Goal: Information Seeking & Learning: Find specific fact

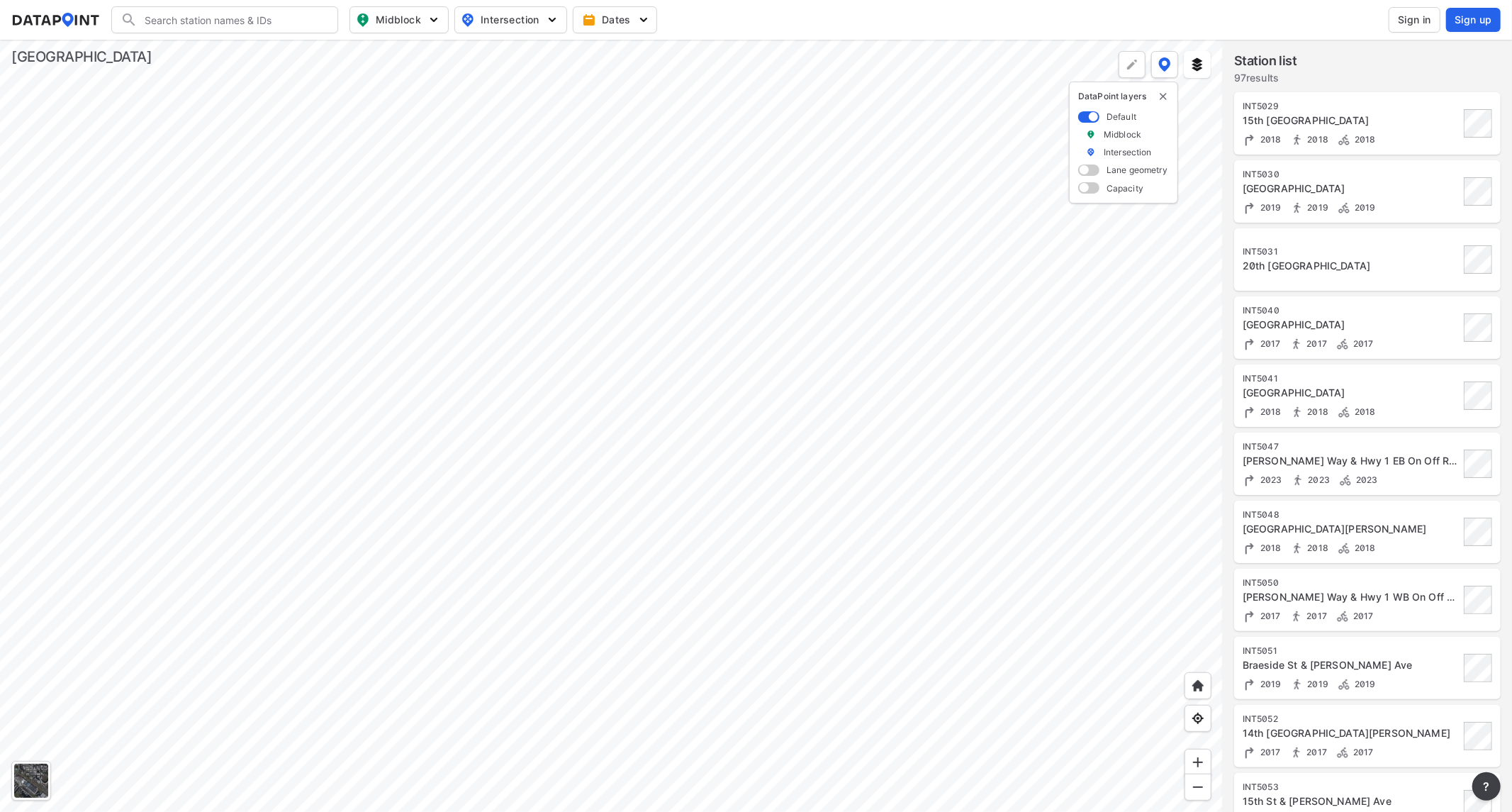
click at [1416, 18] on span "Sign in" at bounding box center [1414, 20] width 33 height 15
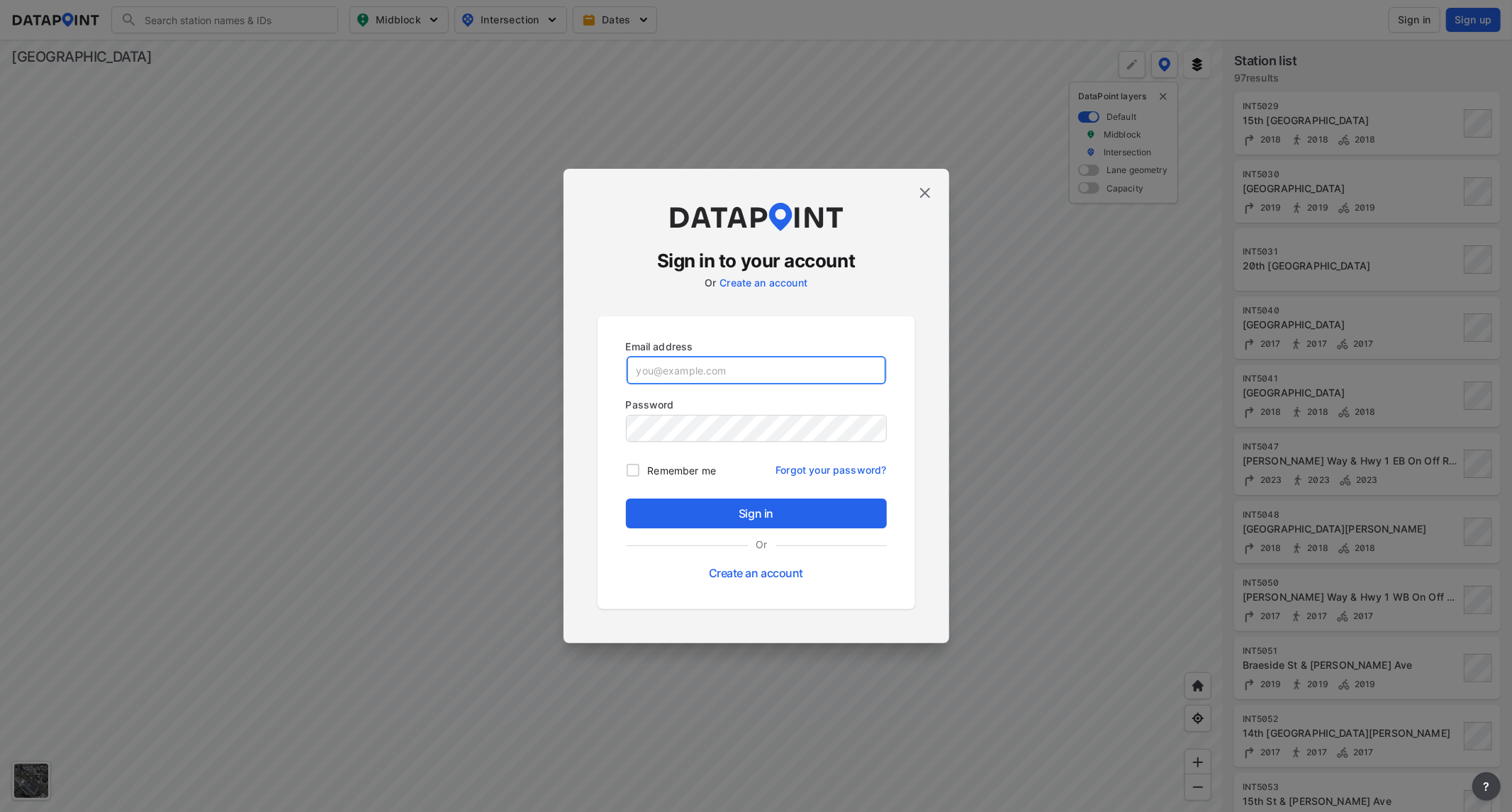
type input "[EMAIL_ADDRESS][DOMAIN_NAME]"
click at [741, 509] on span "Sign in" at bounding box center [757, 513] width 239 height 17
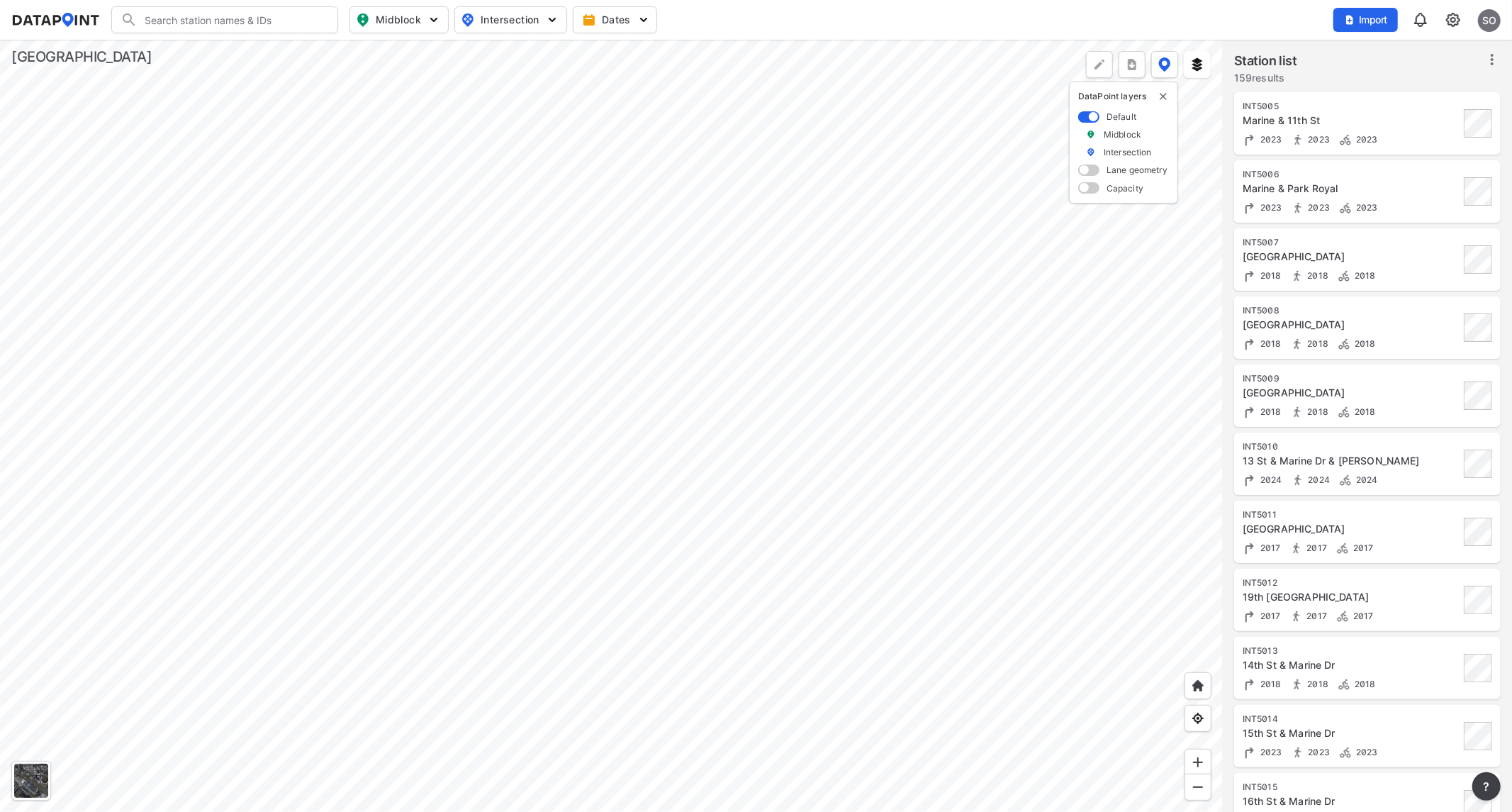
click at [946, 415] on div at bounding box center [611, 426] width 1223 height 773
click at [720, 580] on div at bounding box center [611, 426] width 1223 height 773
click at [750, 385] on div at bounding box center [611, 426] width 1223 height 773
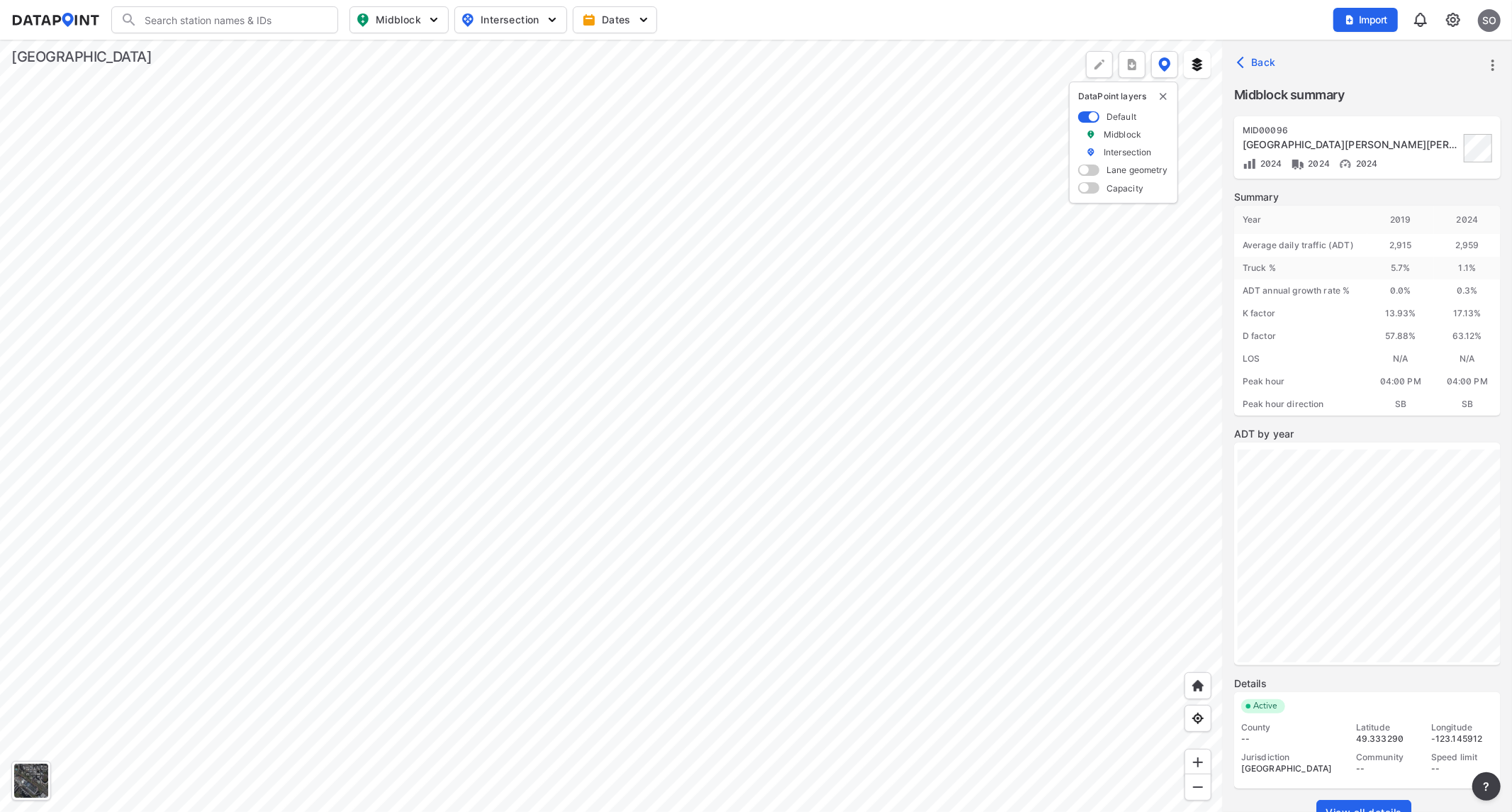
scroll to position [43, 0]
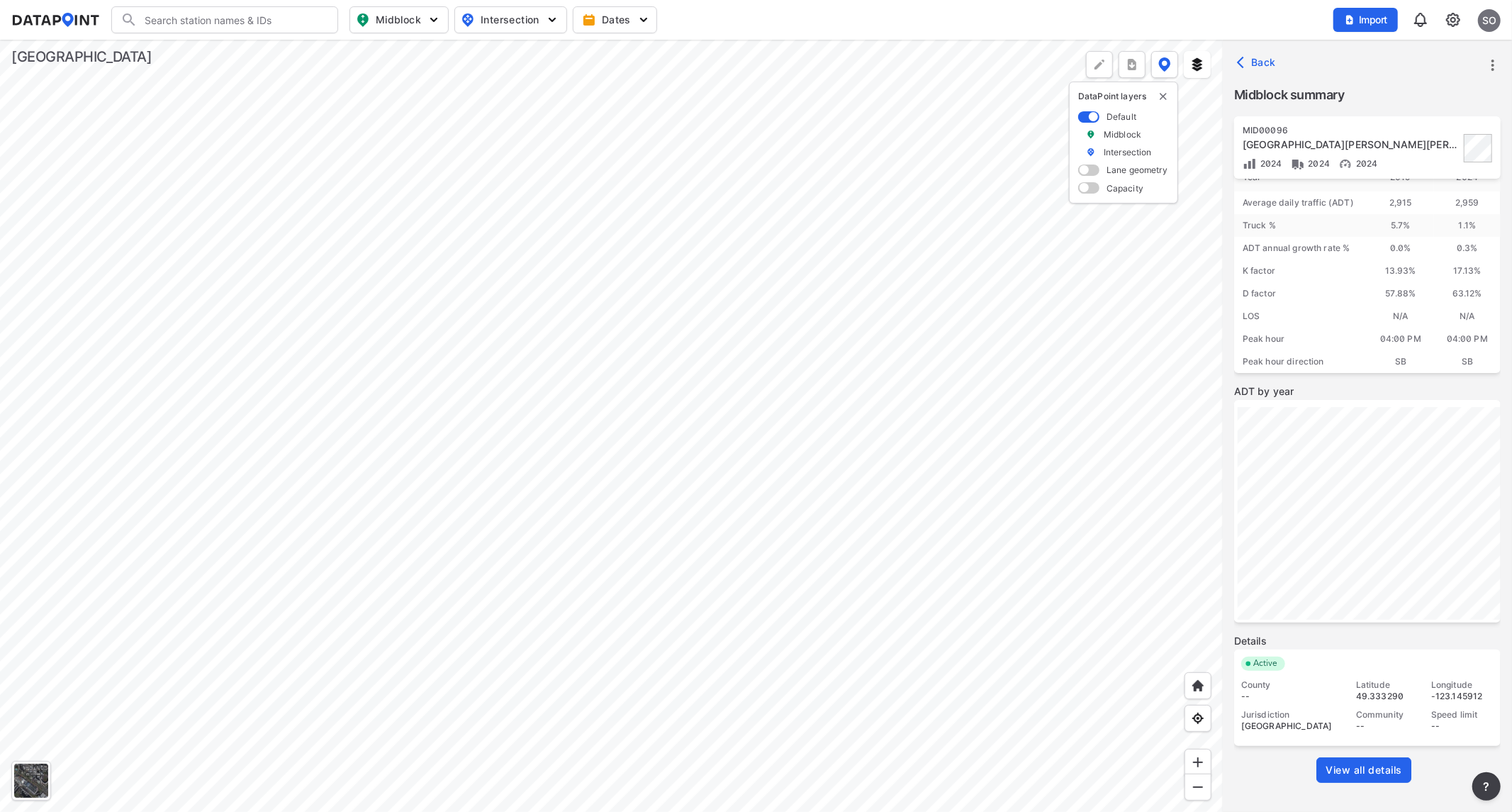
click at [1359, 767] on span "View all details" at bounding box center [1364, 770] width 76 height 15
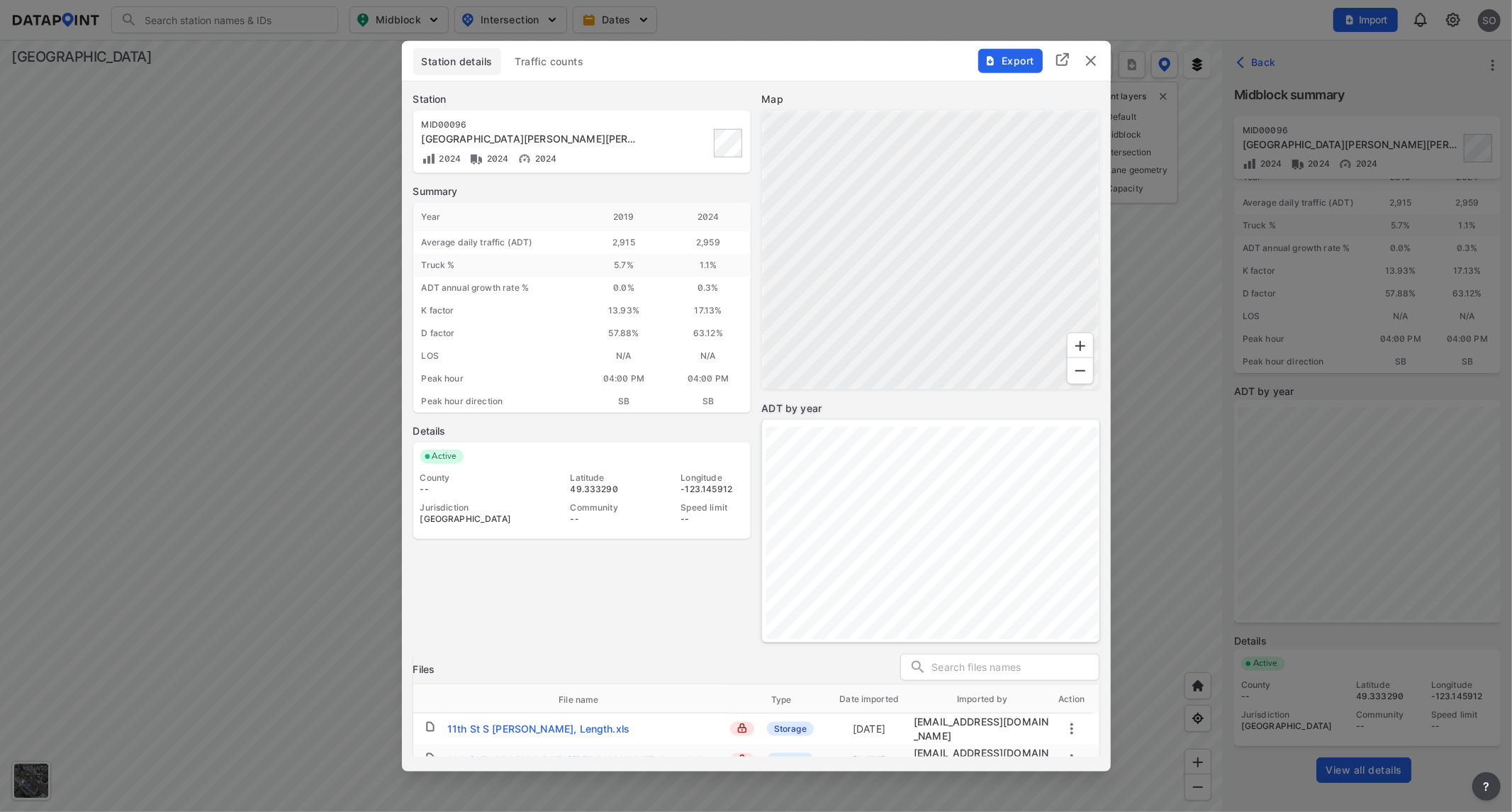
click at [546, 64] on span "Traffic counts" at bounding box center [550, 61] width 69 height 15
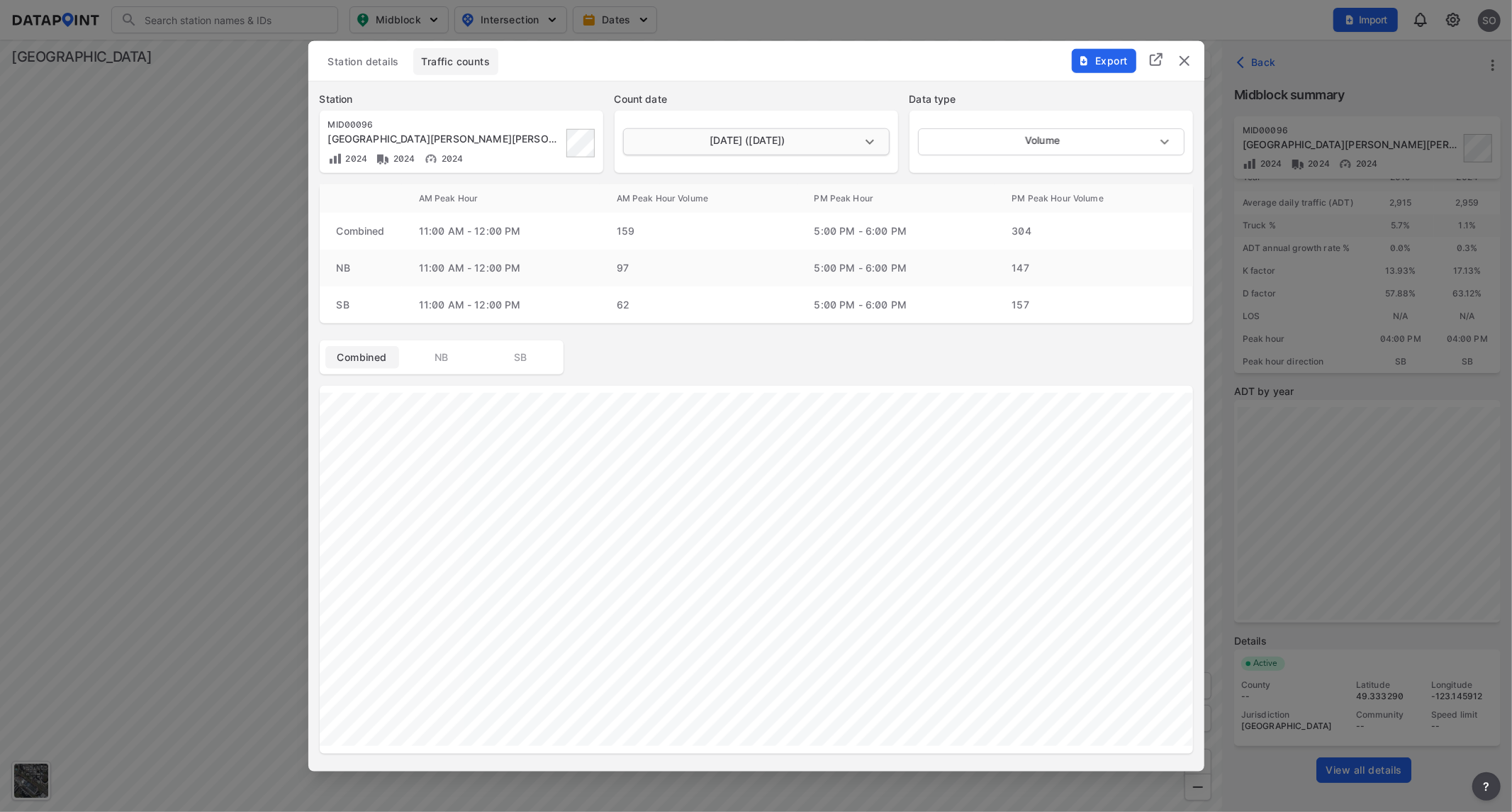
click at [862, 144] on body "Search Please enter a search term. Midblock Intersection Dates Import SO Import…" at bounding box center [756, 406] width 1512 height 812
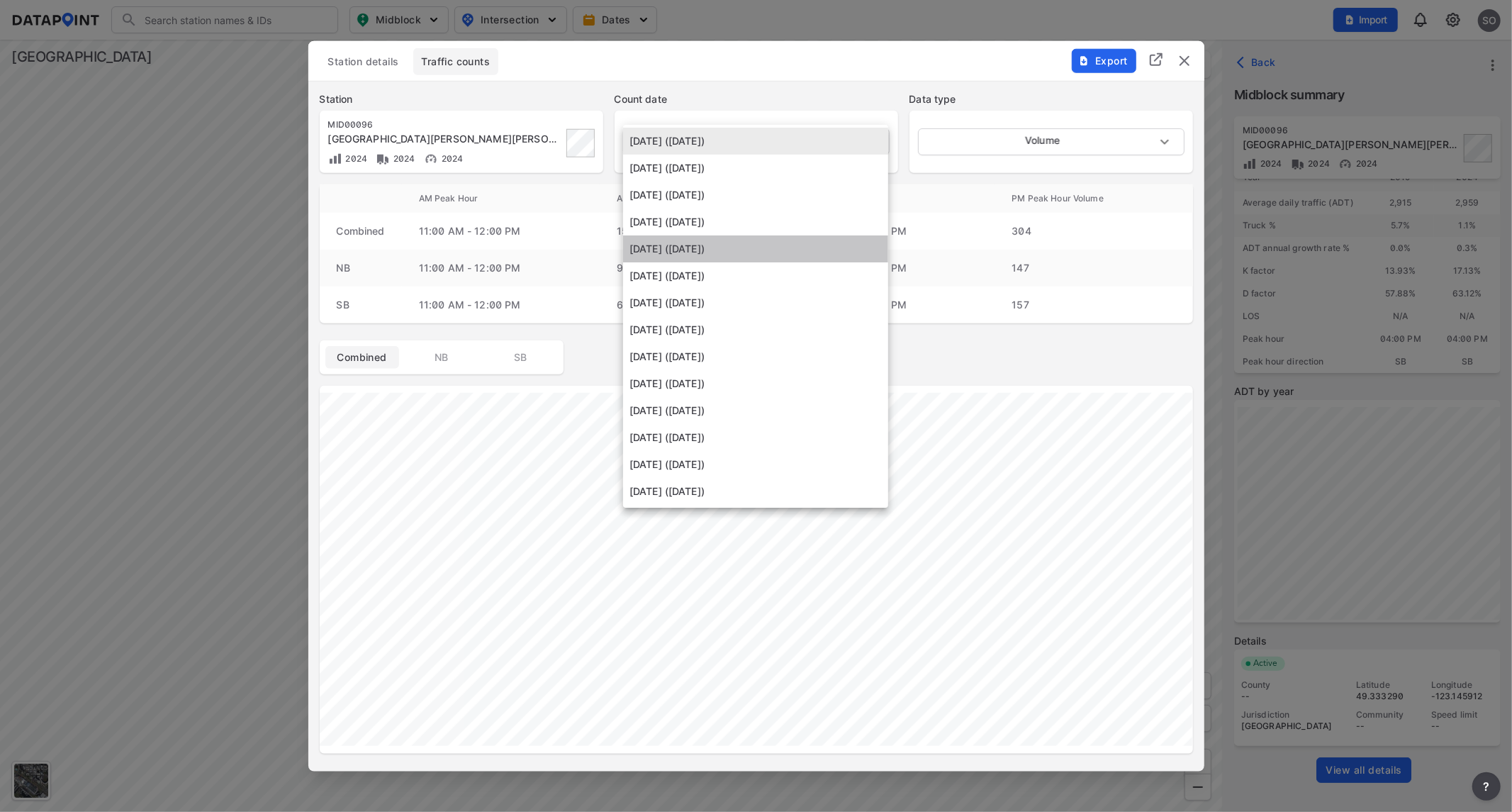
click at [723, 248] on li "[DATE] ([DATE])" at bounding box center [755, 248] width 265 height 27
type input "[DATE]"
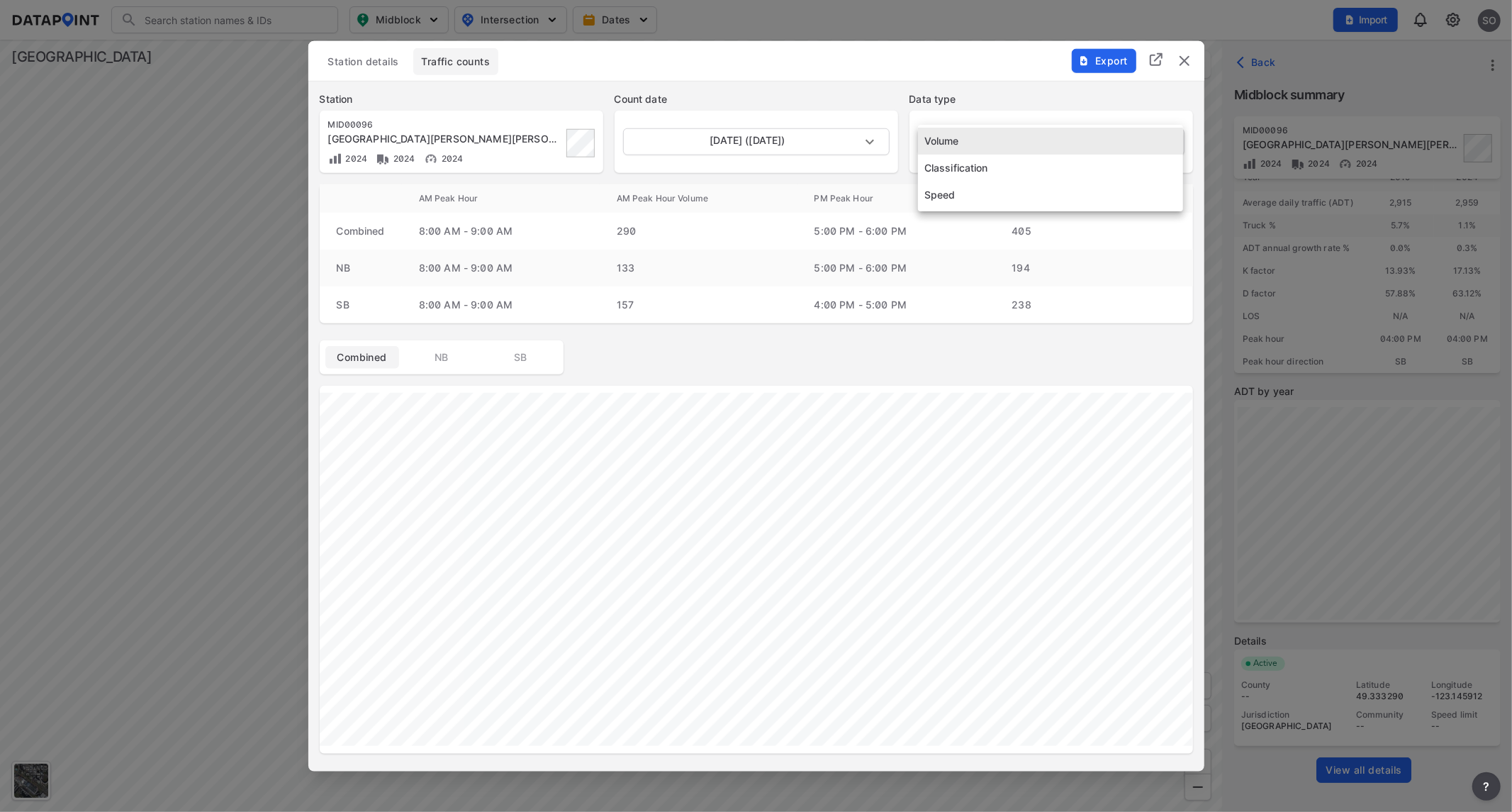
click at [1036, 136] on body "Search Please enter a search term. Midblock Intersection Dates Import SO Import…" at bounding box center [756, 406] width 1512 height 812
click at [947, 193] on li "Speed" at bounding box center [1050, 194] width 265 height 27
type input "Speed"
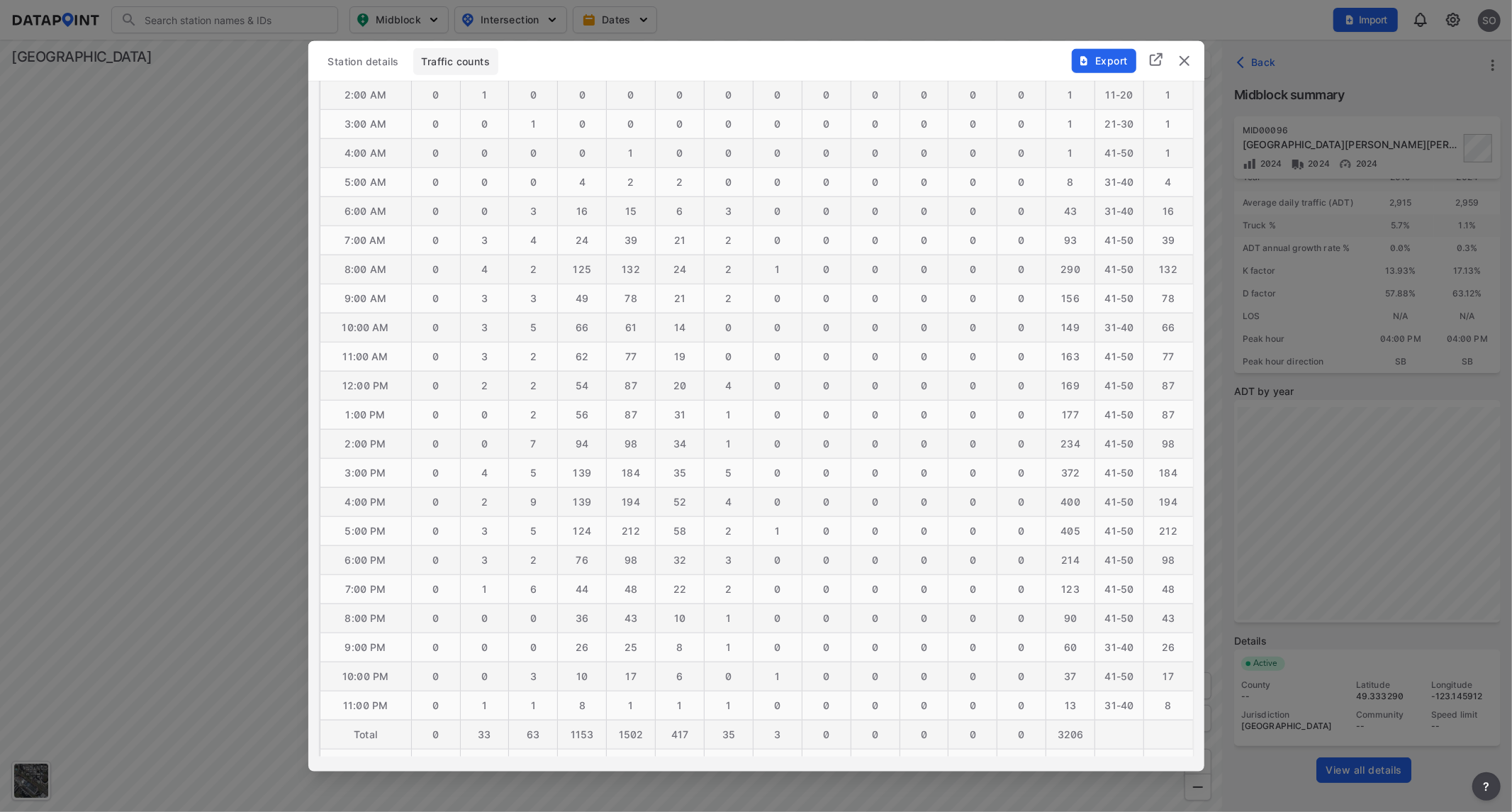
scroll to position [875, 0]
drag, startPoint x: 353, startPoint y: 494, endPoint x: 1181, endPoint y: 501, distance: 828.0
click at [1181, 501] on tr "5:00 PM 0 3 5 124 212 58 2 1 0 0 0 0 0 [PHONE_NUMBER]" at bounding box center [757, 498] width 874 height 29
drag, startPoint x: 344, startPoint y: 654, endPoint x: 1164, endPoint y: 651, distance: 820.0
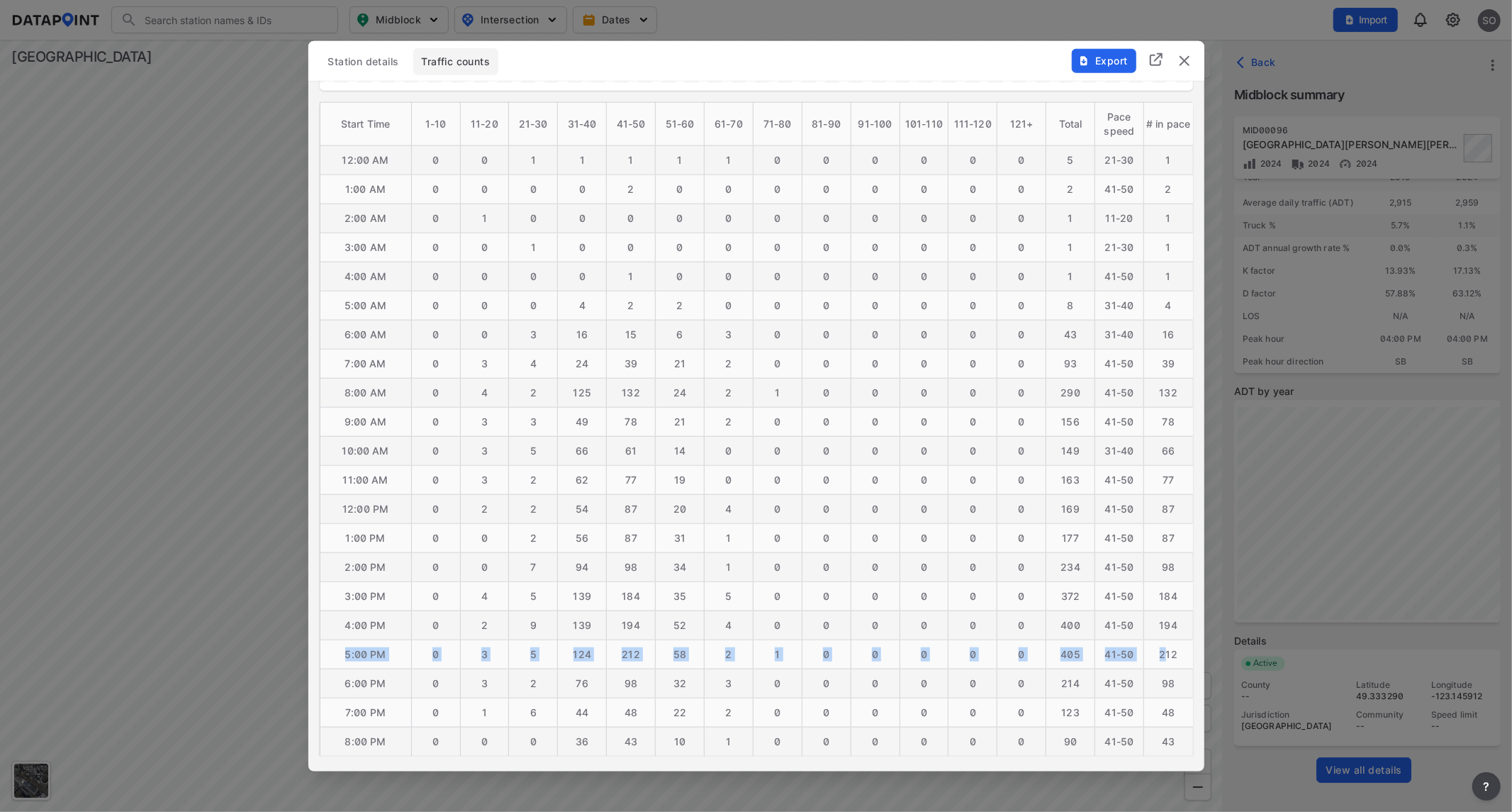
click at [1164, 651] on tr "5:00 PM 0 3 5 124 212 58 2 1 0 0 0 0 0 [PHONE_NUMBER]" at bounding box center [757, 654] width 874 height 29
copy tr "5:00 PM 0 3 5 124 212 58 2 1 0 0 0 0 0 405 41-50 2"
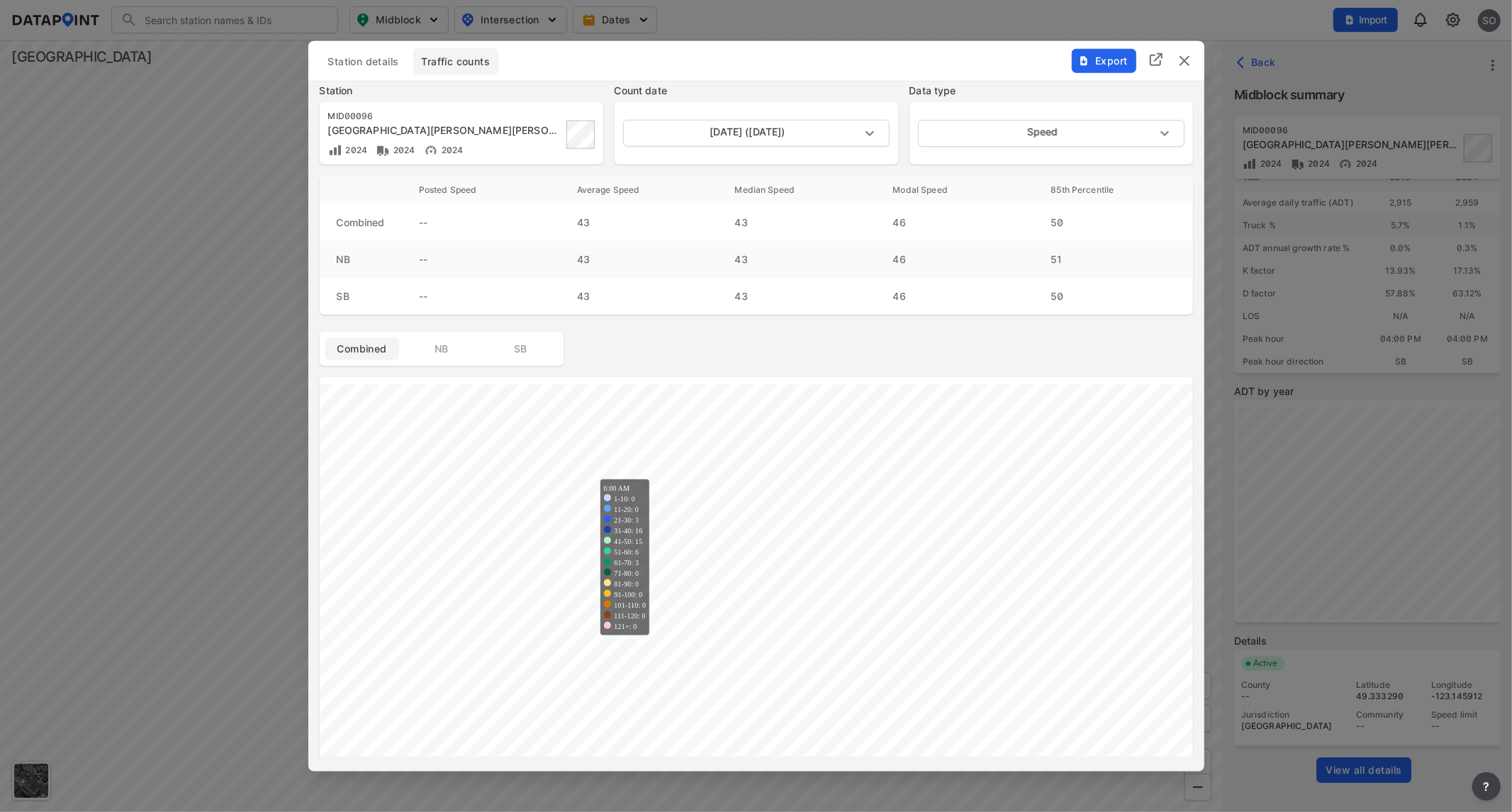
scroll to position [0, 0]
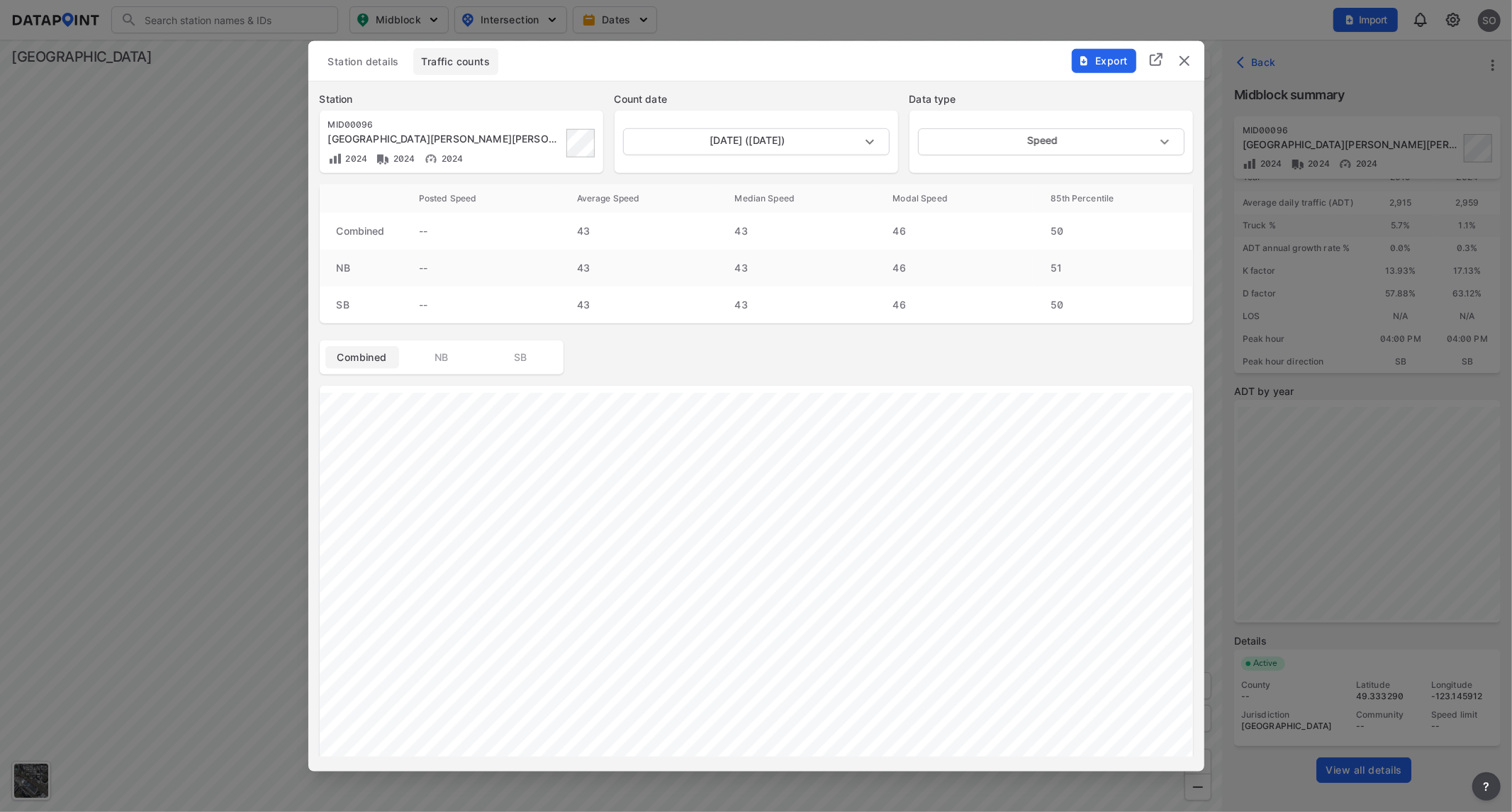
click at [1189, 61] on img "delete" at bounding box center [1184, 60] width 17 height 17
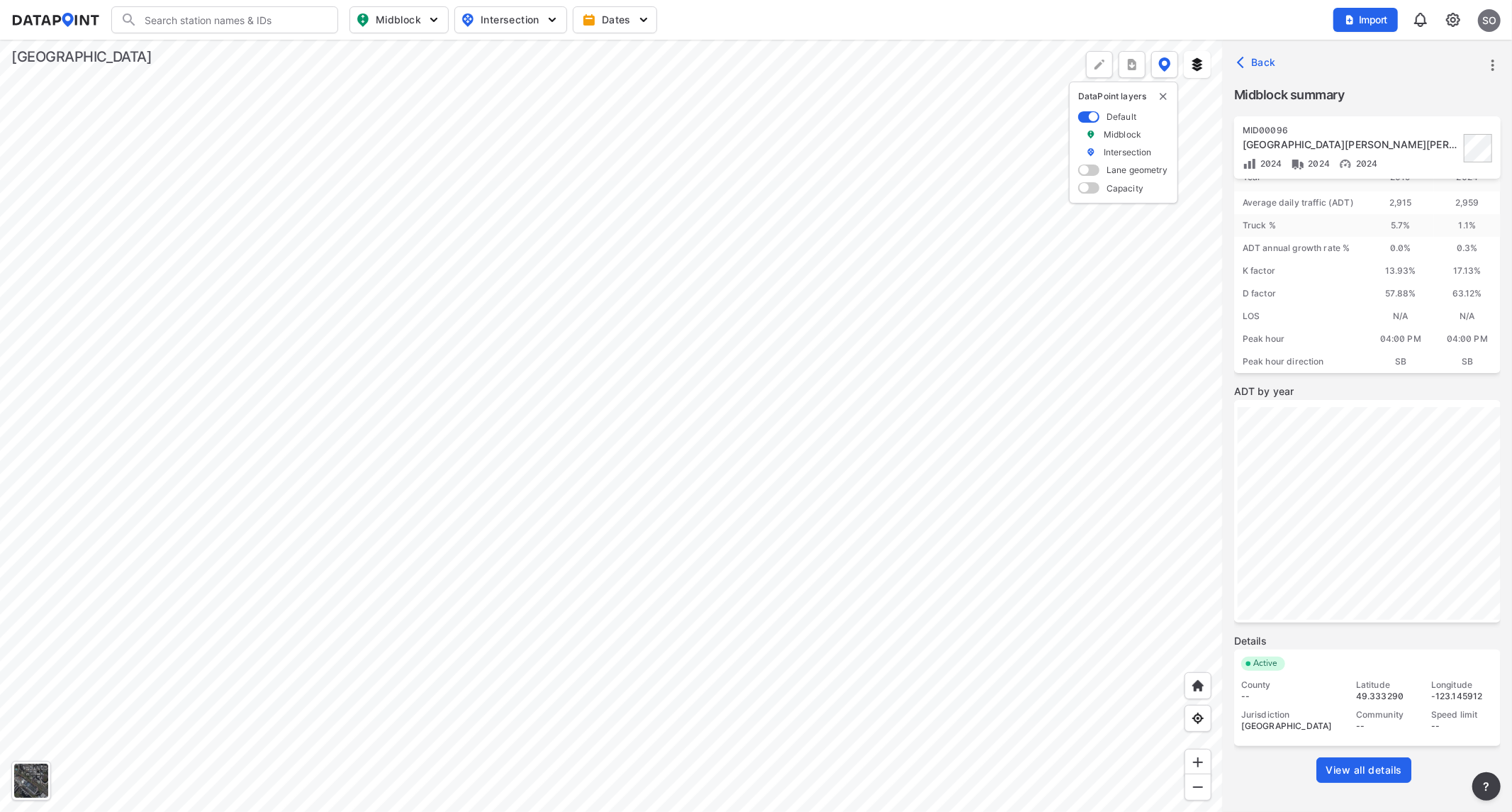
click at [904, 528] on div at bounding box center [611, 426] width 1223 height 773
click at [1076, 490] on div at bounding box center [611, 426] width 1223 height 773
click at [729, 391] on div at bounding box center [611, 426] width 1223 height 773
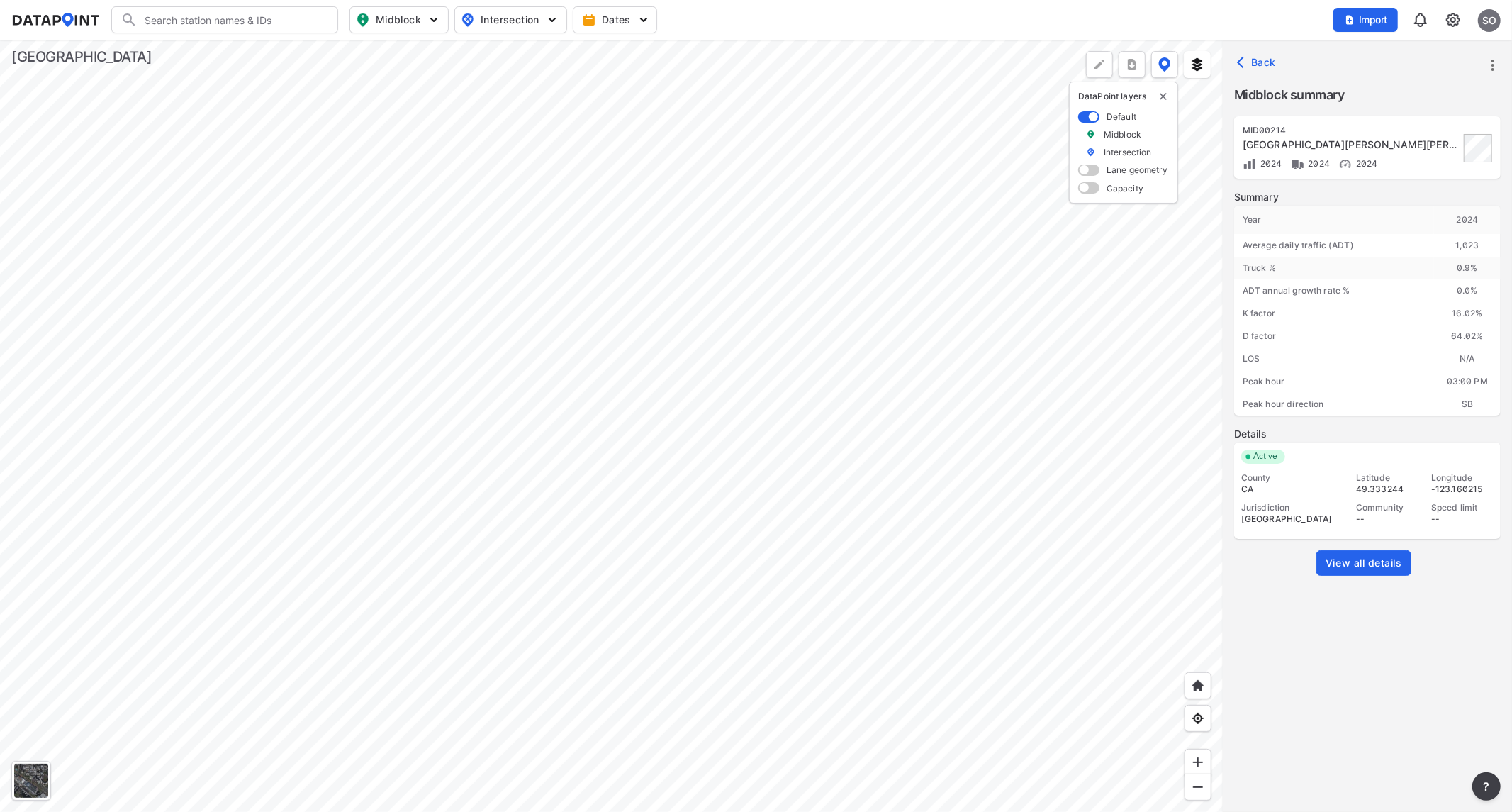
click at [1342, 559] on span "View all details" at bounding box center [1364, 563] width 76 height 15
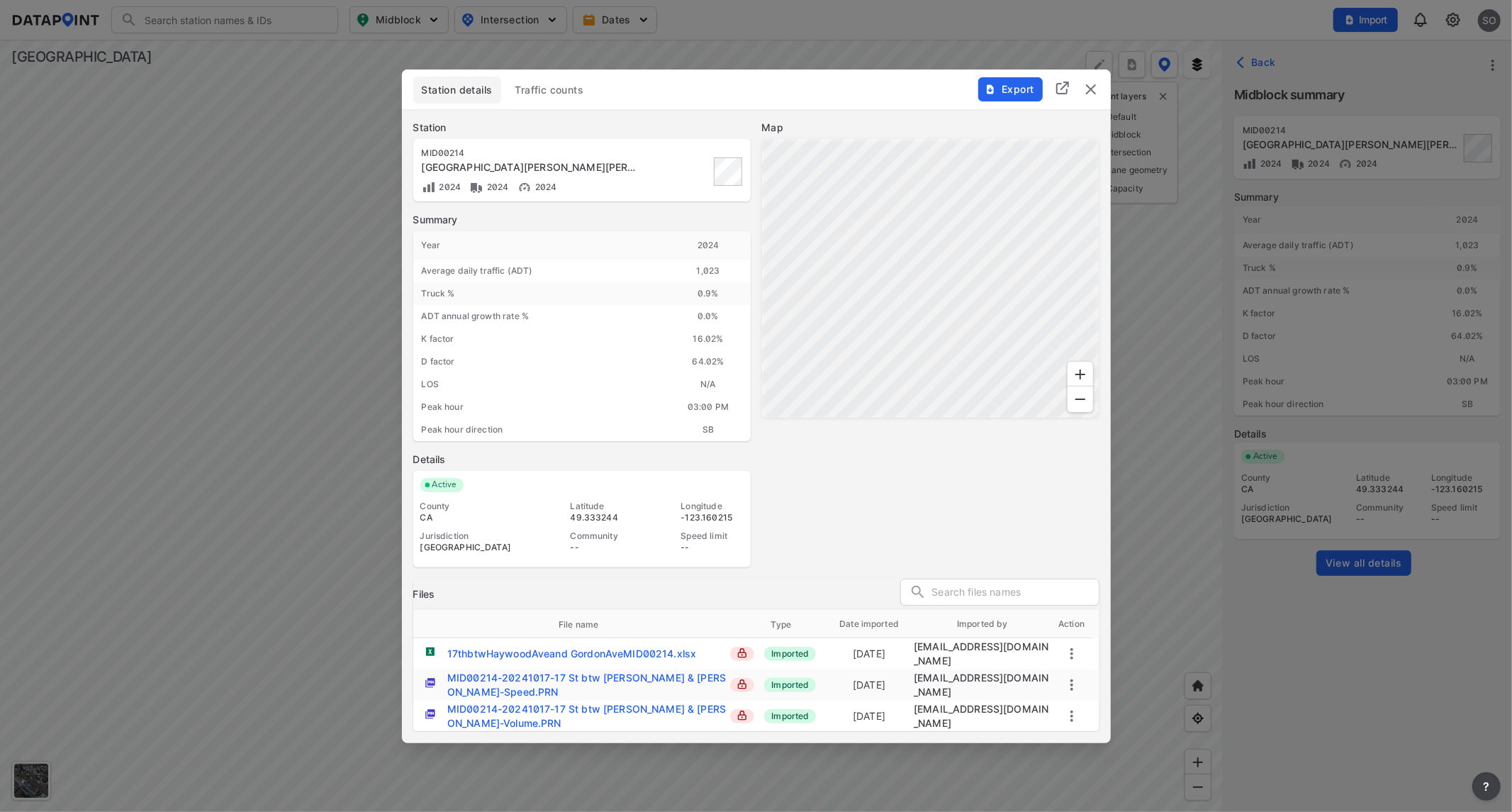
click at [564, 92] on span "Traffic counts" at bounding box center [550, 90] width 69 height 15
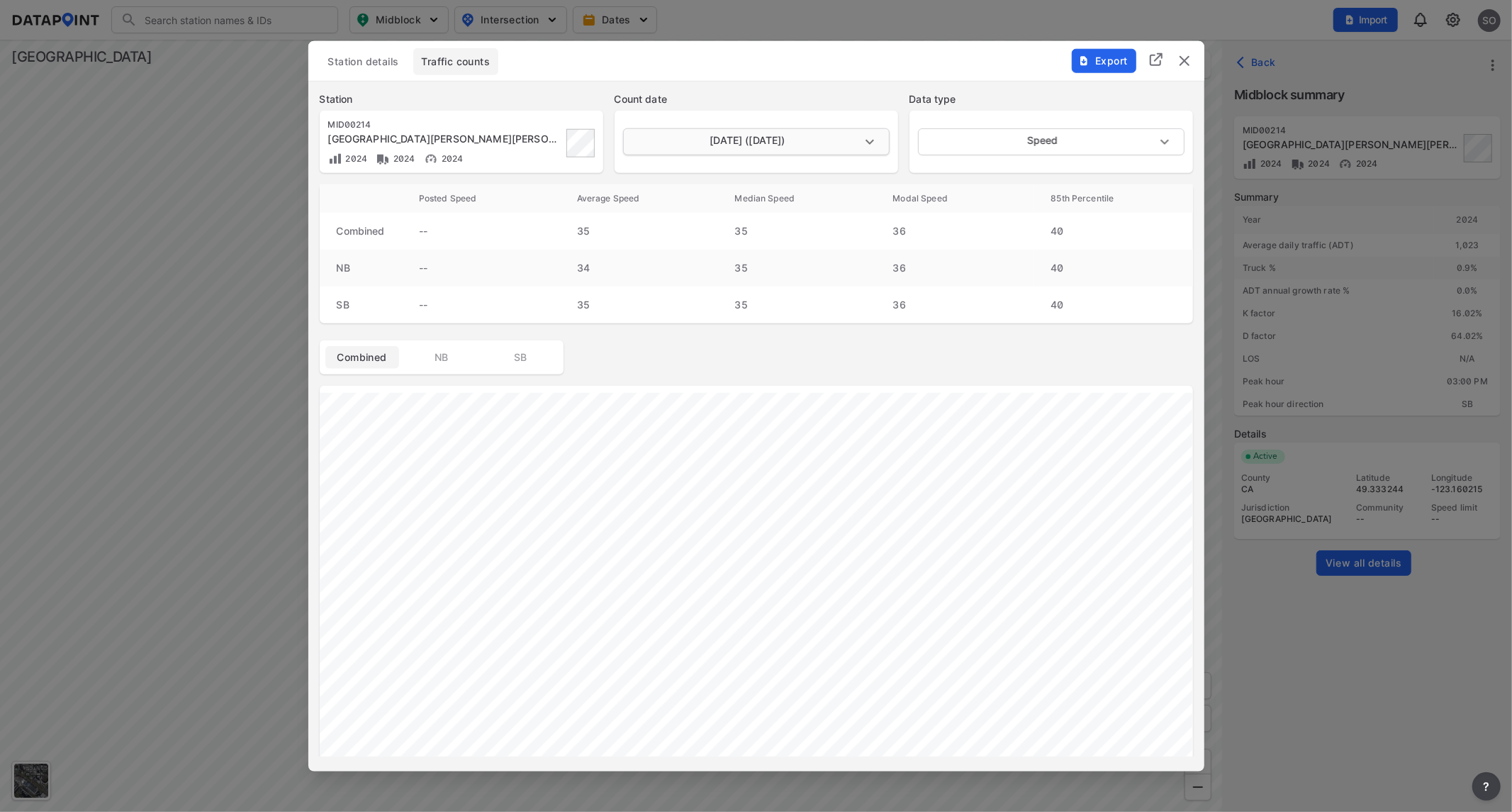
click at [874, 143] on body "Search Please enter a search term. Midblock Intersection Dates Import SO Import…" at bounding box center [756, 406] width 1512 height 812
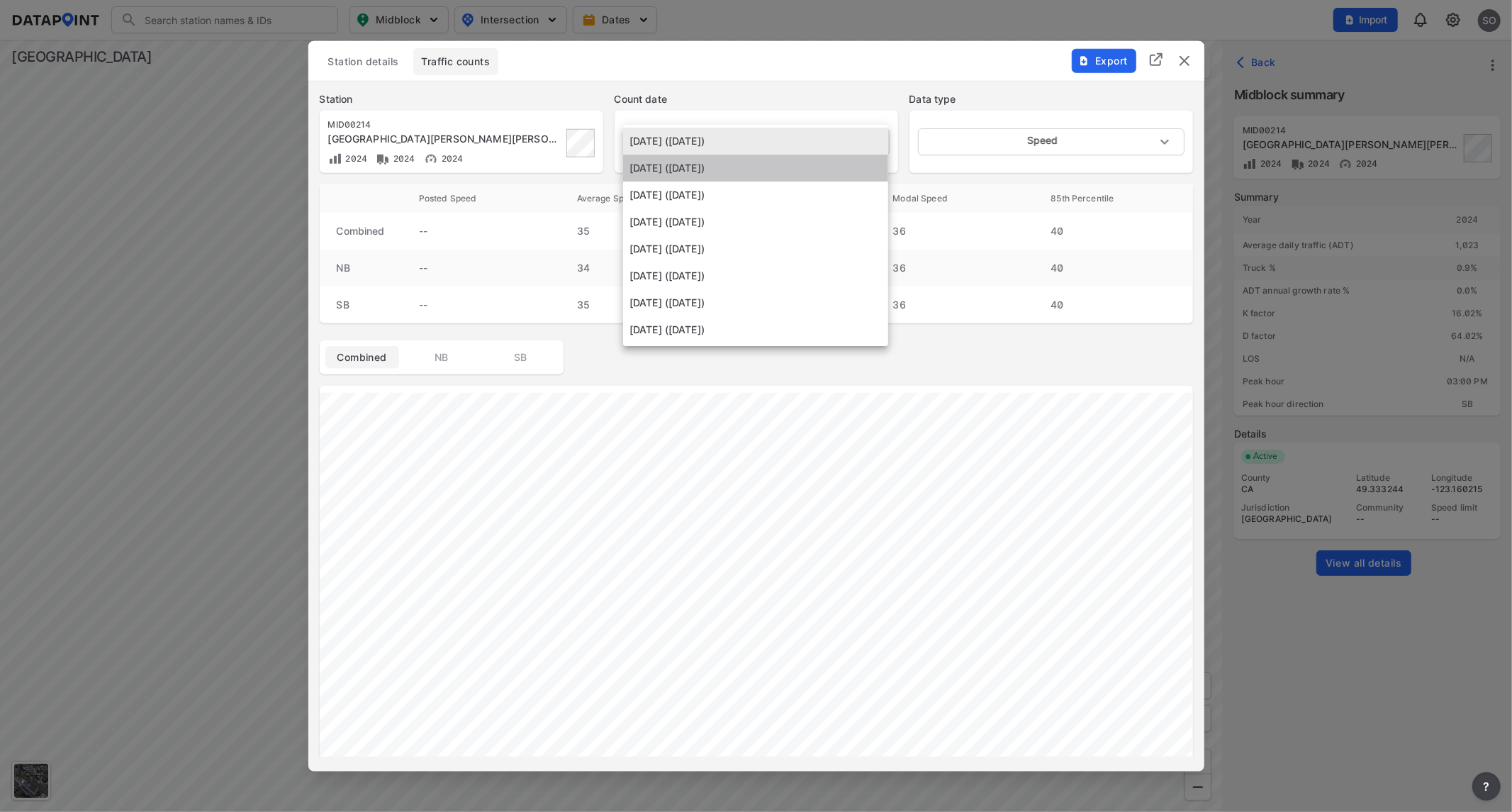
click at [707, 165] on li "[DATE] ([DATE])" at bounding box center [755, 167] width 265 height 27
type input "[DATE]"
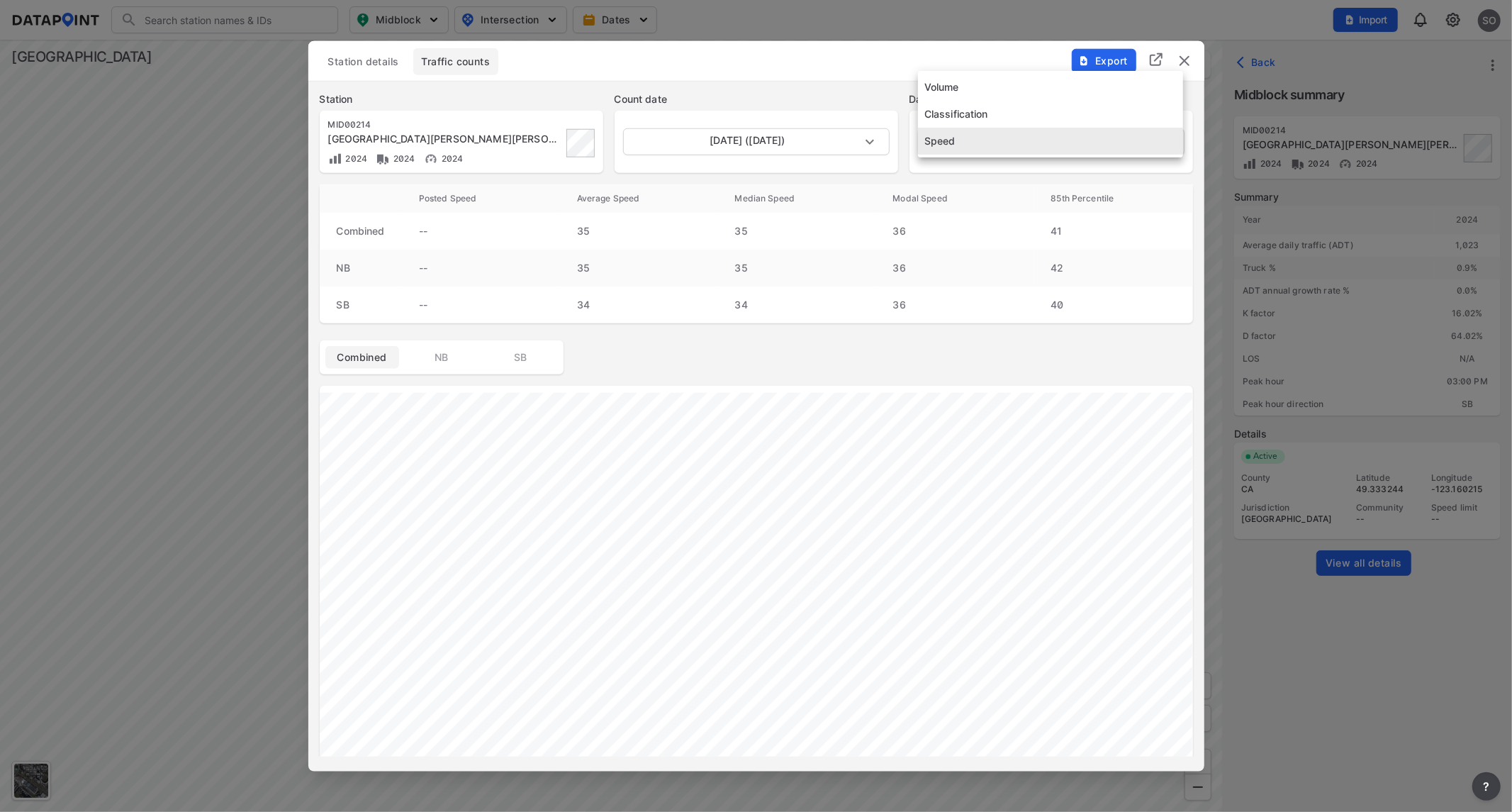
click at [1157, 144] on body "Search Please enter a search term. Midblock Intersection Dates Import SO Import…" at bounding box center [756, 406] width 1512 height 812
click at [952, 88] on li "Volume" at bounding box center [1050, 87] width 265 height 27
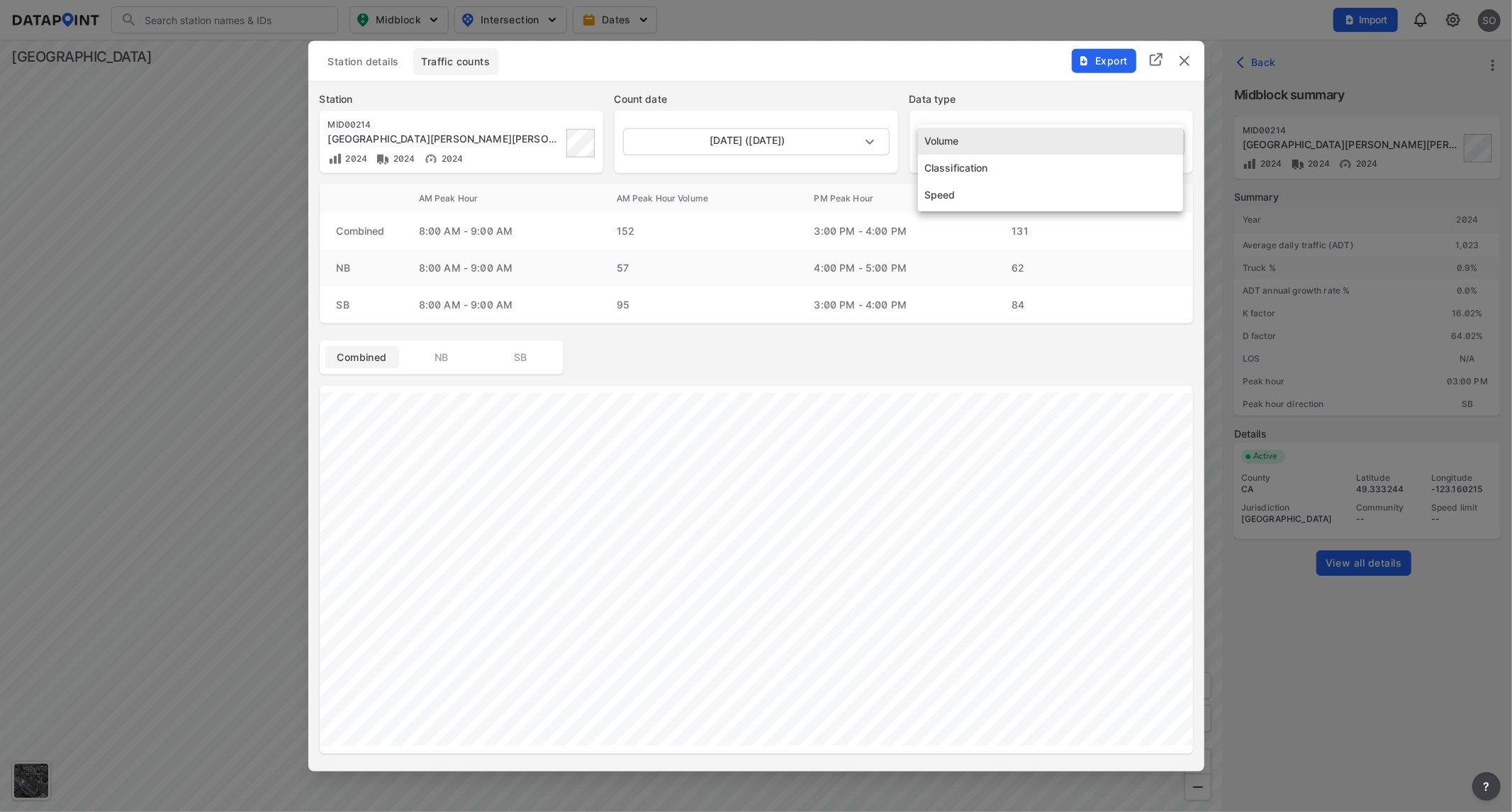
click at [994, 145] on body "Search Please enter a search term. Midblock Intersection Dates Import SO Import…" at bounding box center [756, 406] width 1512 height 812
click at [959, 193] on li "Speed" at bounding box center [1050, 194] width 265 height 27
type input "Speed"
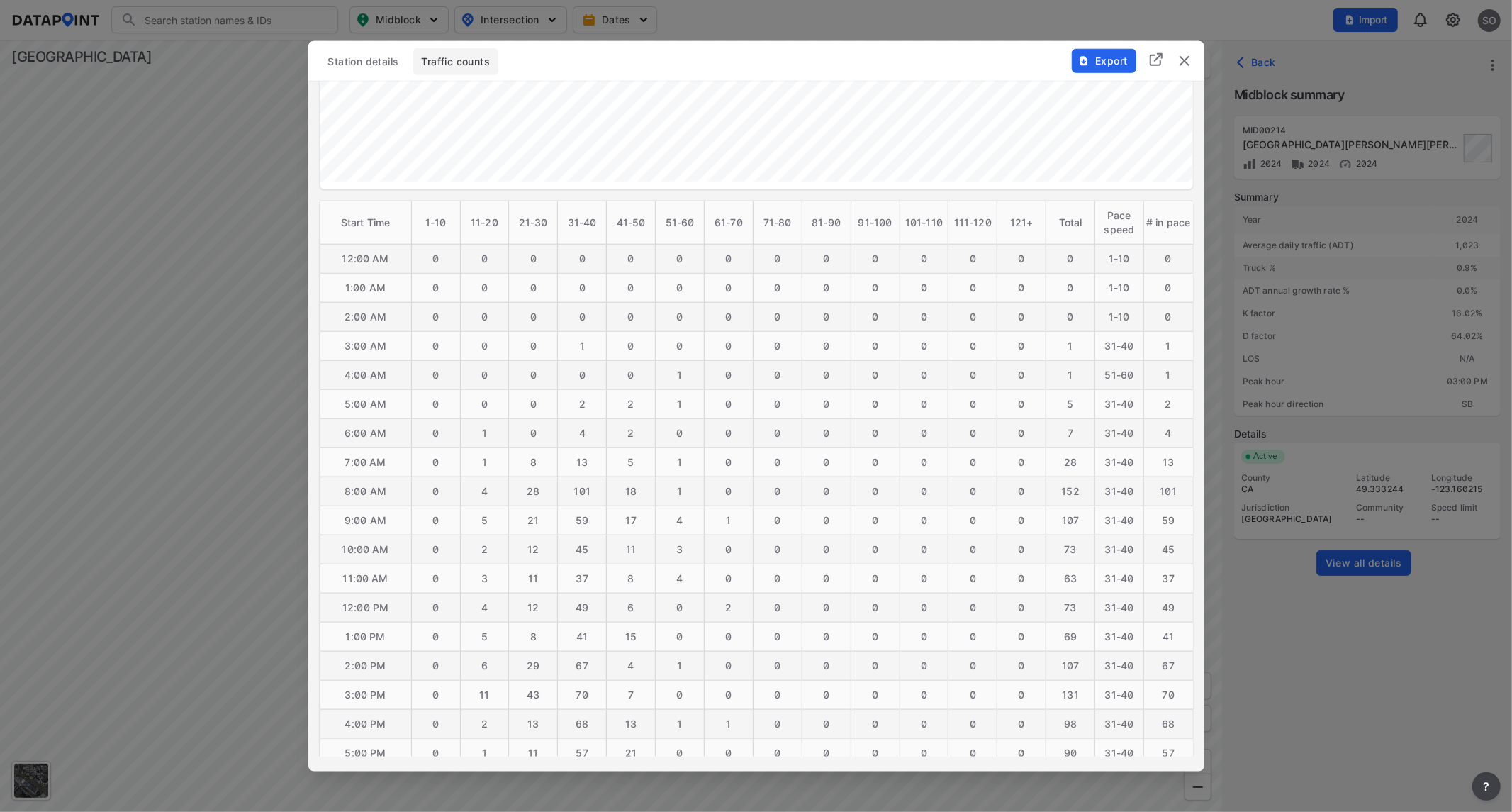
scroll to position [709, 0]
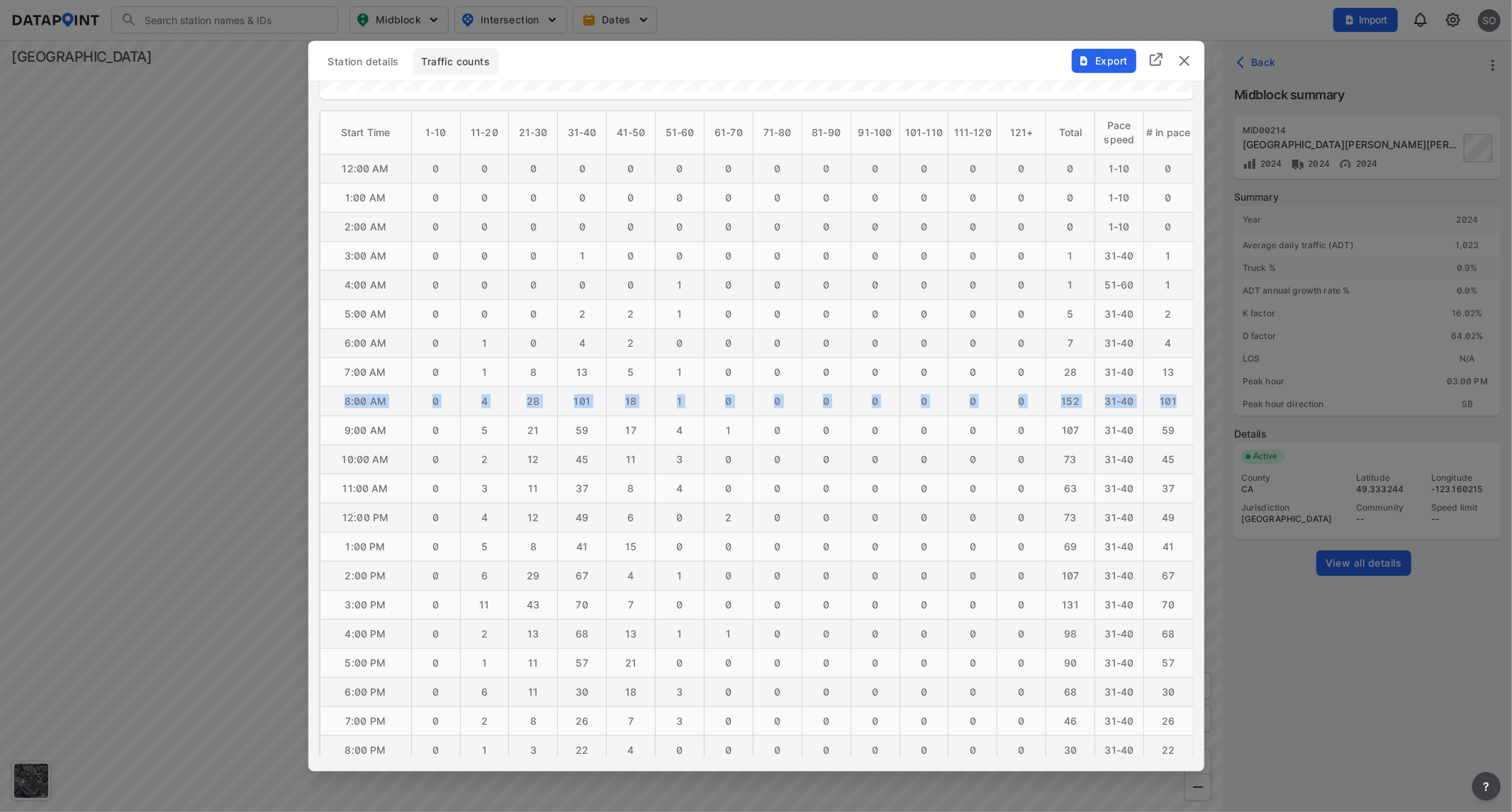
drag, startPoint x: 344, startPoint y: 398, endPoint x: 1182, endPoint y: 406, distance: 838.0
click at [1182, 406] on tr "8:00 AM 0 4 28 101 18 1 0 0 0 0 0 0 0 [PHONE_NUMBER]" at bounding box center [757, 401] width 874 height 29
copy tr "8:00 AM 0 4 28 101 18 1 0 0 0 0 0 0 0 [PHONE_NUMBER]"
click at [1180, 60] on img "delete" at bounding box center [1184, 60] width 17 height 17
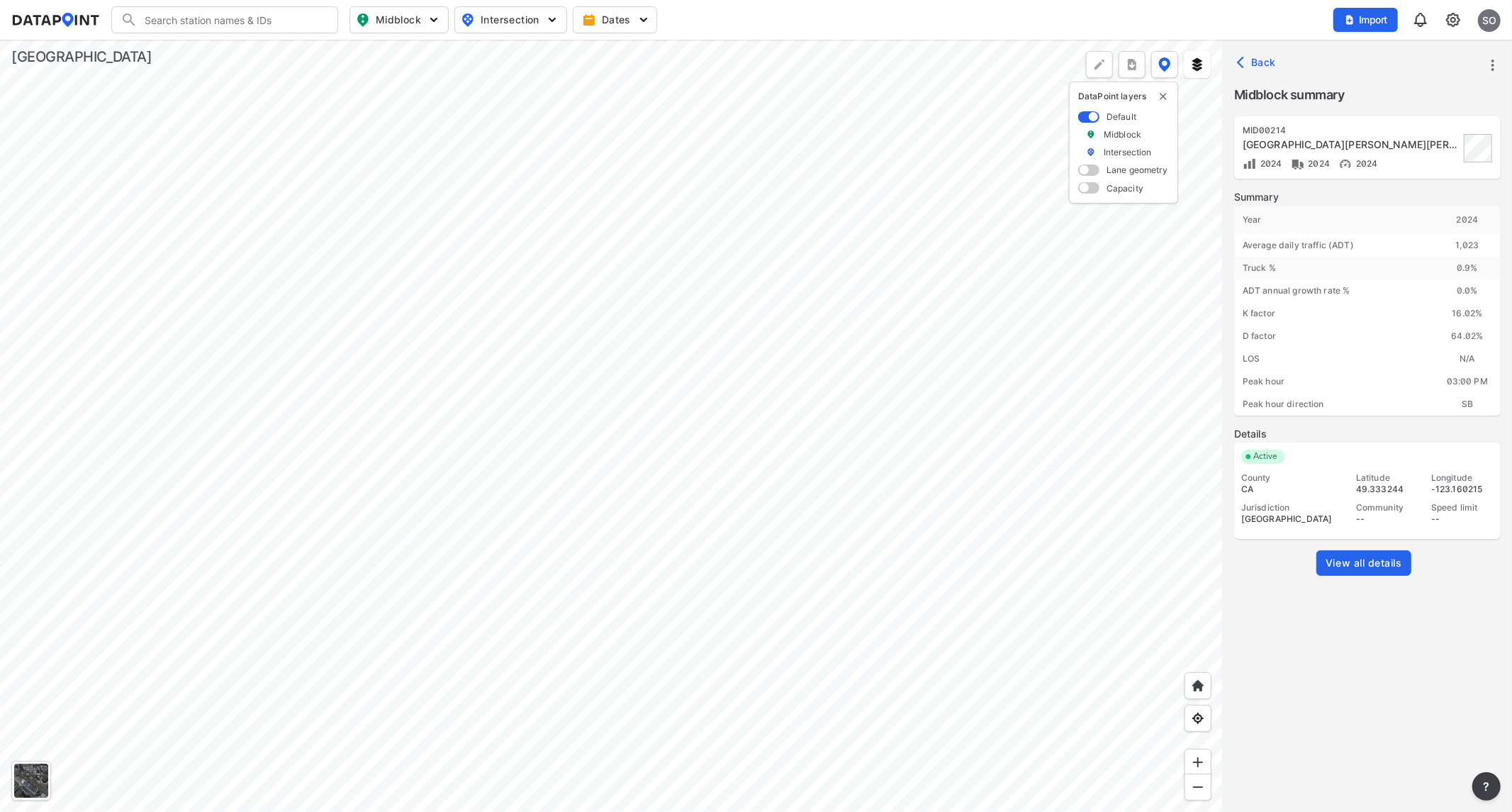
click at [458, 427] on div at bounding box center [611, 426] width 1223 height 773
click at [696, 480] on div at bounding box center [611, 426] width 1223 height 773
click at [770, 746] on div at bounding box center [611, 426] width 1223 height 773
click at [739, 444] on div at bounding box center [611, 426] width 1223 height 773
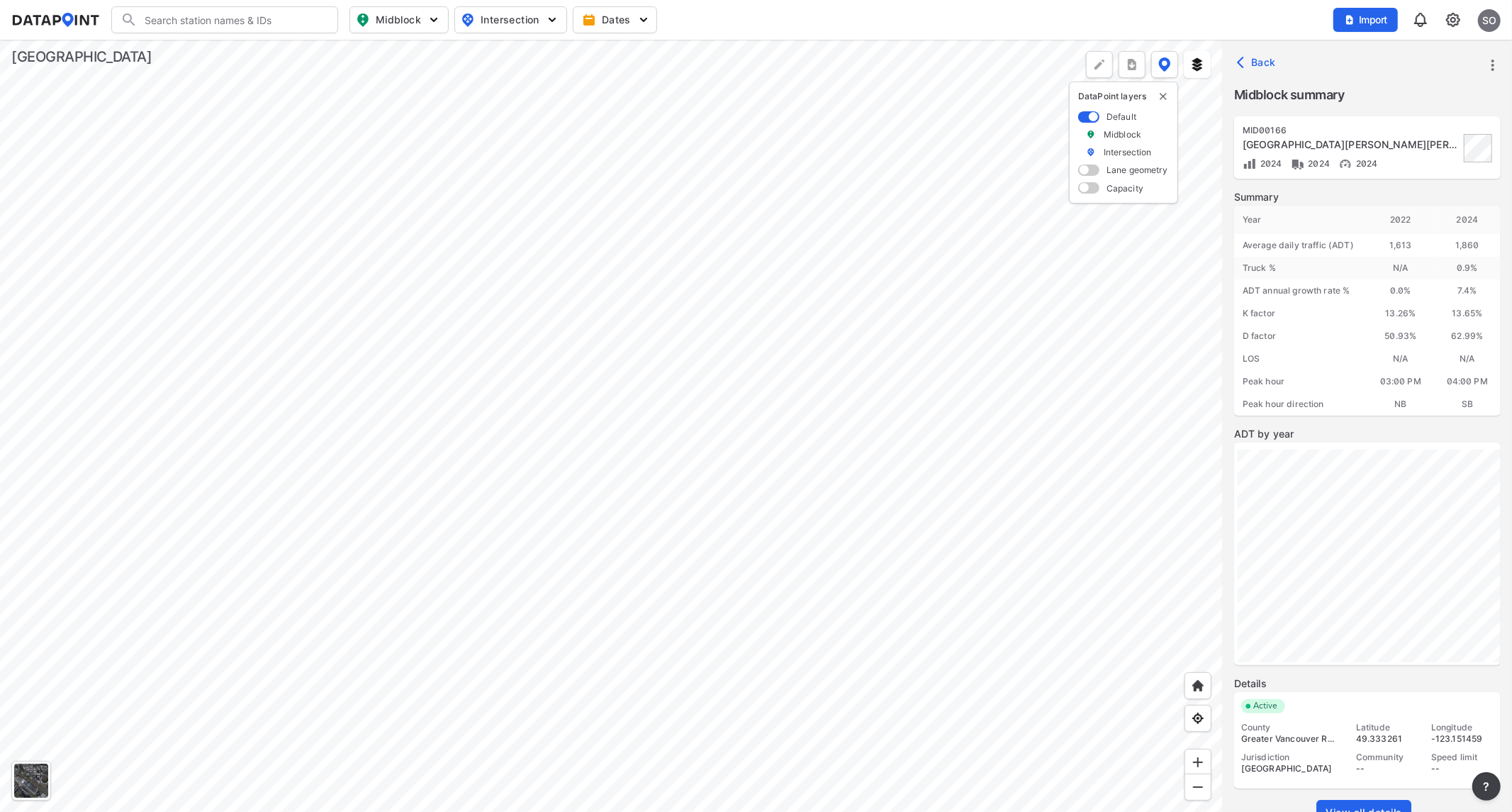
click at [732, 548] on div at bounding box center [611, 426] width 1223 height 773
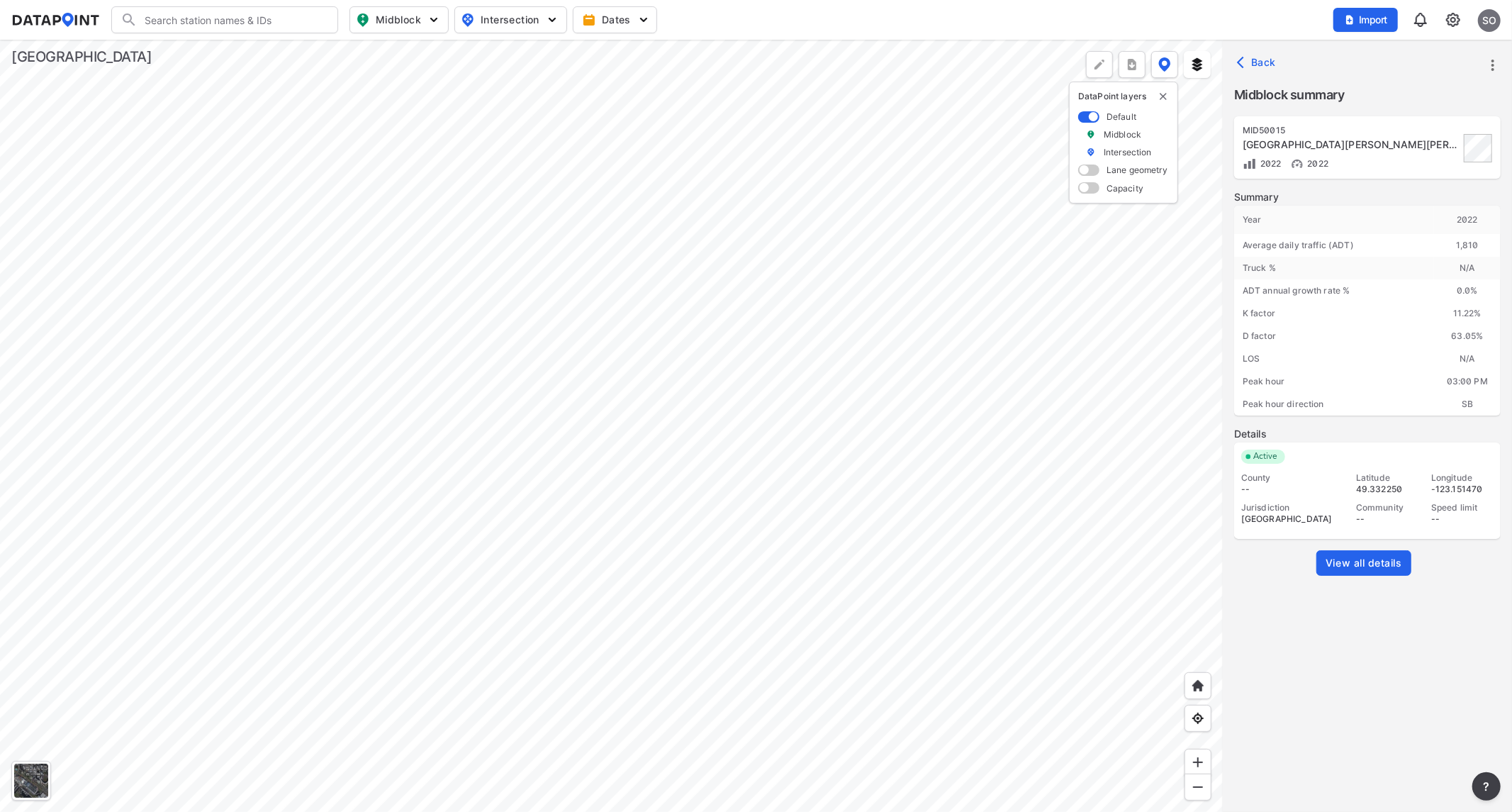
click at [733, 441] on div at bounding box center [611, 426] width 1223 height 773
click at [733, 444] on div at bounding box center [611, 426] width 1223 height 773
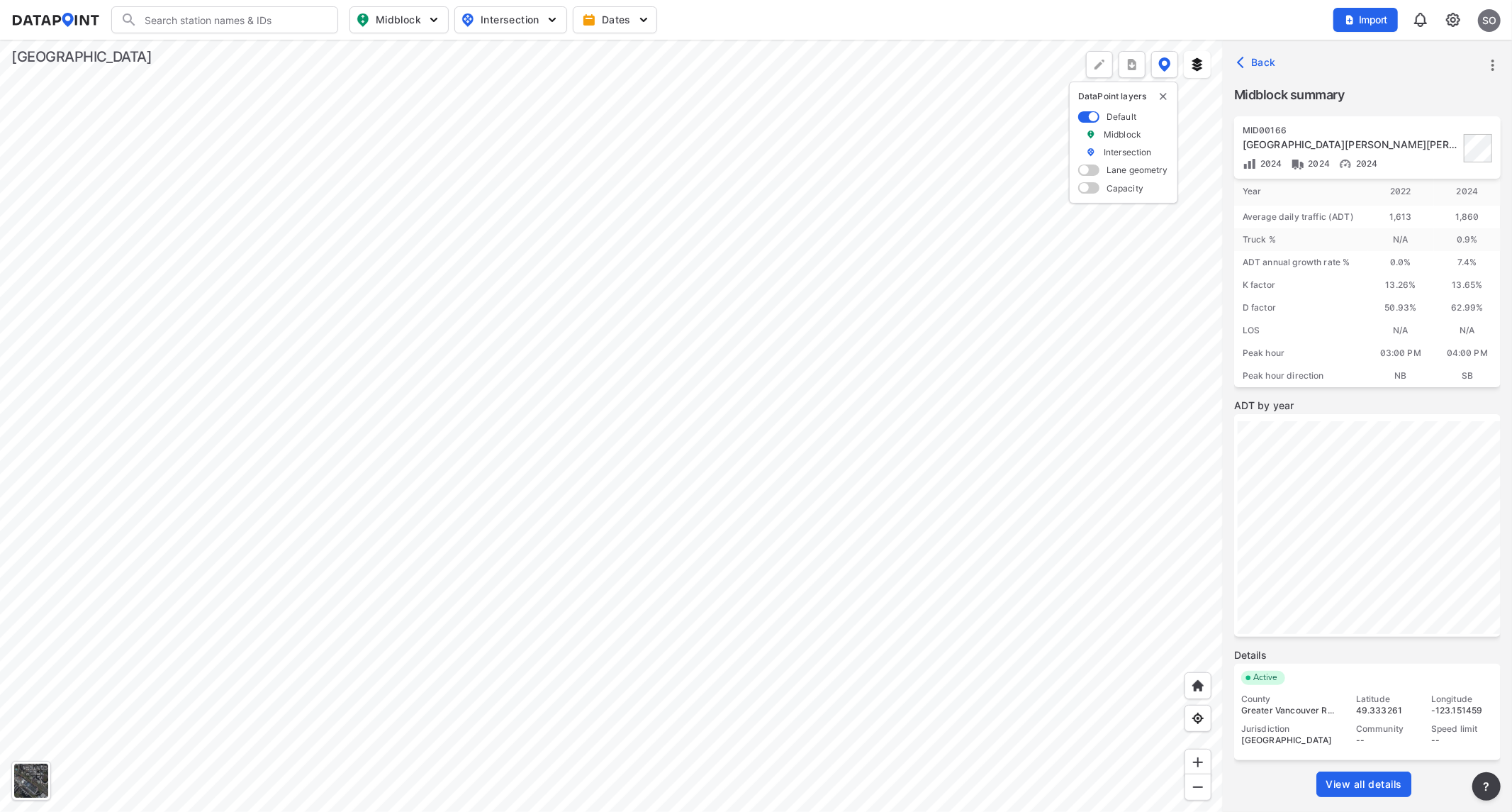
scroll to position [43, 0]
click at [1359, 769] on span "View all details" at bounding box center [1364, 770] width 76 height 15
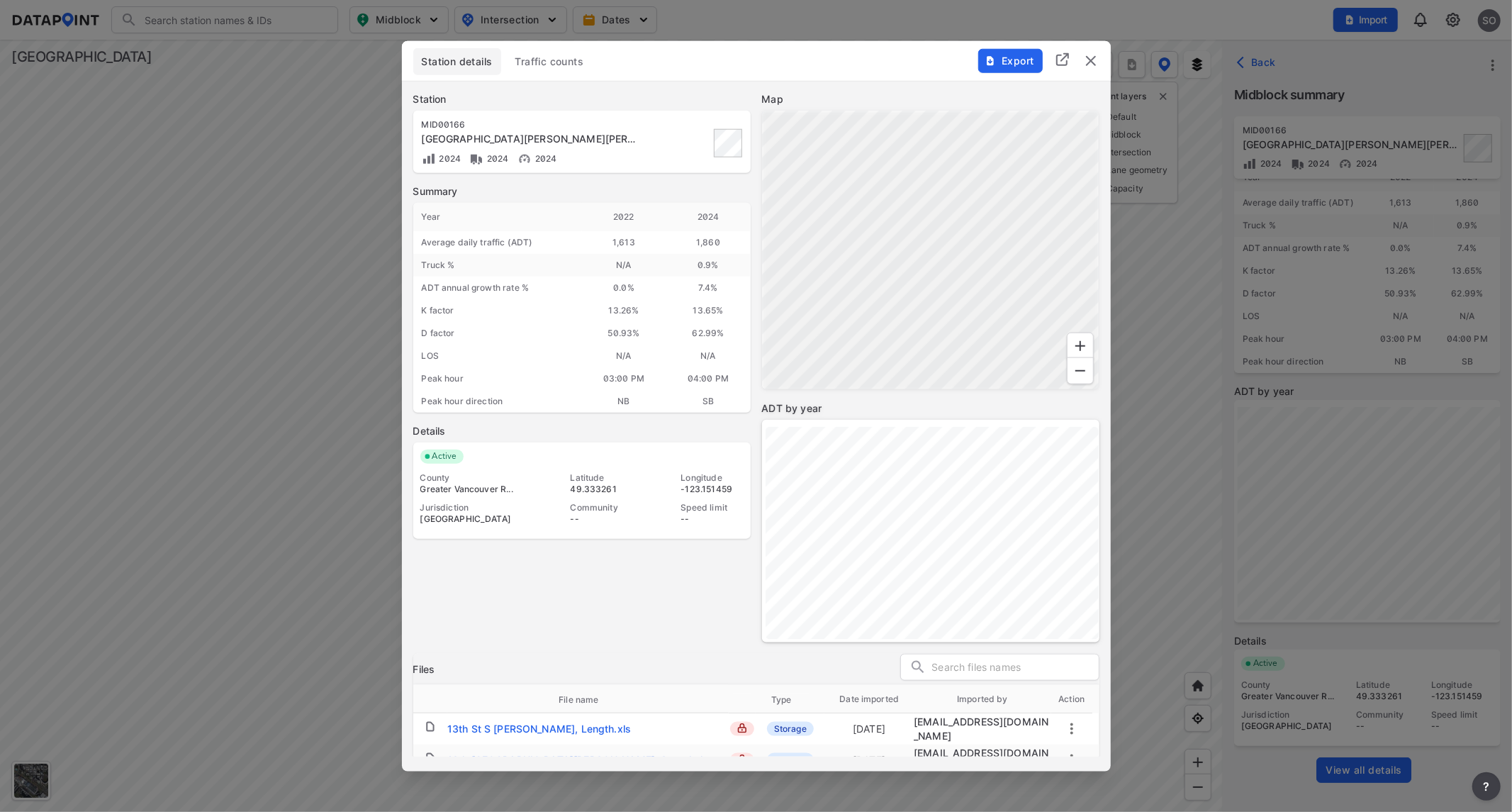
click at [565, 59] on span "Traffic counts" at bounding box center [550, 61] width 69 height 15
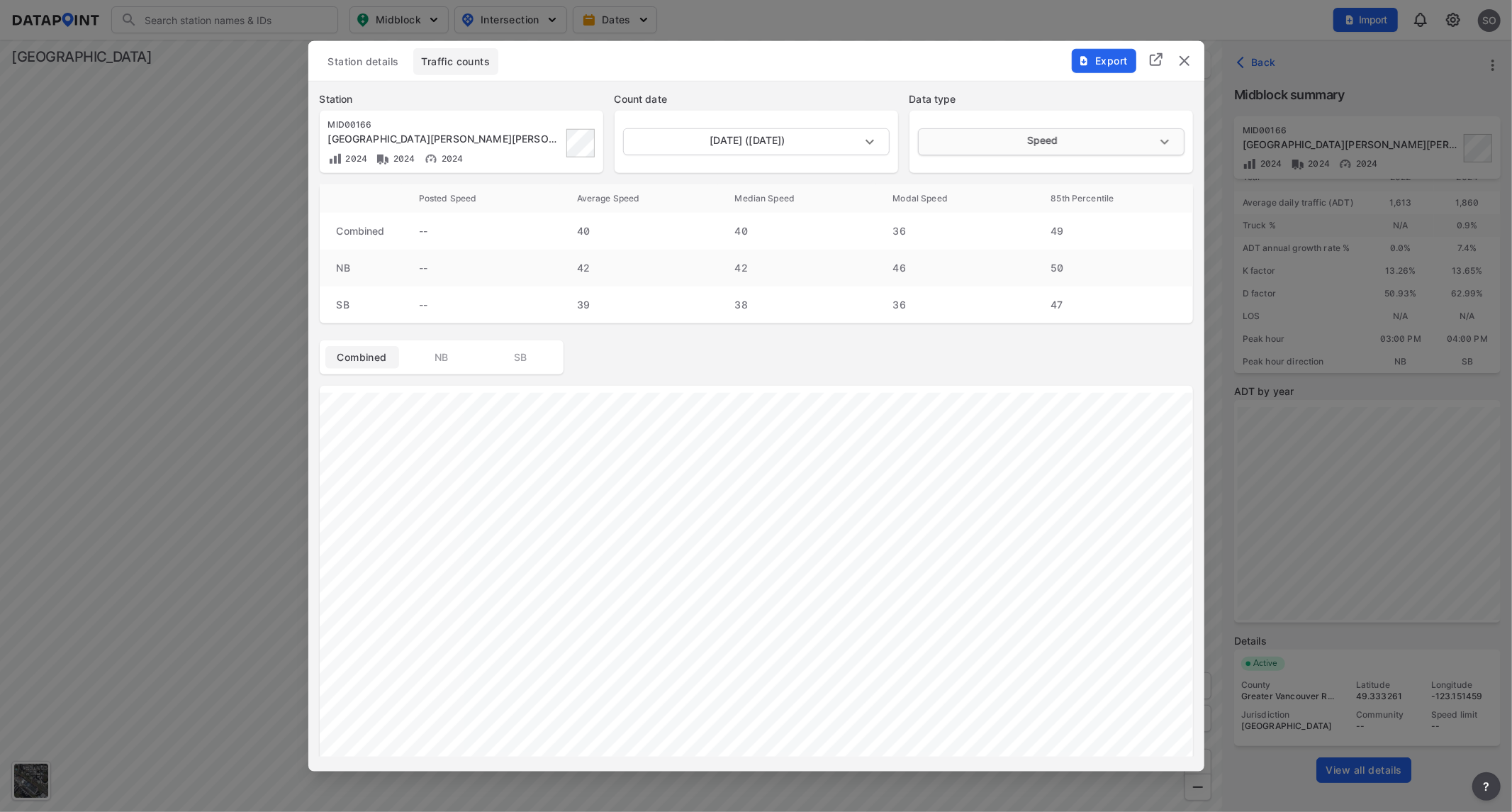
click at [1024, 142] on body "Search Please enter a search term. Midblock Intersection Dates Import SO Import…" at bounding box center [756, 406] width 1512 height 812
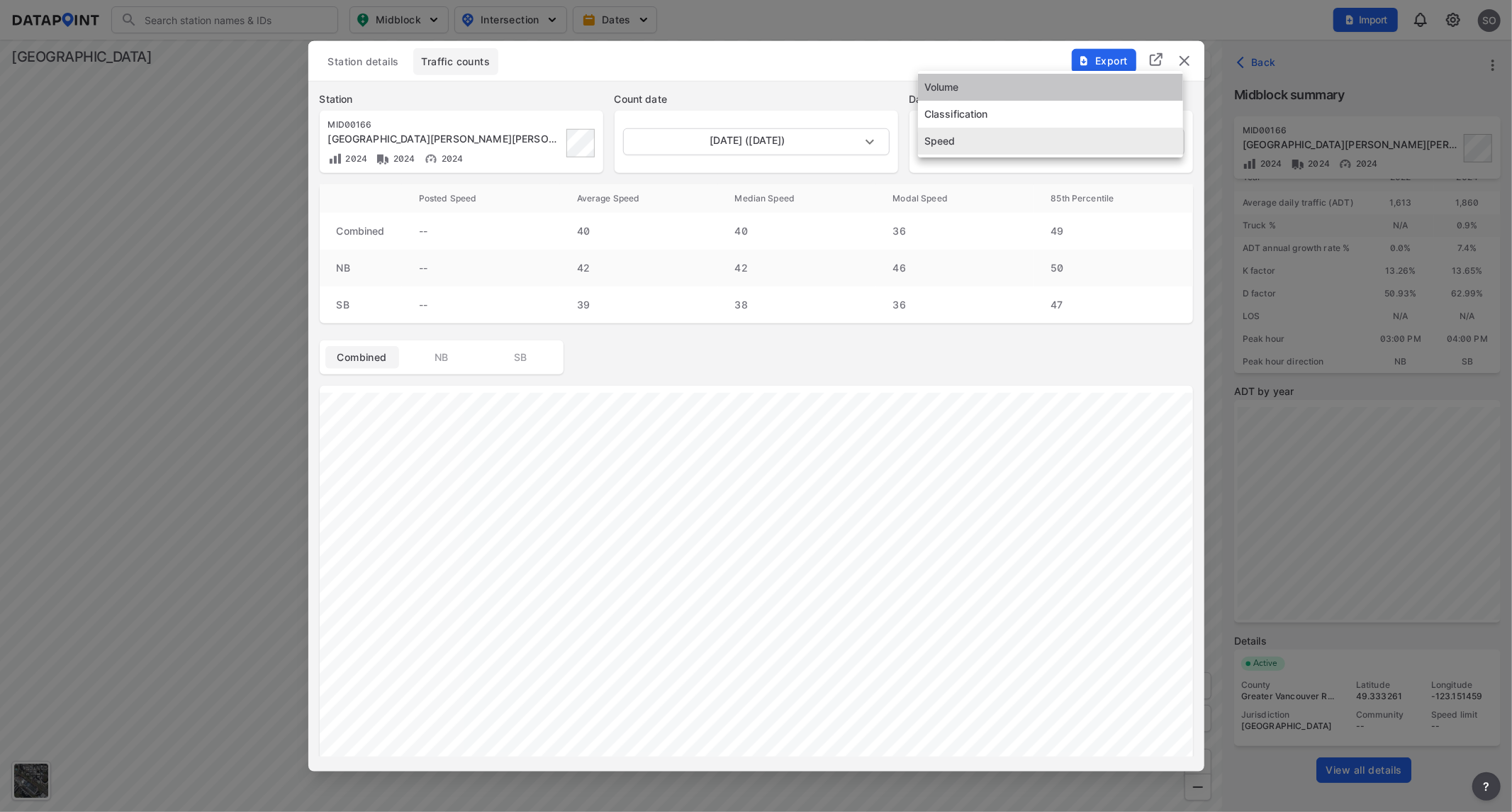
click at [968, 87] on li "Volume" at bounding box center [1050, 87] width 265 height 27
type input "Volume"
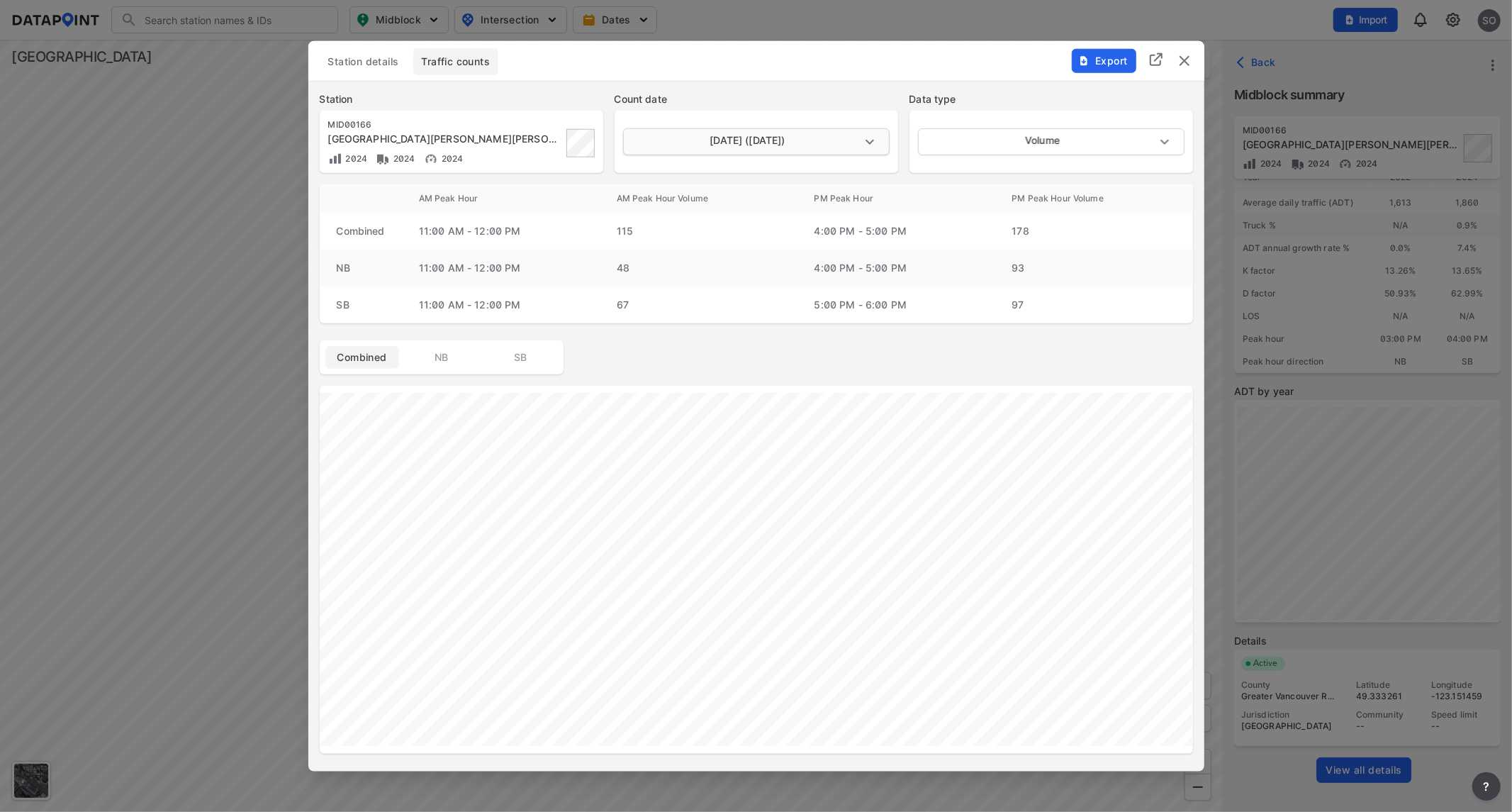
click at [865, 141] on body "Search Please enter a search term. Midblock Intersection Dates Import SO Import…" at bounding box center [756, 406] width 1512 height 812
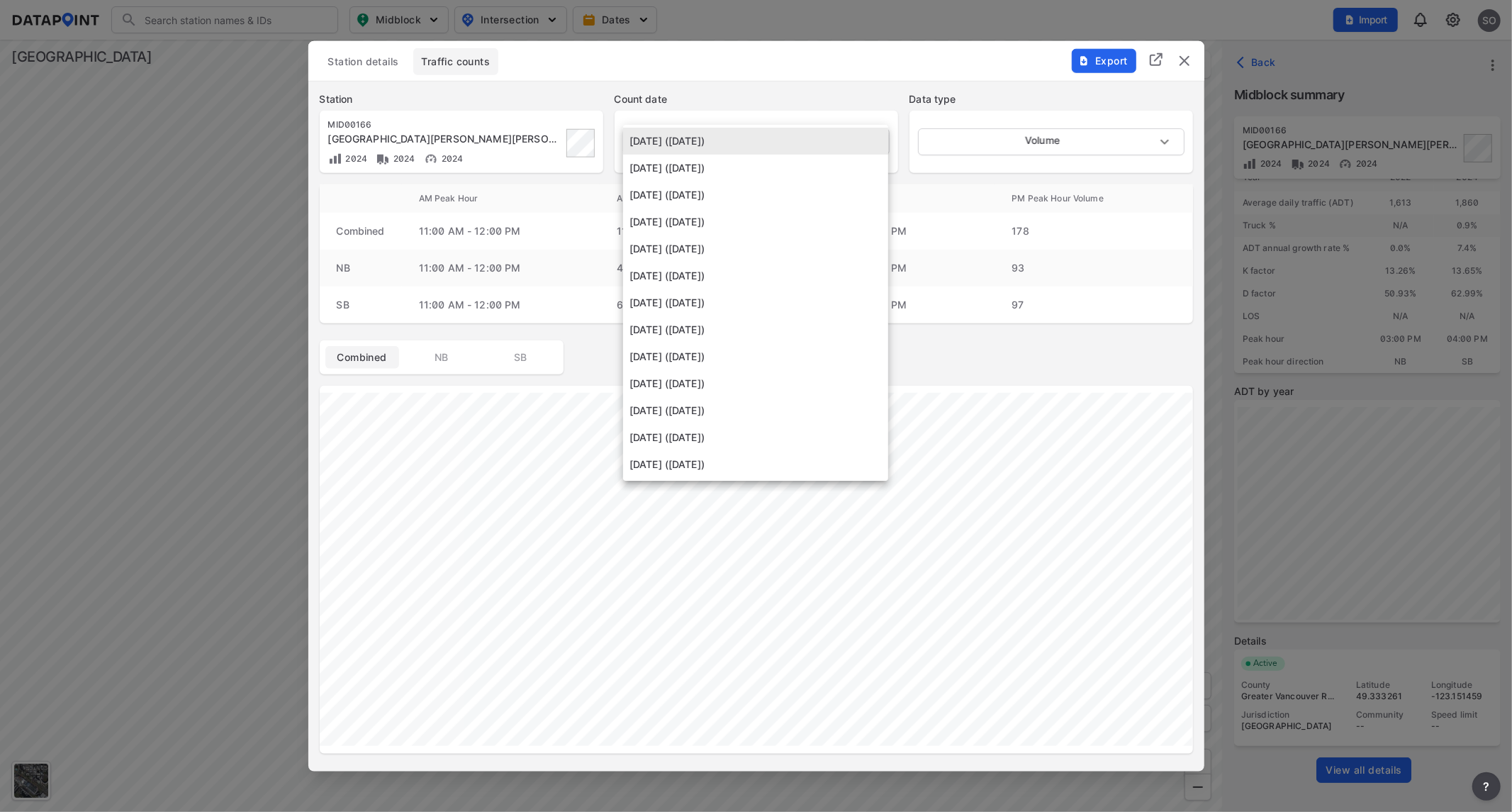
click at [667, 246] on li "[DATE] ([DATE])" at bounding box center [755, 248] width 265 height 27
type input "[DATE]"
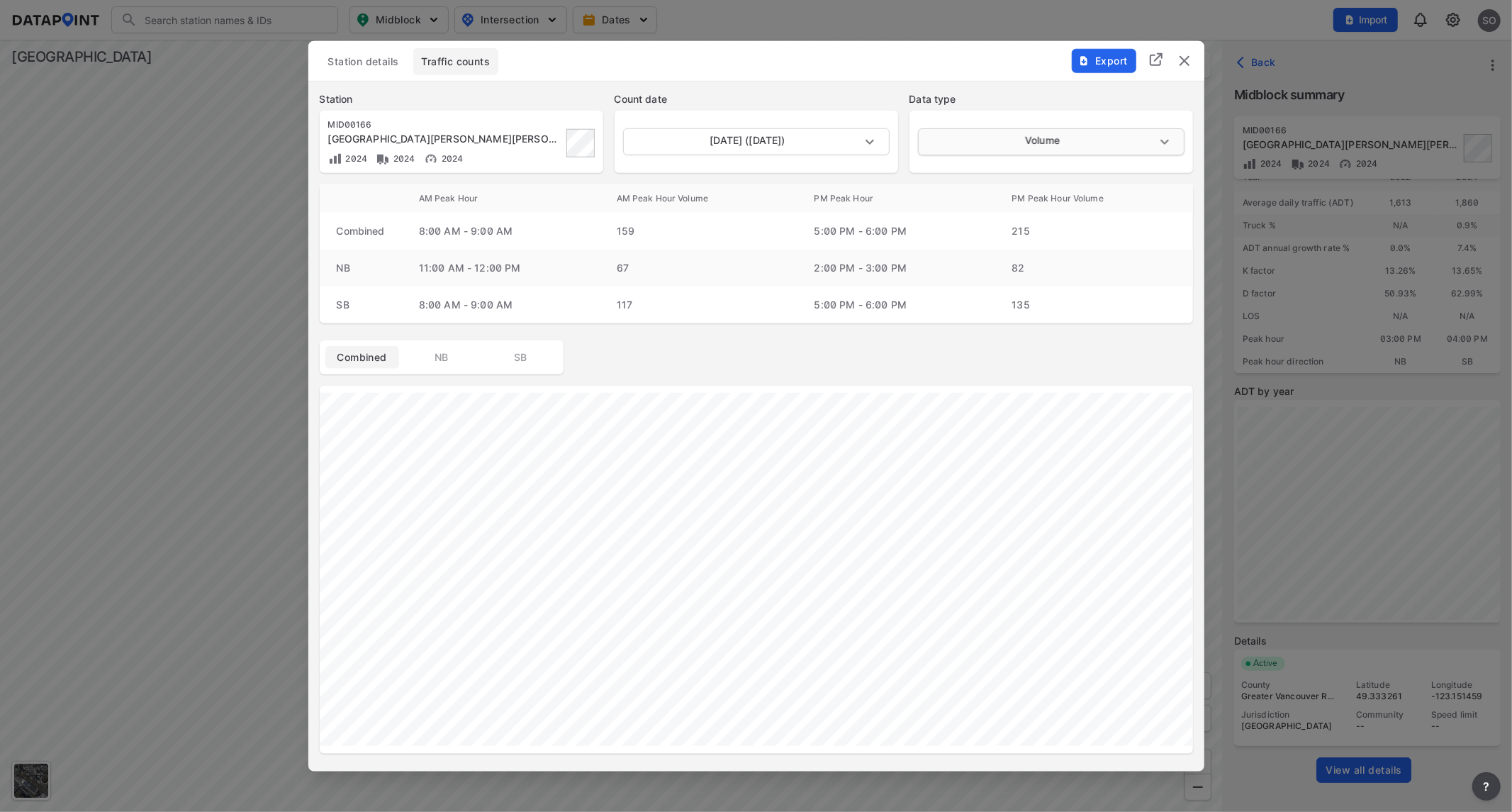
click at [1005, 133] on body "Search Please enter a search term. Midblock Intersection Dates Import SO Import…" at bounding box center [756, 406] width 1512 height 812
click at [972, 195] on li "Speed" at bounding box center [1050, 194] width 265 height 27
type input "Speed"
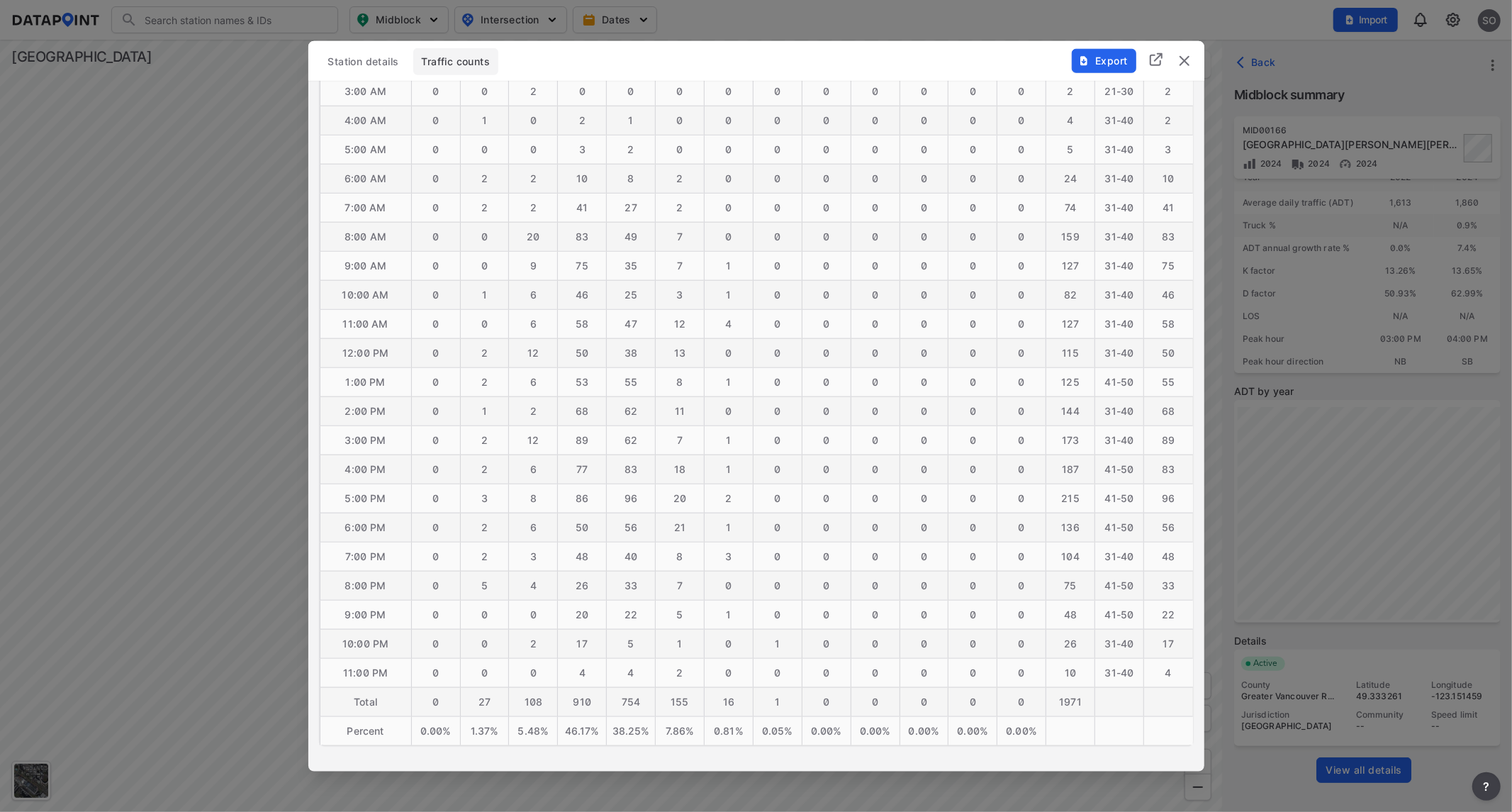
scroll to position [875, 0]
drag, startPoint x: 346, startPoint y: 496, endPoint x: 1178, endPoint y: 500, distance: 832.0
click at [1178, 500] on tr "5:00 PM 0 3 8 86 96 20 2 0 0 0 0 0 0 [PHONE_NUMBER]" at bounding box center [757, 498] width 874 height 29
copy tr "5:00 PM 0 3 8 86 96 20 2 0 0 0 0 0 0 [PHONE_NUMBER]"
click at [1186, 58] on img "delete" at bounding box center [1184, 60] width 17 height 17
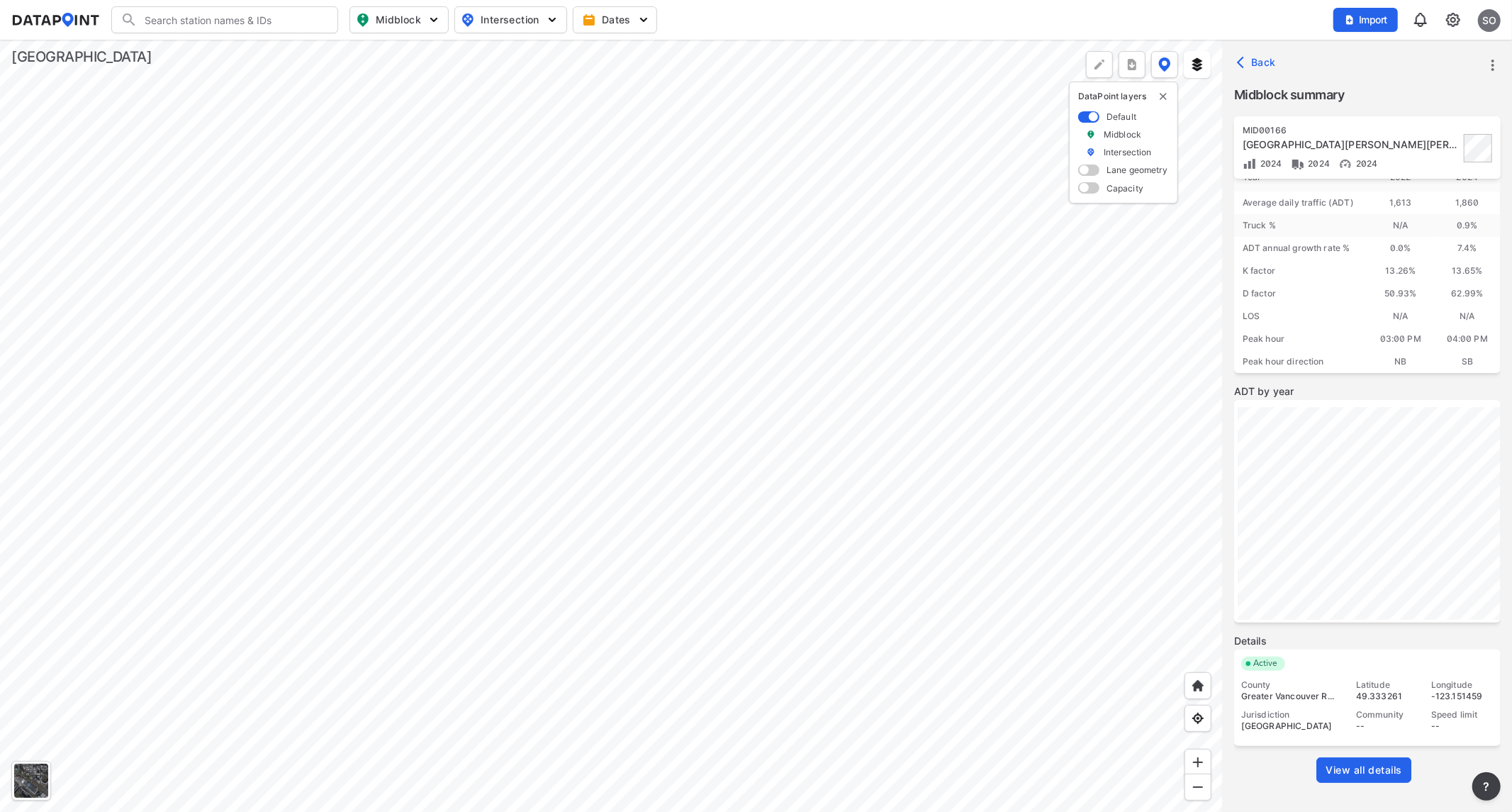
click at [826, 553] on div at bounding box center [611, 426] width 1223 height 773
click at [1223, 451] on div at bounding box center [611, 426] width 1223 height 773
click at [955, 438] on div at bounding box center [611, 426] width 1223 height 773
click at [640, 422] on div at bounding box center [611, 426] width 1223 height 773
click at [717, 353] on div at bounding box center [611, 426] width 1223 height 773
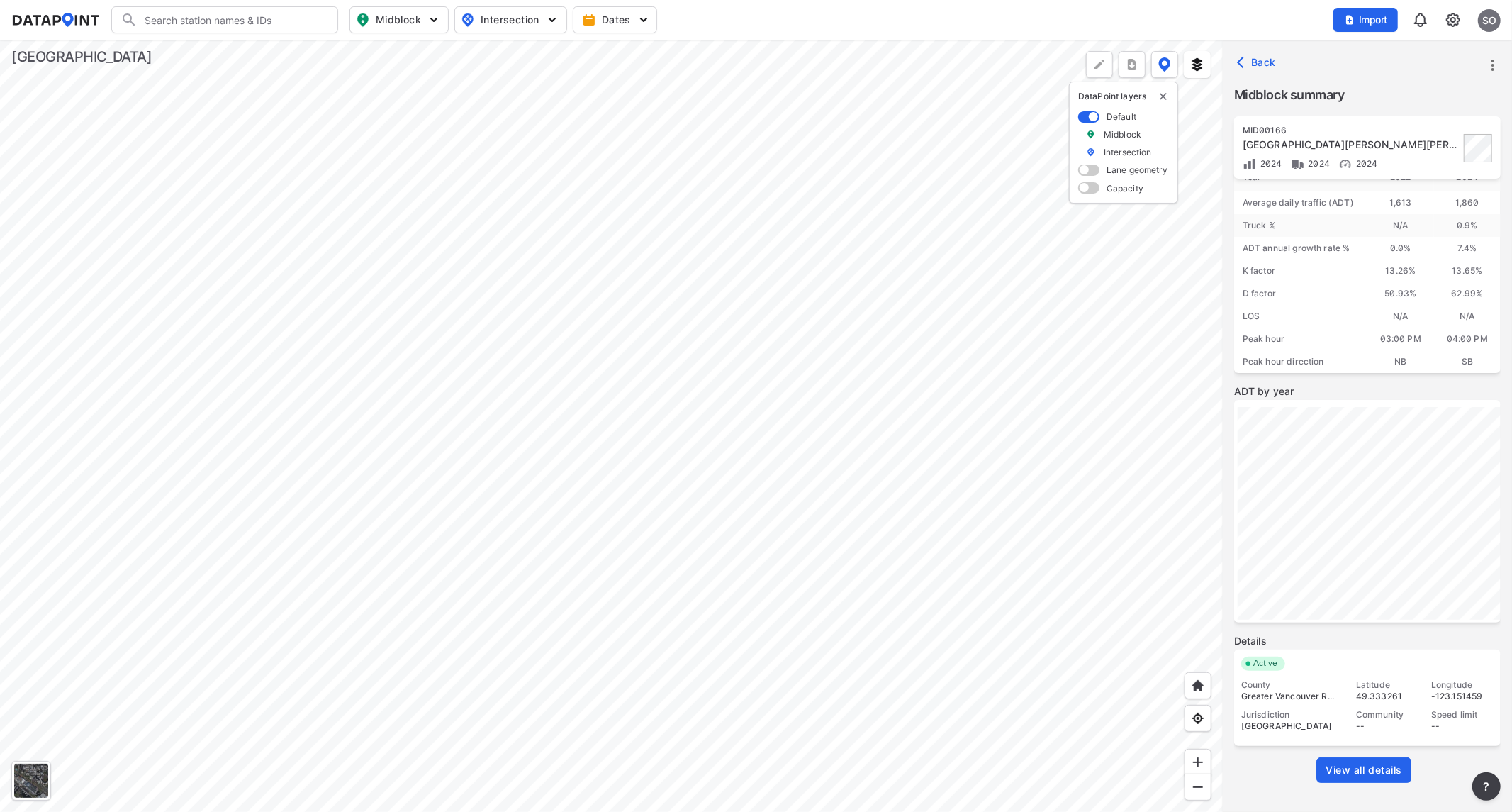
scroll to position [0, 0]
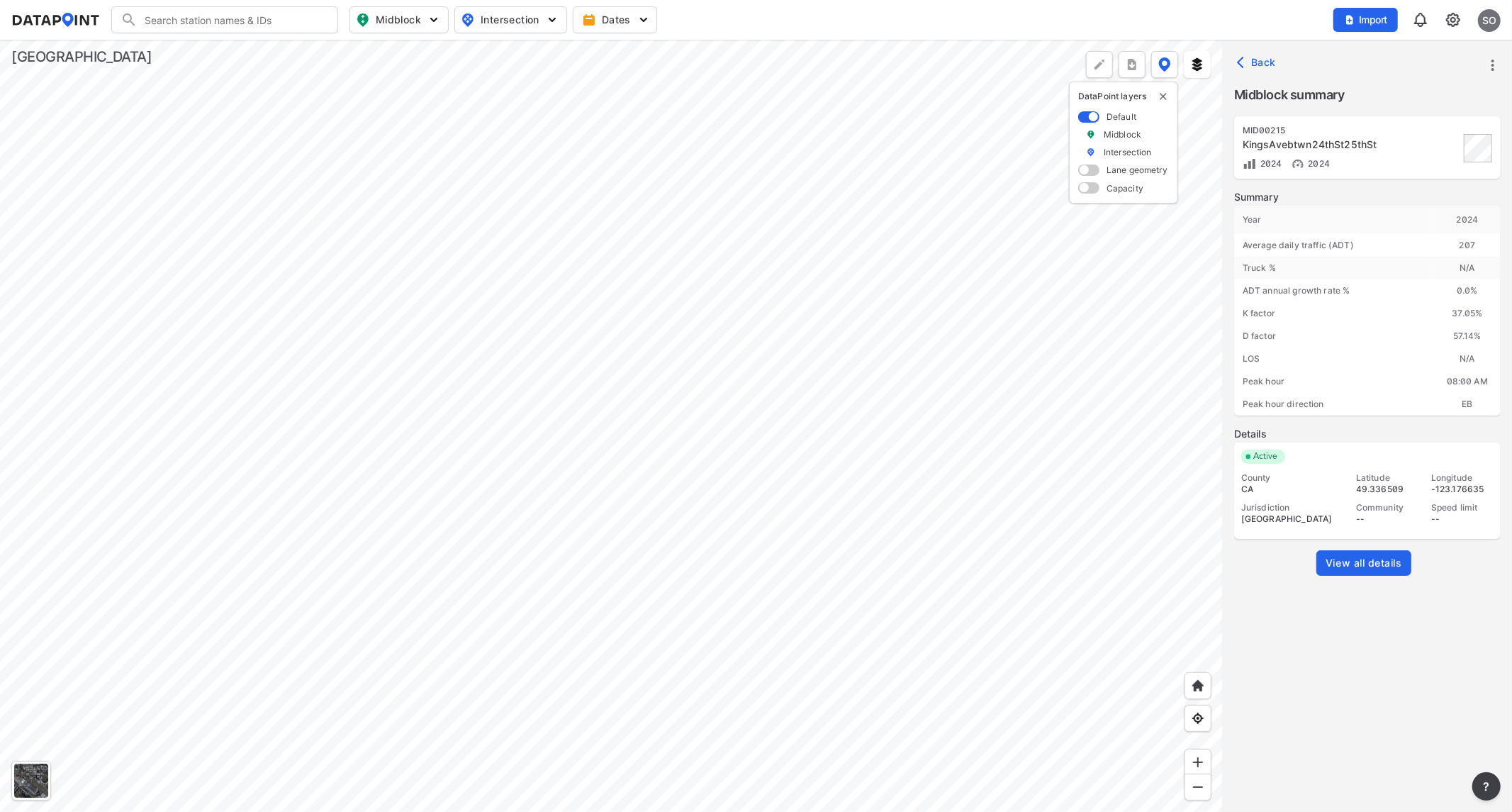
click at [1340, 558] on span "View all details" at bounding box center [1364, 563] width 76 height 15
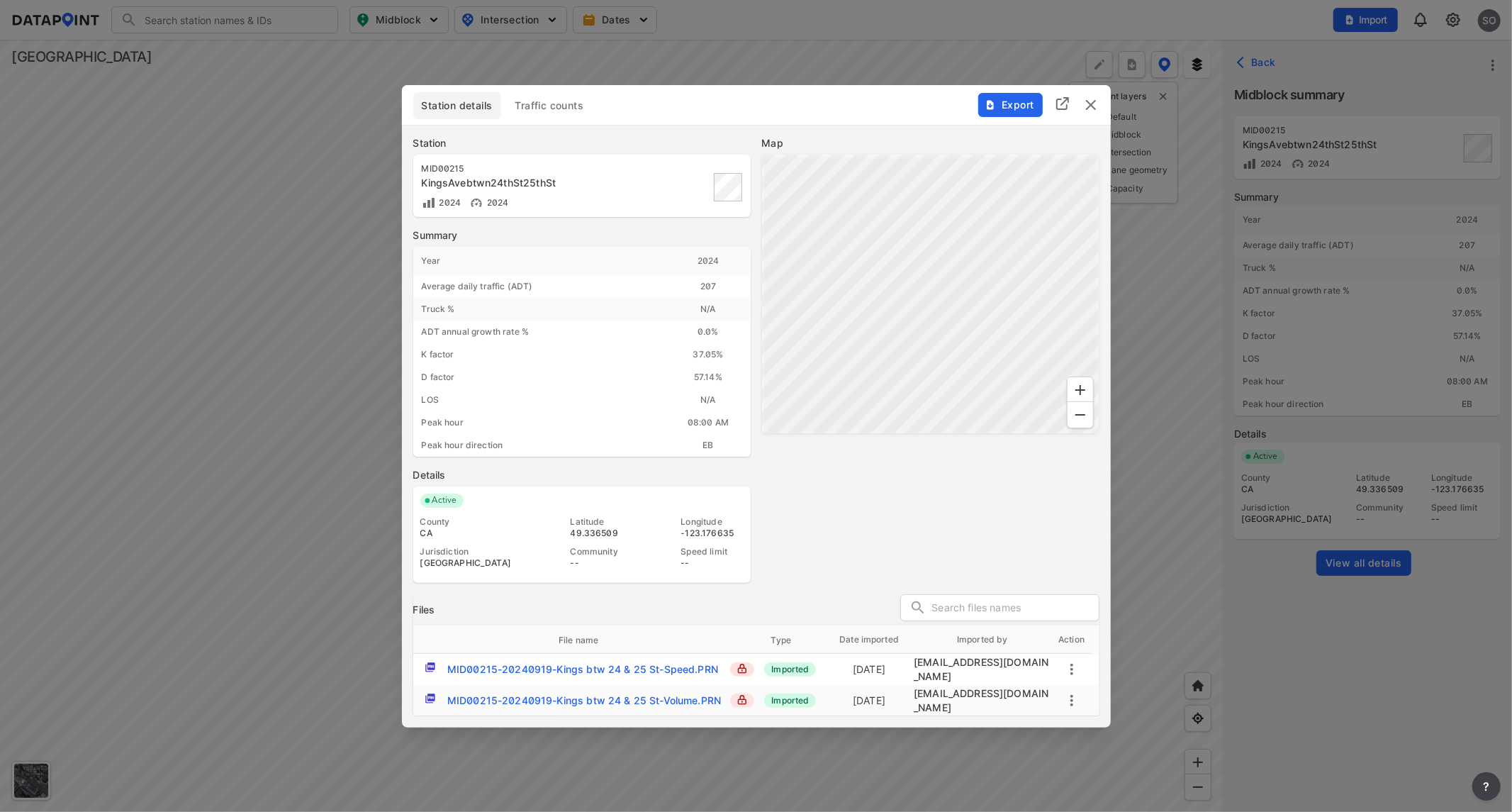
click at [553, 100] on span "Traffic counts" at bounding box center [550, 106] width 69 height 15
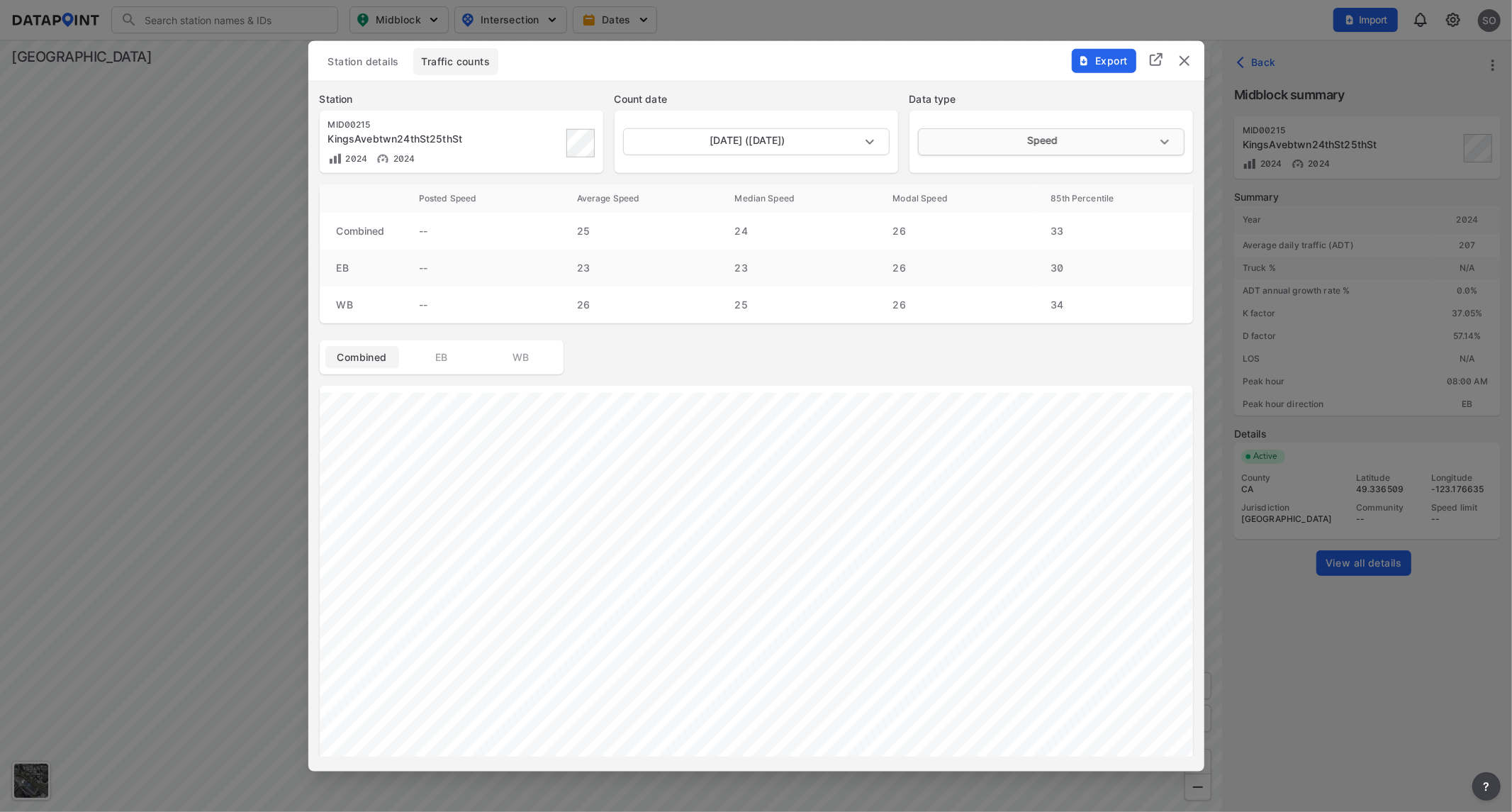
click at [1036, 144] on body "Search Please enter a search term. Midblock Intersection Dates Import SO Import…" at bounding box center [756, 406] width 1512 height 812
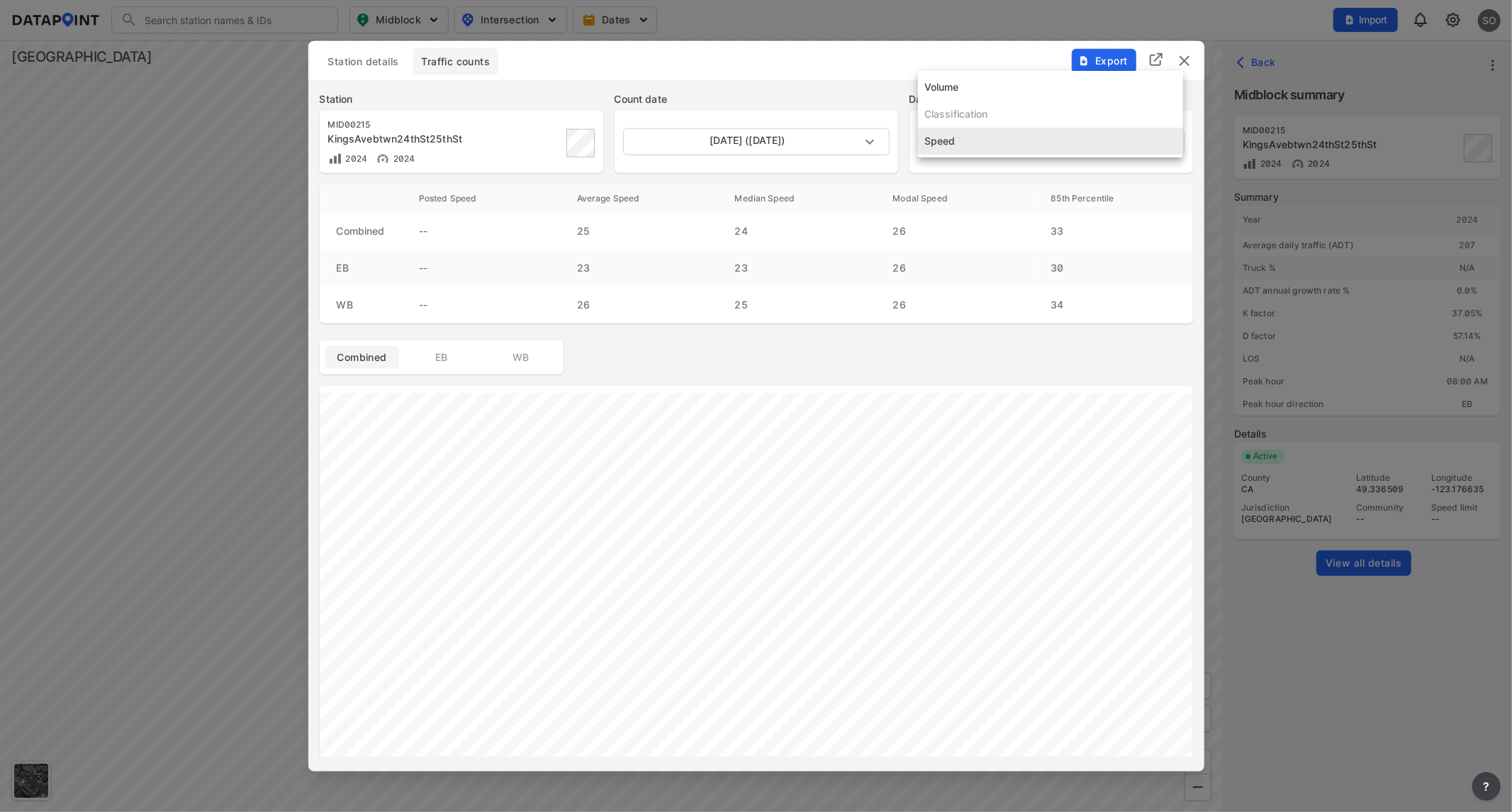
click at [997, 90] on li "Volume" at bounding box center [1050, 87] width 265 height 27
type input "Volume"
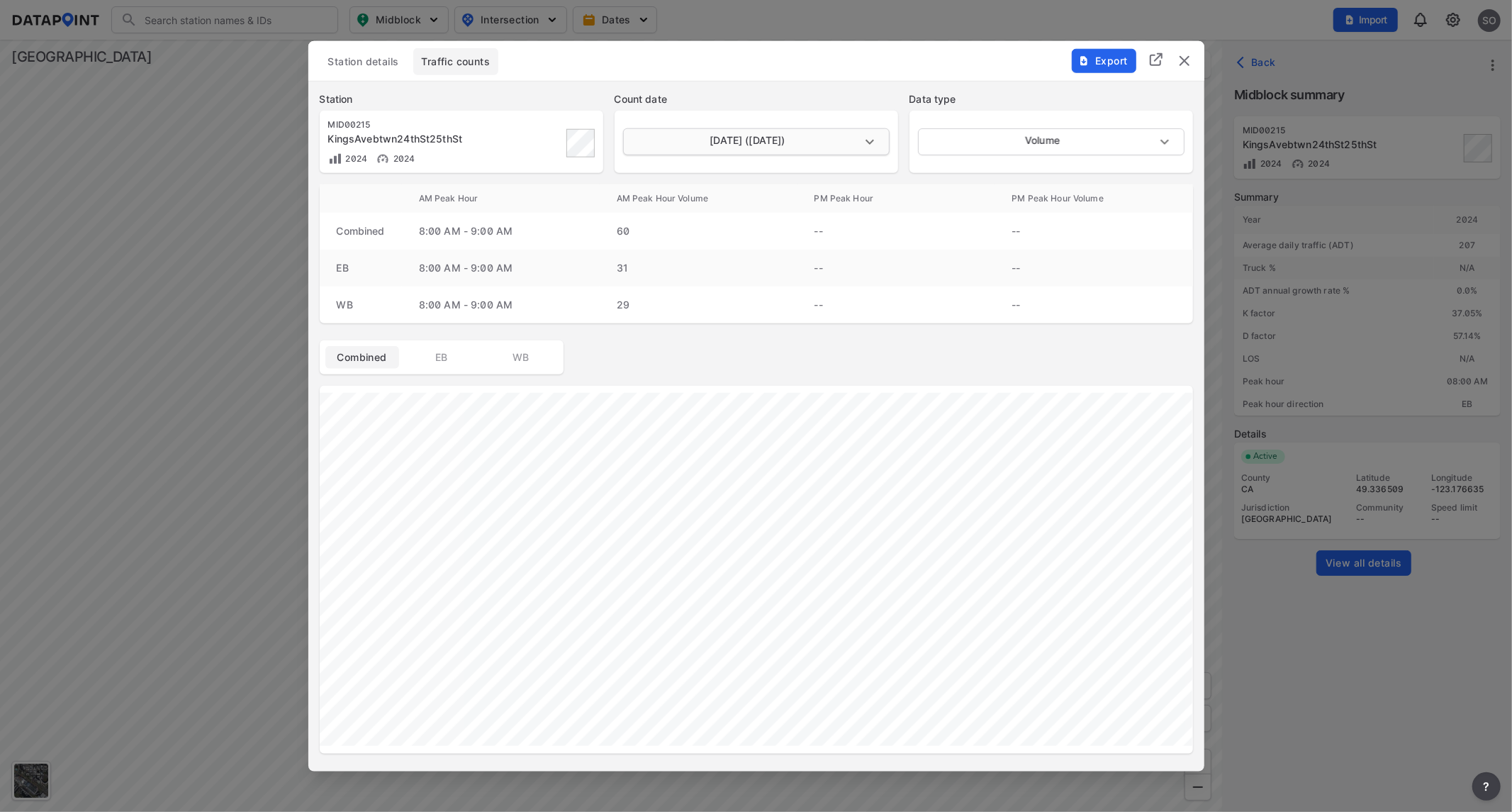
click at [866, 139] on body "Search Please enter a search term. Midblock Intersection Dates Import SO Import…" at bounding box center [756, 406] width 1512 height 812
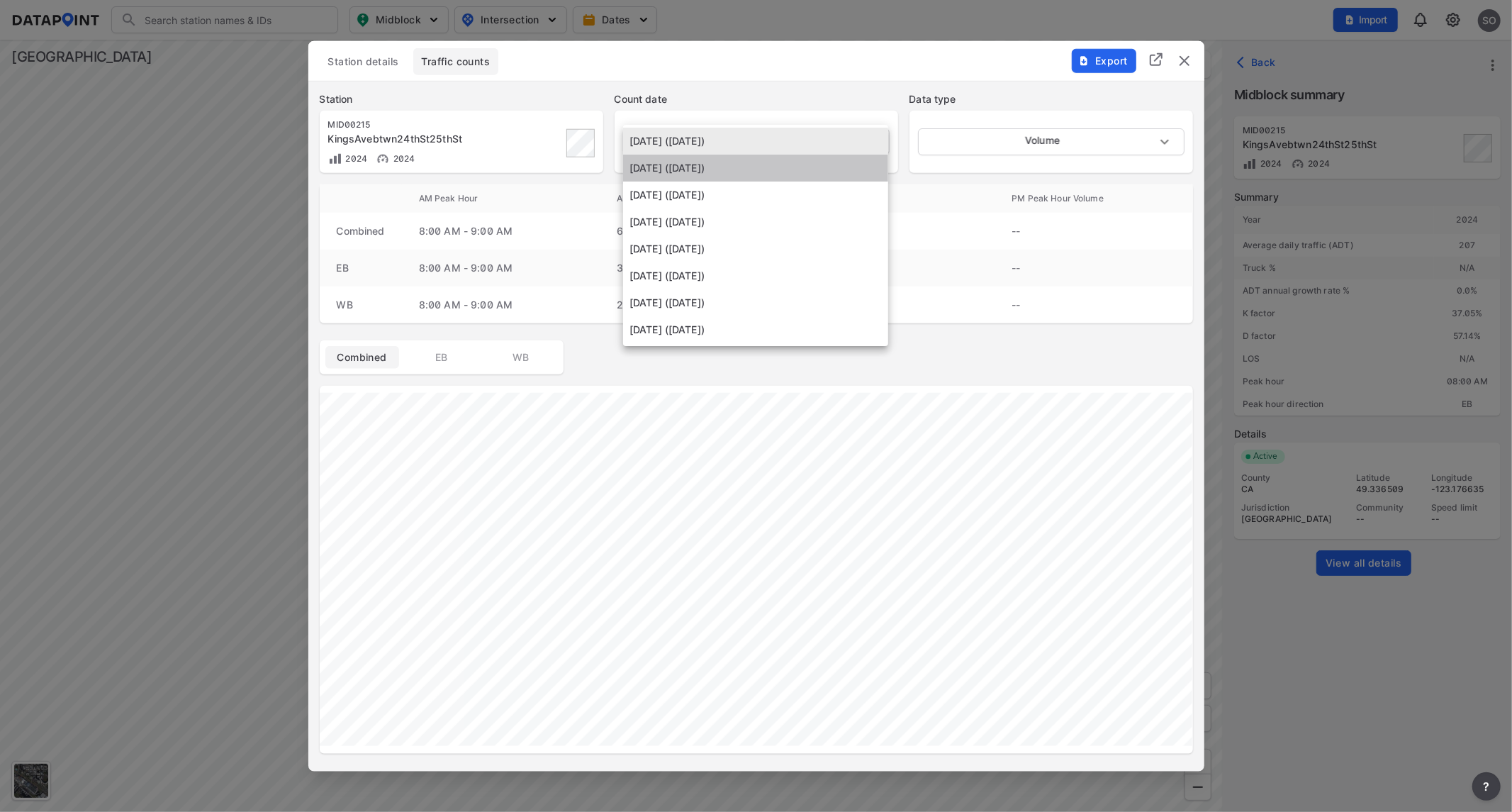
click at [747, 168] on li "[DATE] ([DATE])" at bounding box center [755, 167] width 265 height 27
type input "[DATE]"
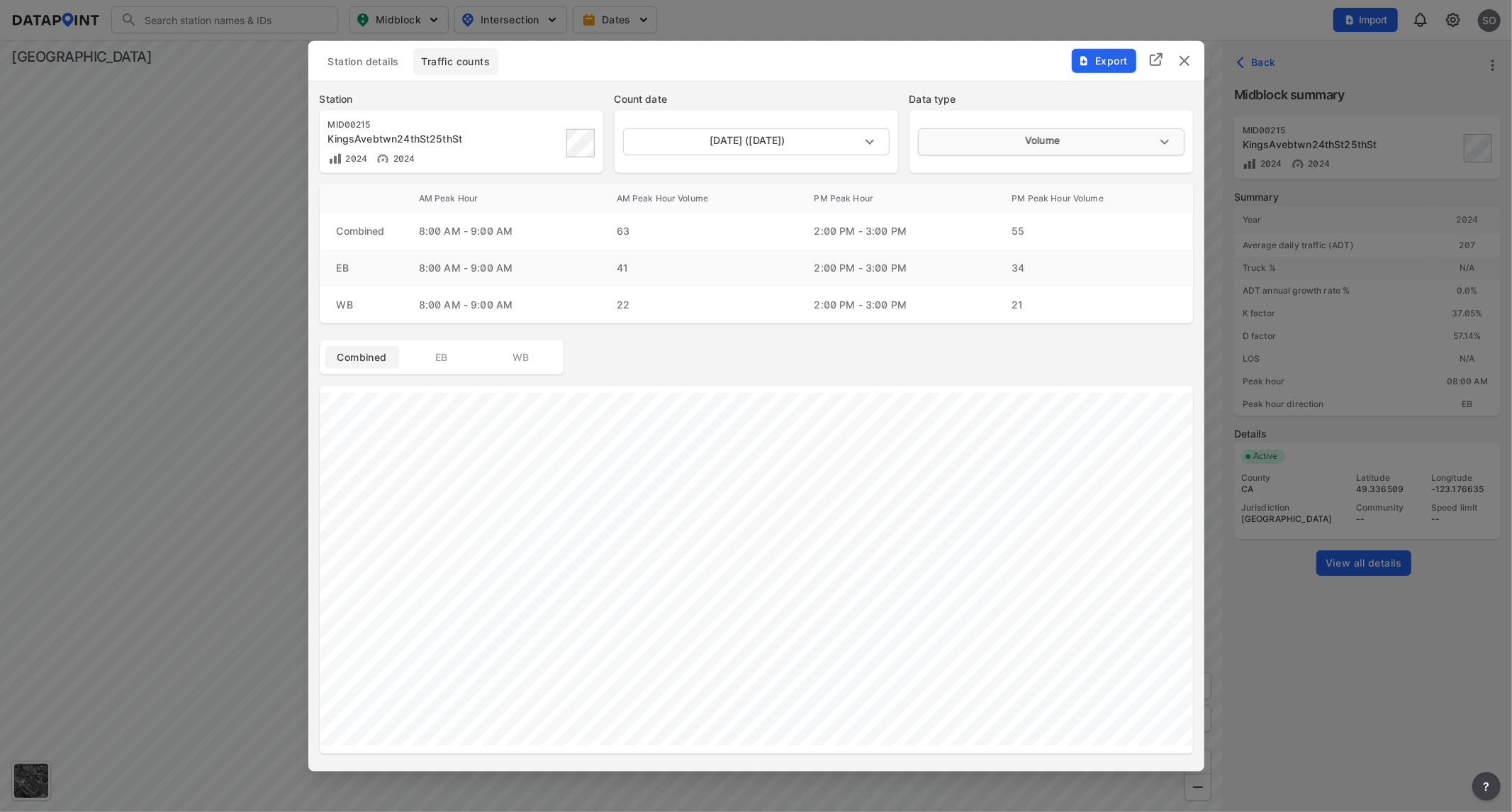
click at [1054, 145] on body "Search Please enter a search term. Midblock Intersection Dates Import SO Import…" at bounding box center [756, 406] width 1512 height 812
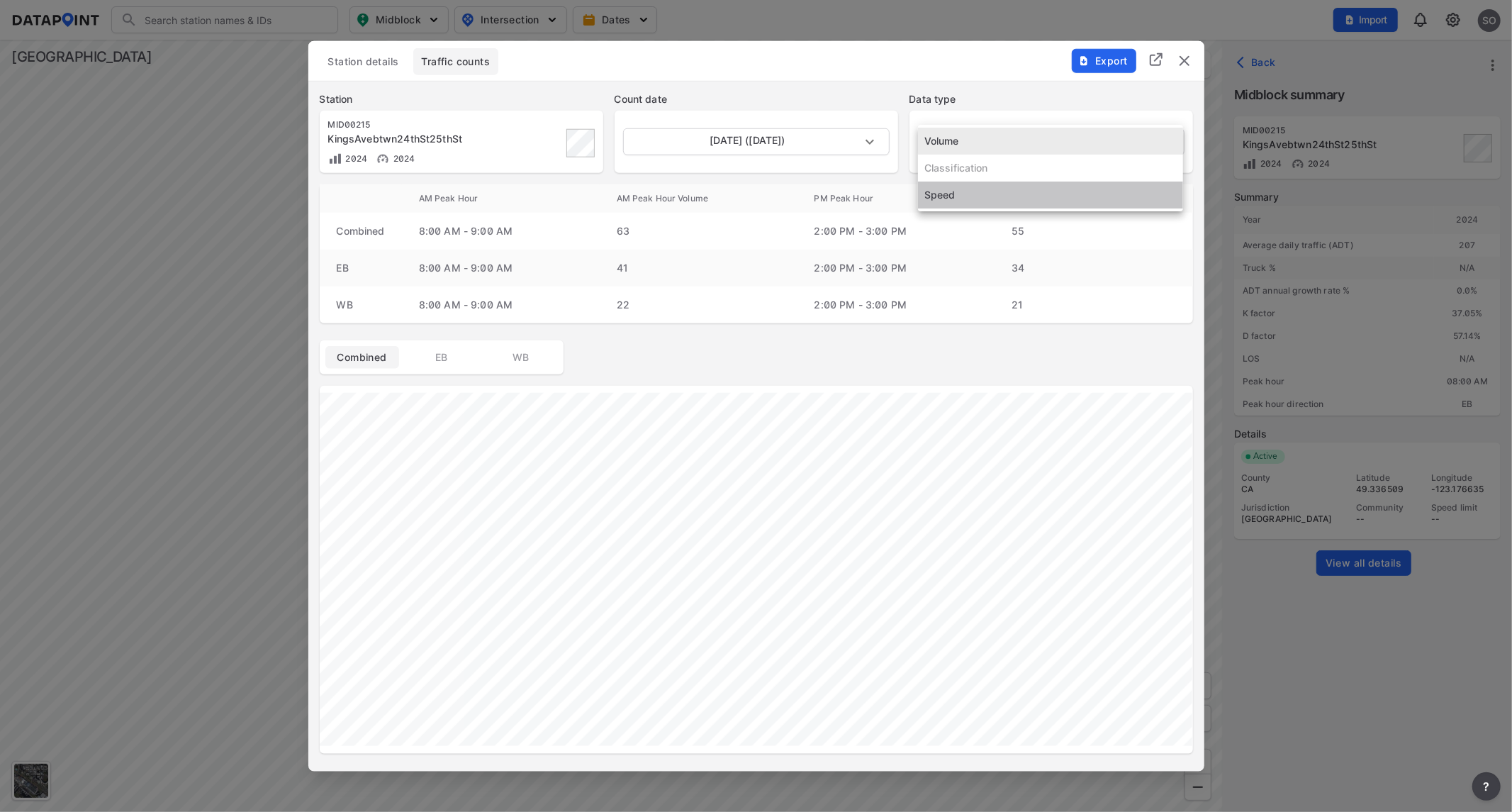
click at [963, 194] on li "Speed" at bounding box center [1050, 194] width 265 height 27
type input "Speed"
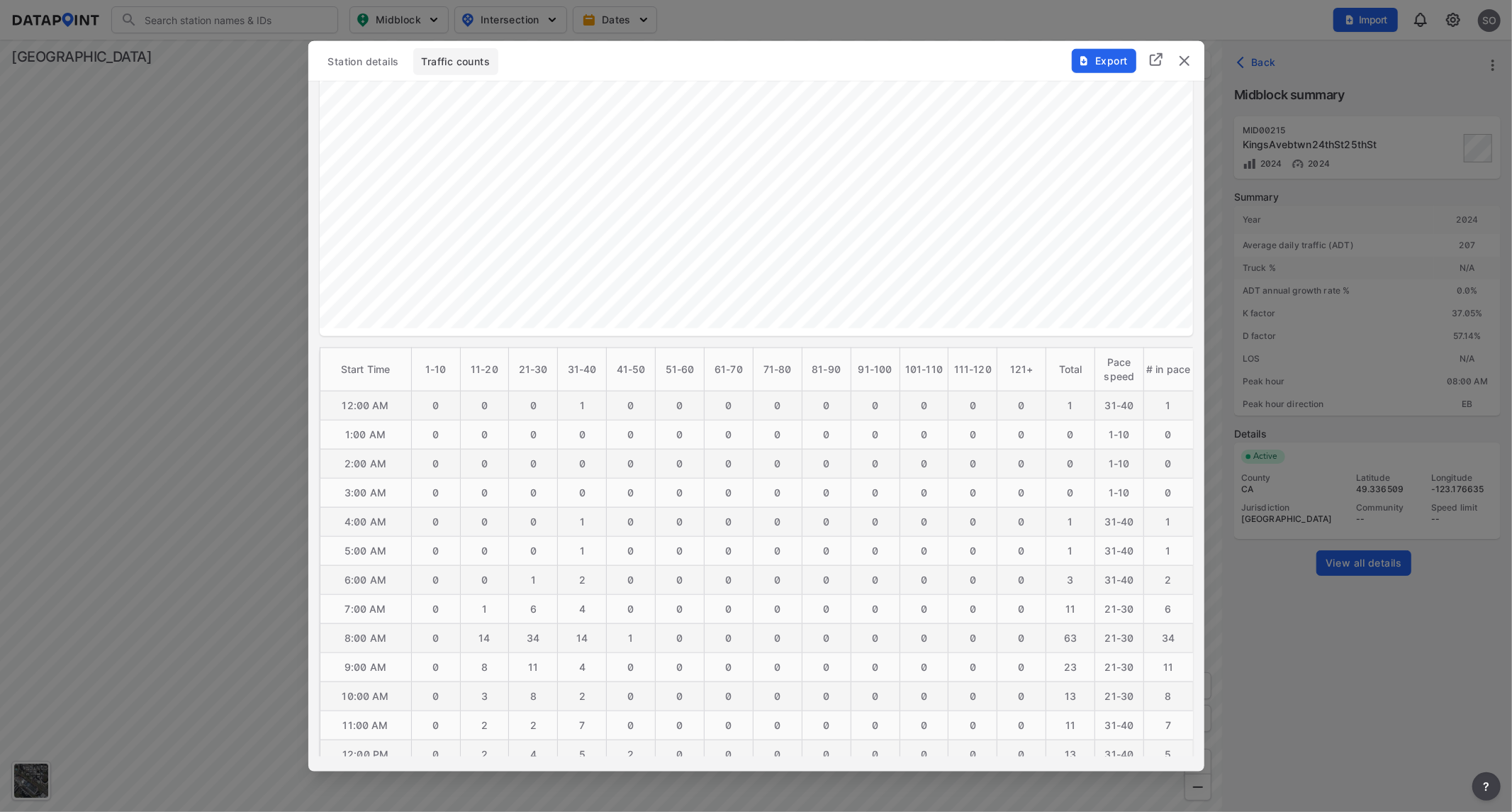
scroll to position [630, 0]
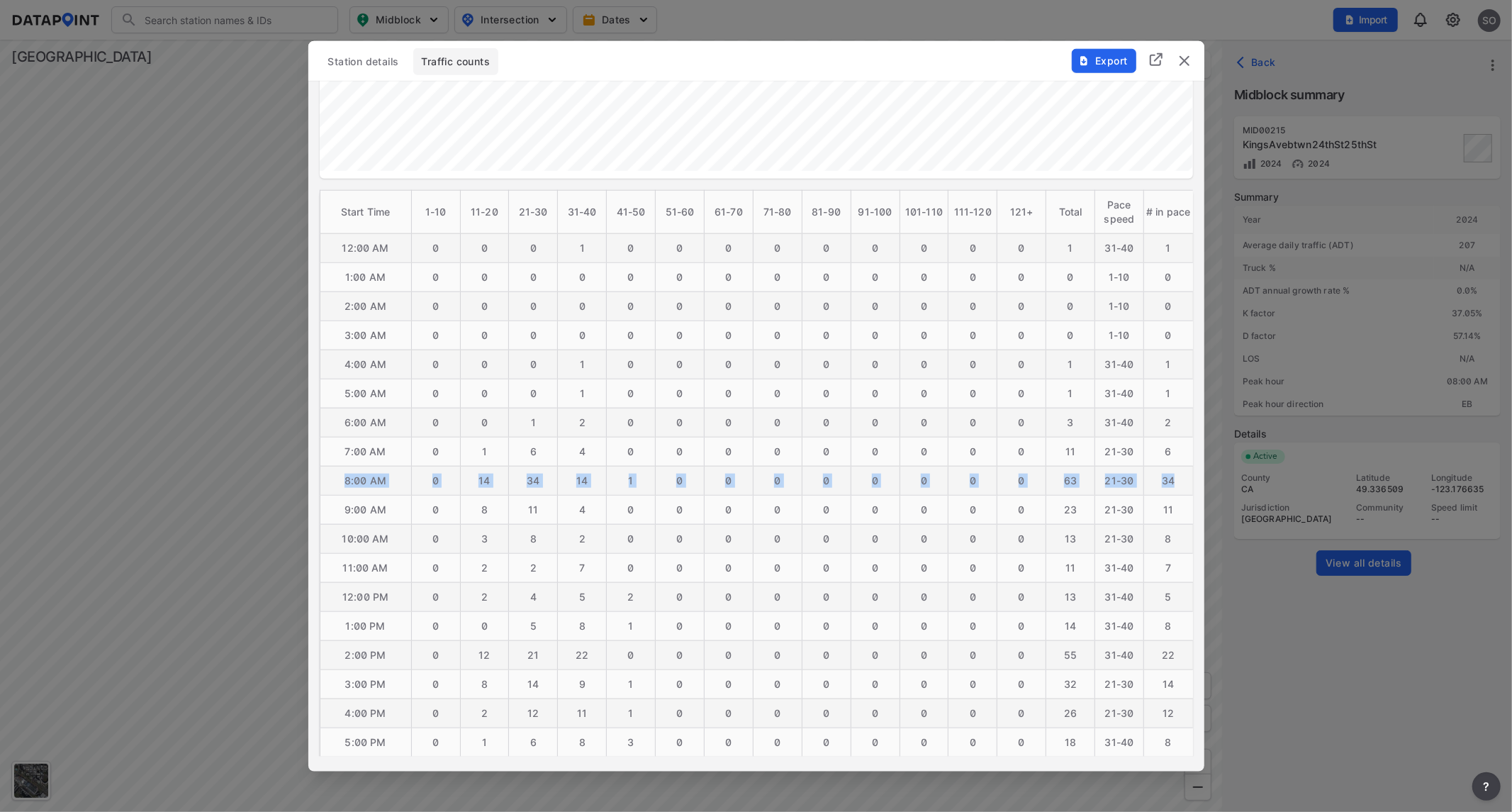
drag, startPoint x: 345, startPoint y: 479, endPoint x: 1174, endPoint y: 479, distance: 829.0
click at [1174, 479] on tr "8:00 AM 0 14 34 14 1 0 0 0 0 0 0 0 0 [PHONE_NUMBER]" at bounding box center [757, 481] width 874 height 29
copy tr "8:00 AM 0 14 34 14 1 0 0 0 0 0 0 0 0 [PHONE_NUMBER]"
click at [1182, 59] on img "delete" at bounding box center [1184, 60] width 17 height 17
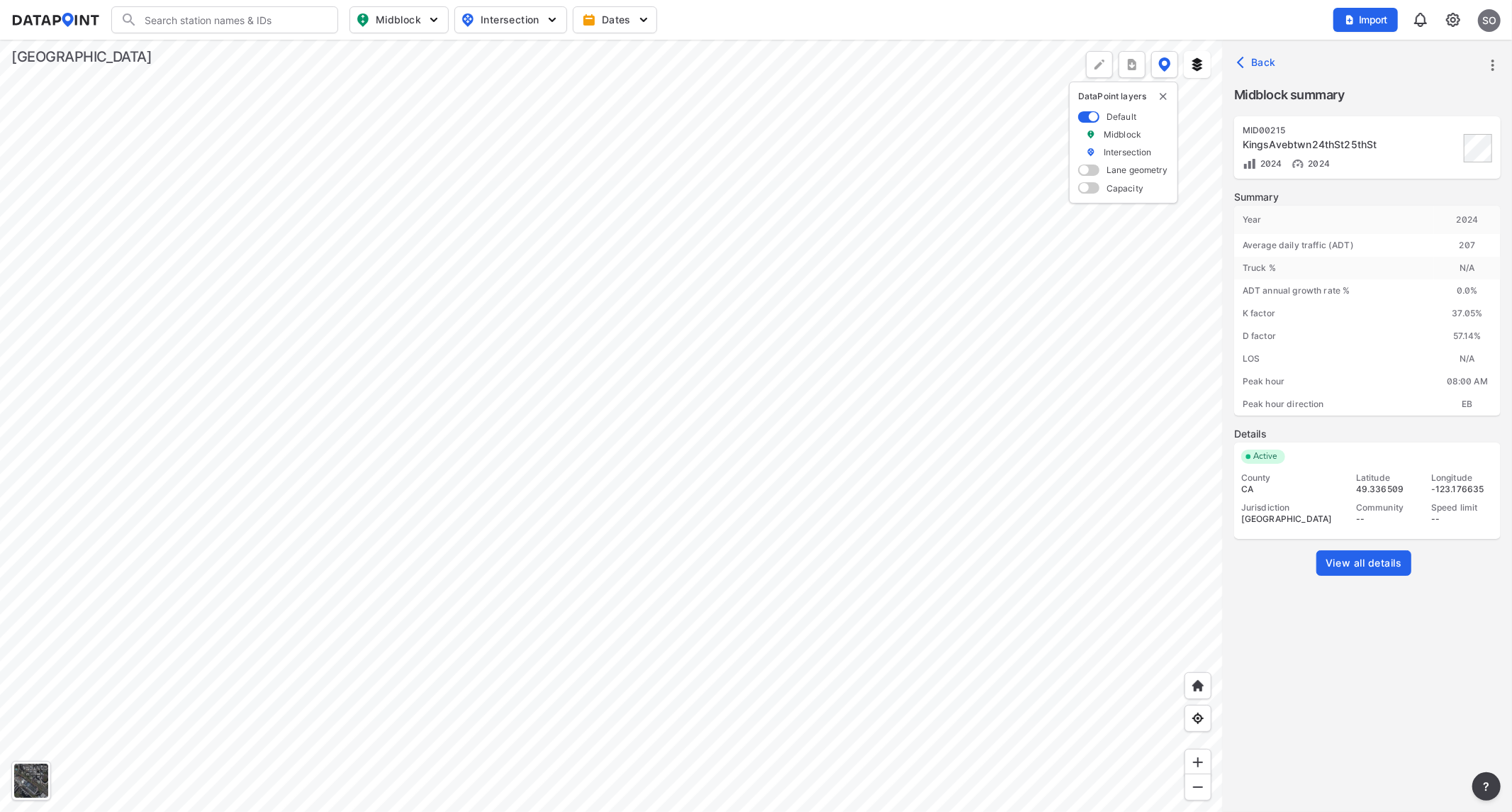
click at [1223, 536] on div at bounding box center [611, 426] width 1223 height 773
click at [493, 385] on div at bounding box center [611, 426] width 1223 height 773
click at [585, 433] on div at bounding box center [611, 426] width 1223 height 773
click at [642, 221] on div at bounding box center [611, 426] width 1223 height 773
click at [1340, 567] on span "View all details" at bounding box center [1364, 563] width 76 height 15
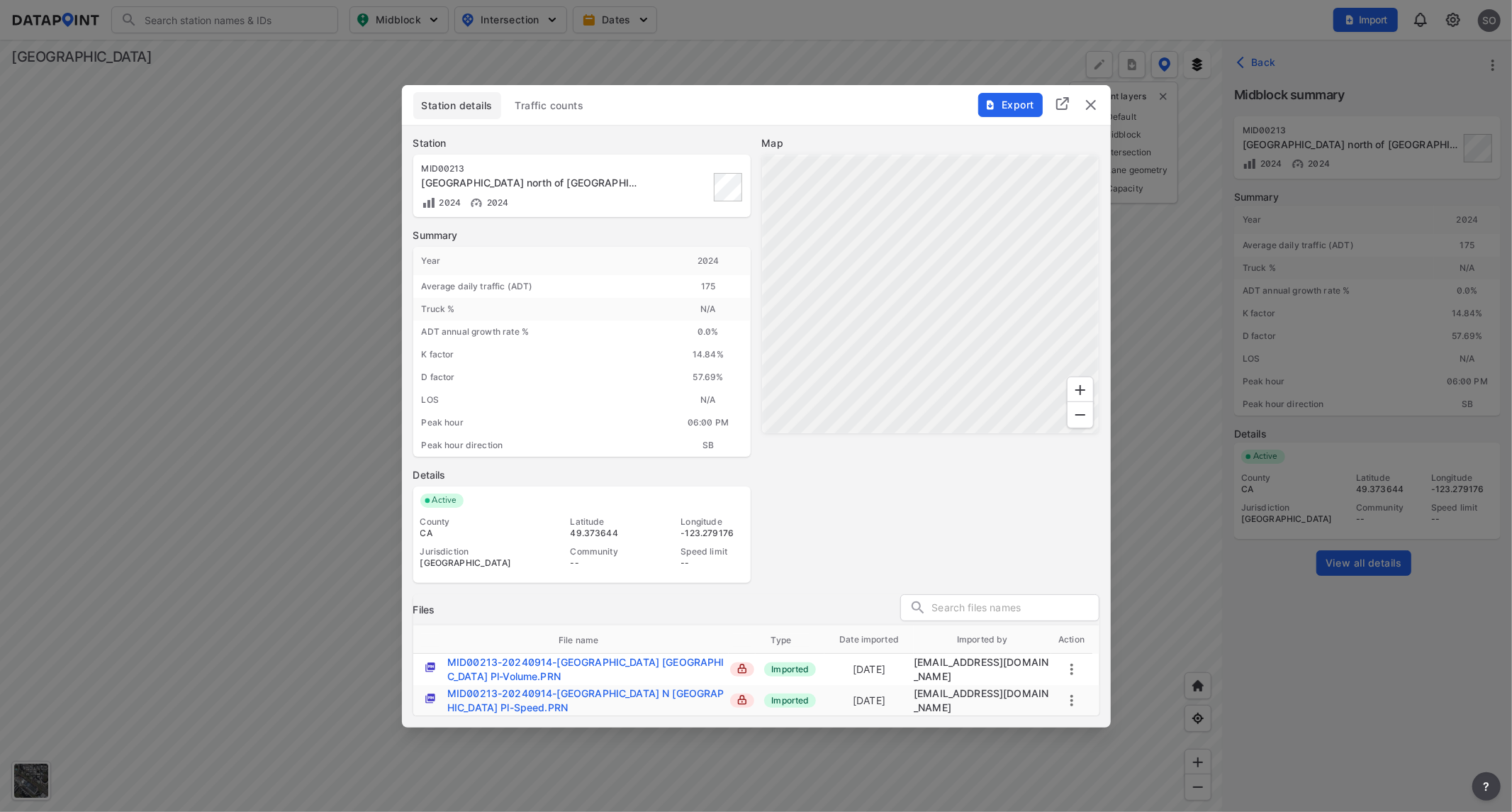
click at [576, 107] on span "Traffic counts" at bounding box center [550, 106] width 69 height 15
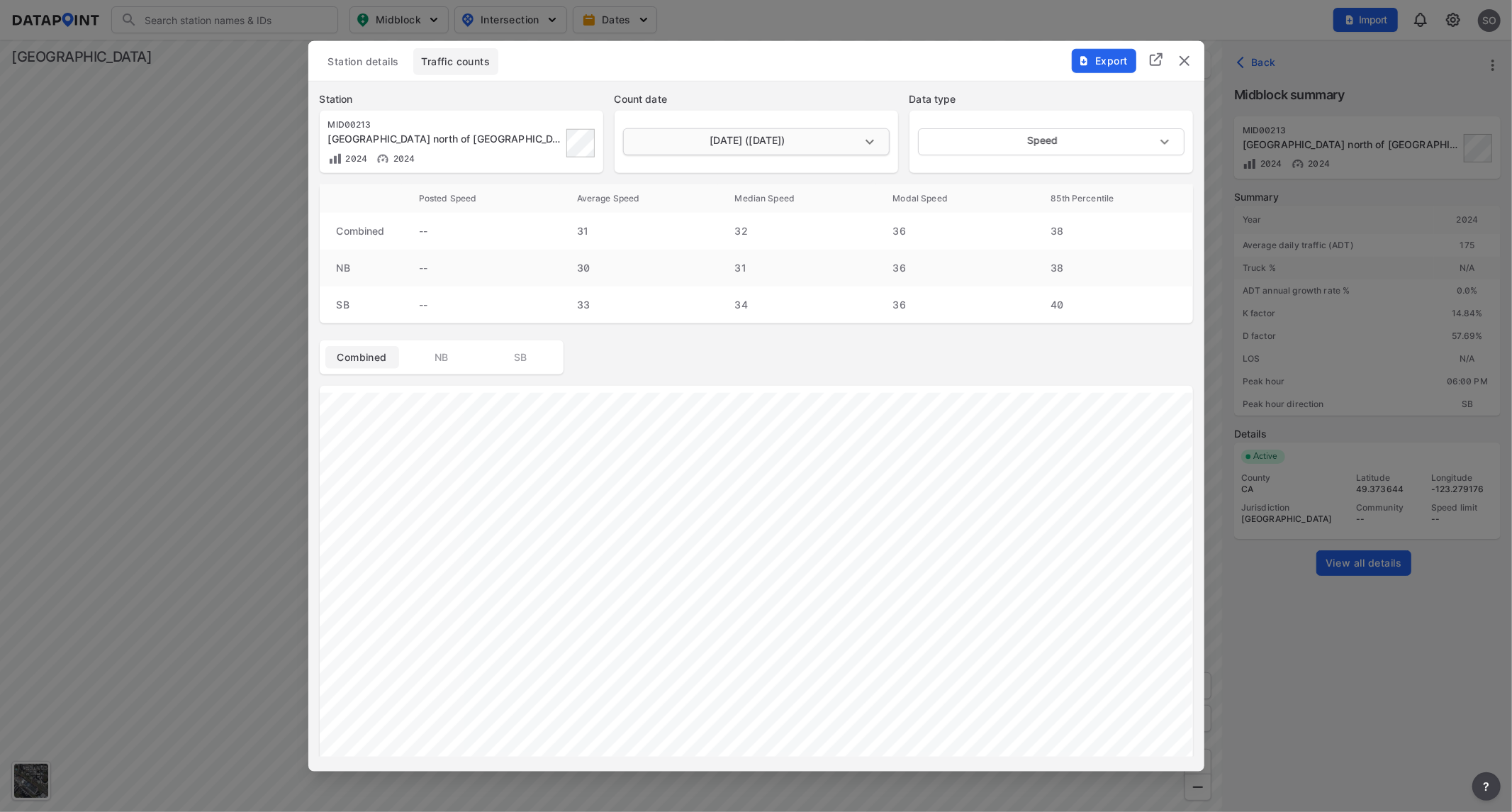
click at [870, 139] on body "Search Please enter a search term. Midblock Intersection Dates Import SO Import…" at bounding box center [756, 406] width 1512 height 812
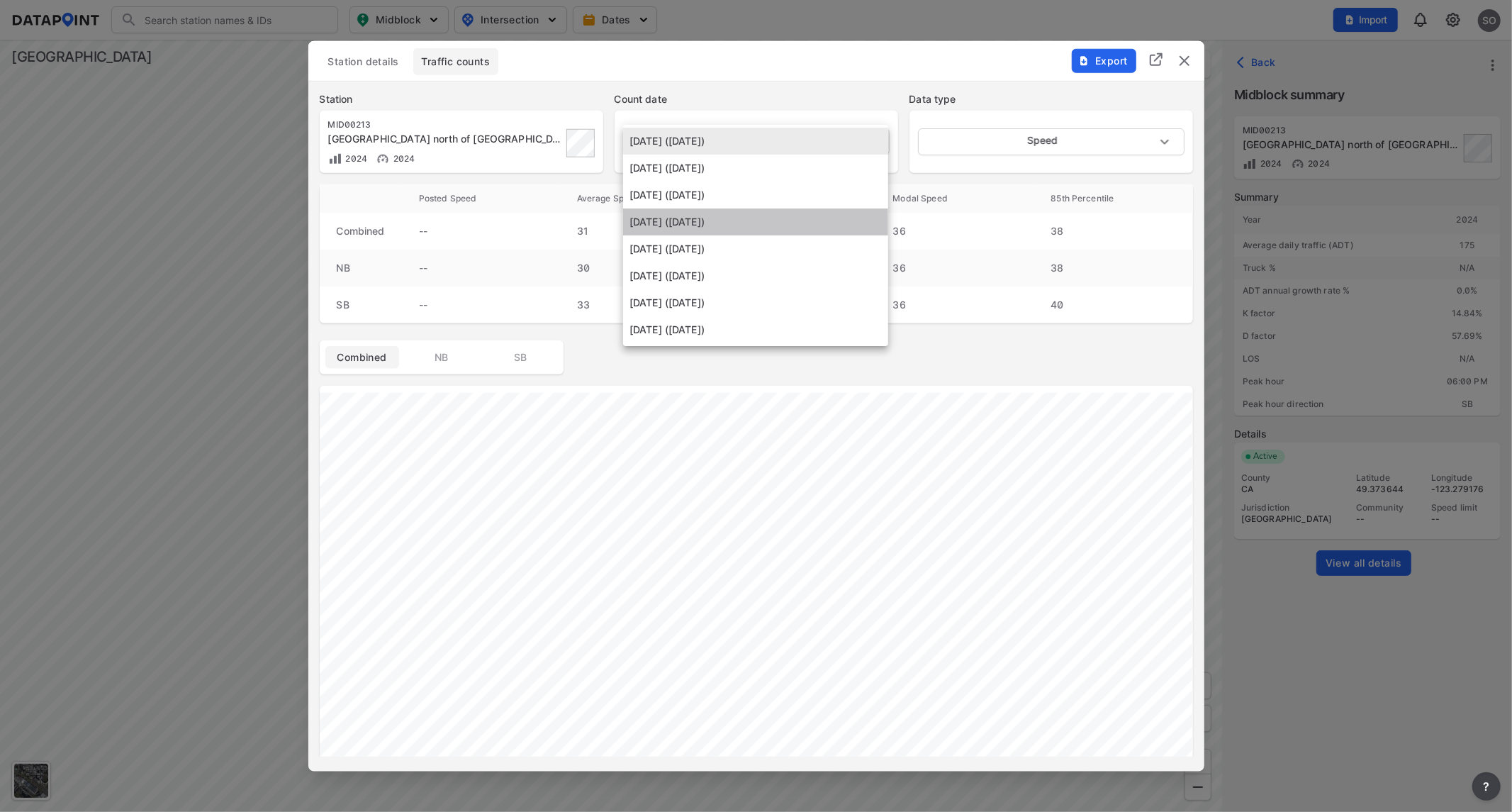
click at [752, 217] on li "[DATE] ([DATE])" at bounding box center [755, 221] width 265 height 27
type input "[DATE]"
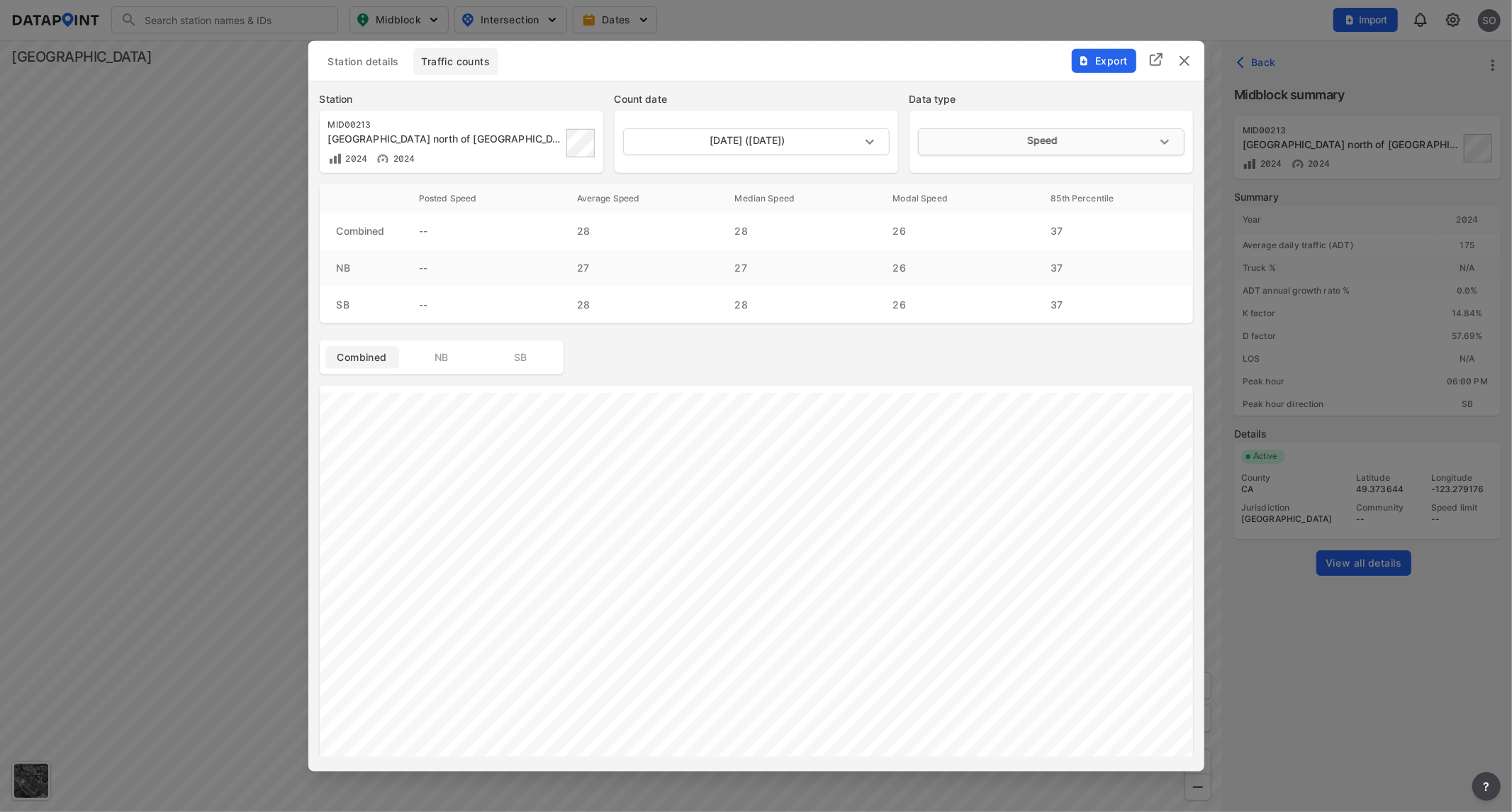
click at [998, 142] on body "Search Please enter a search term. Midblock Intersection Dates Import SO Import…" at bounding box center [756, 406] width 1512 height 812
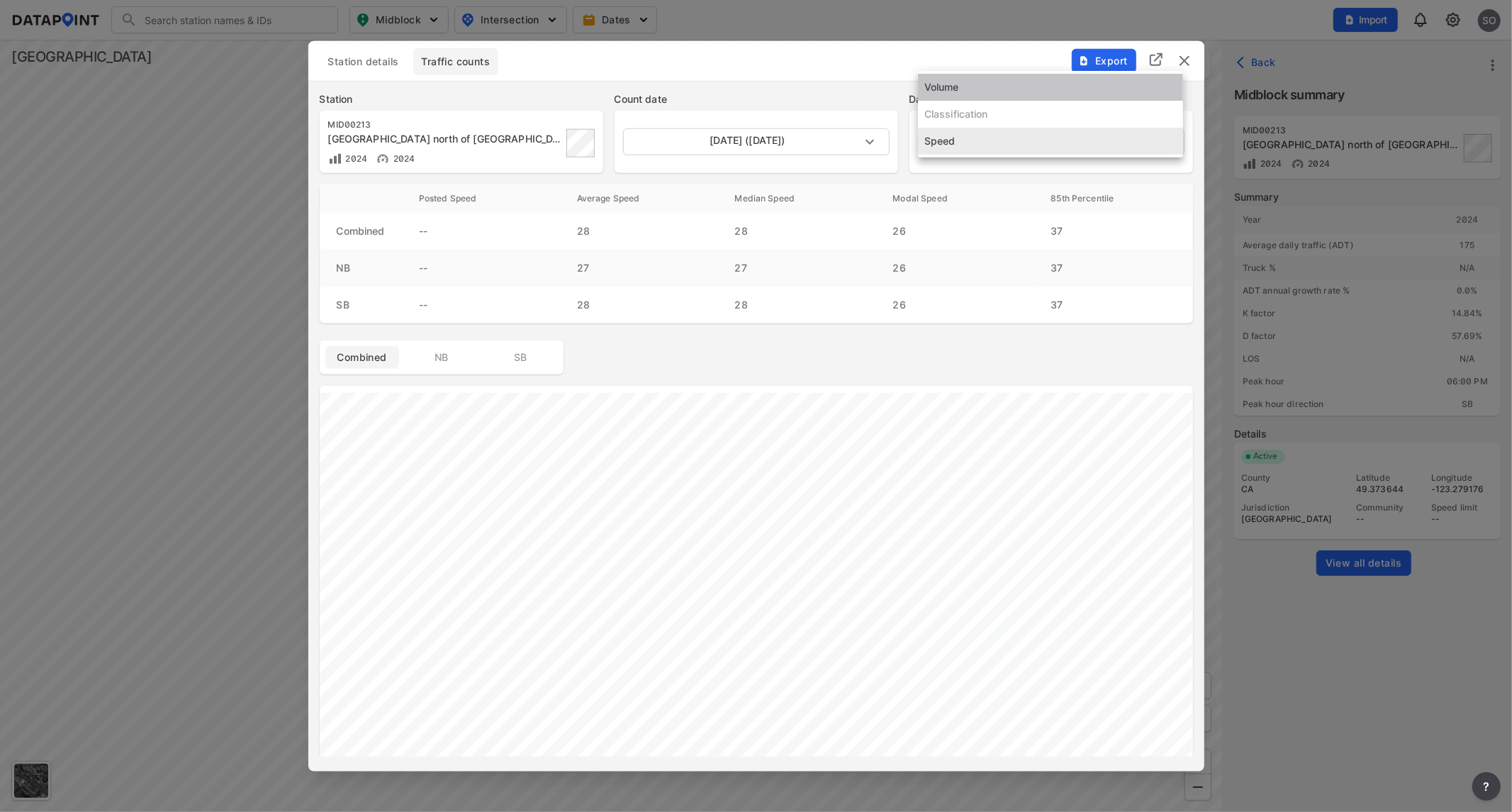
click at [959, 81] on li "Volume" at bounding box center [1050, 87] width 265 height 27
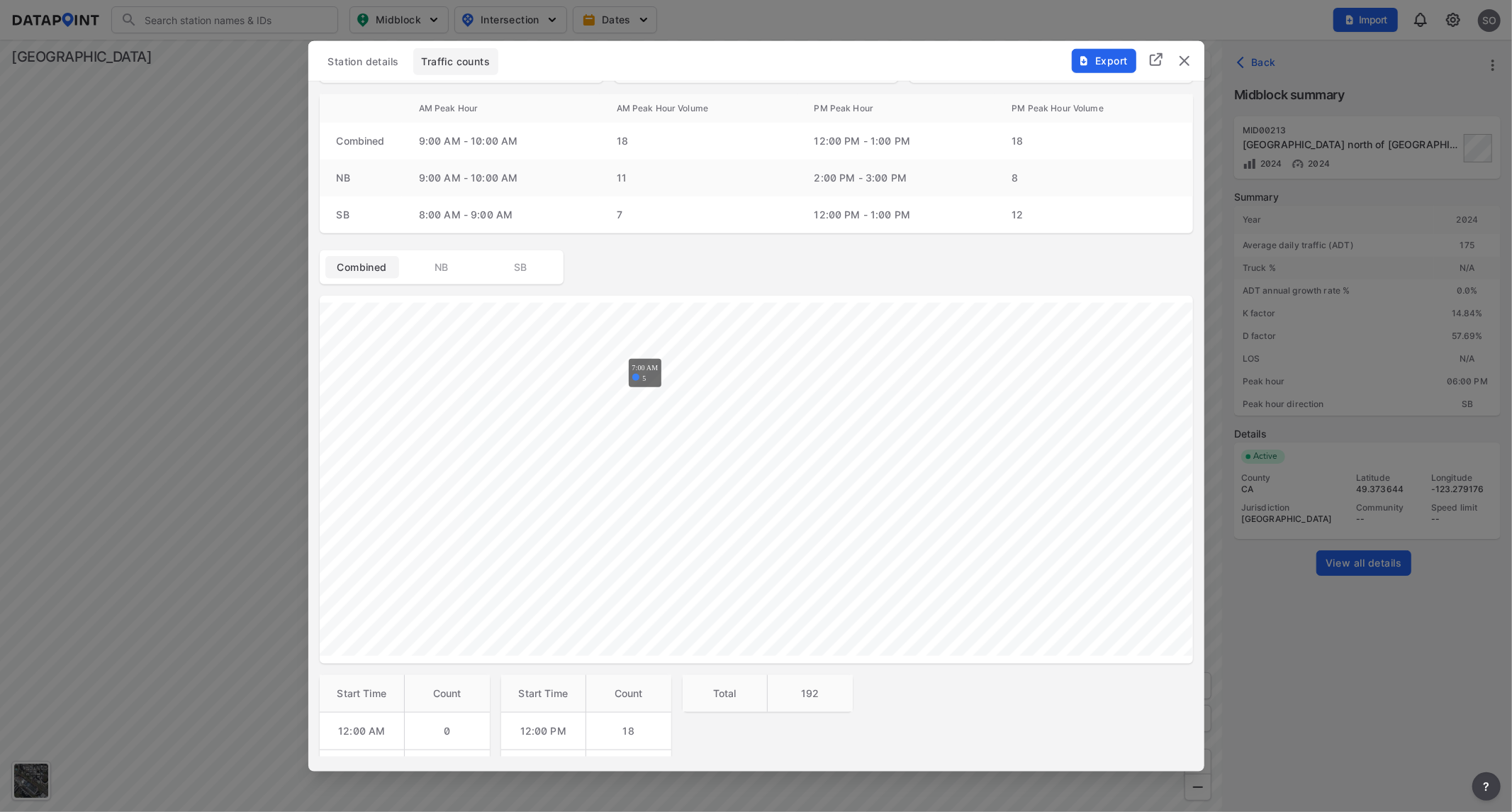
scroll to position [0, 0]
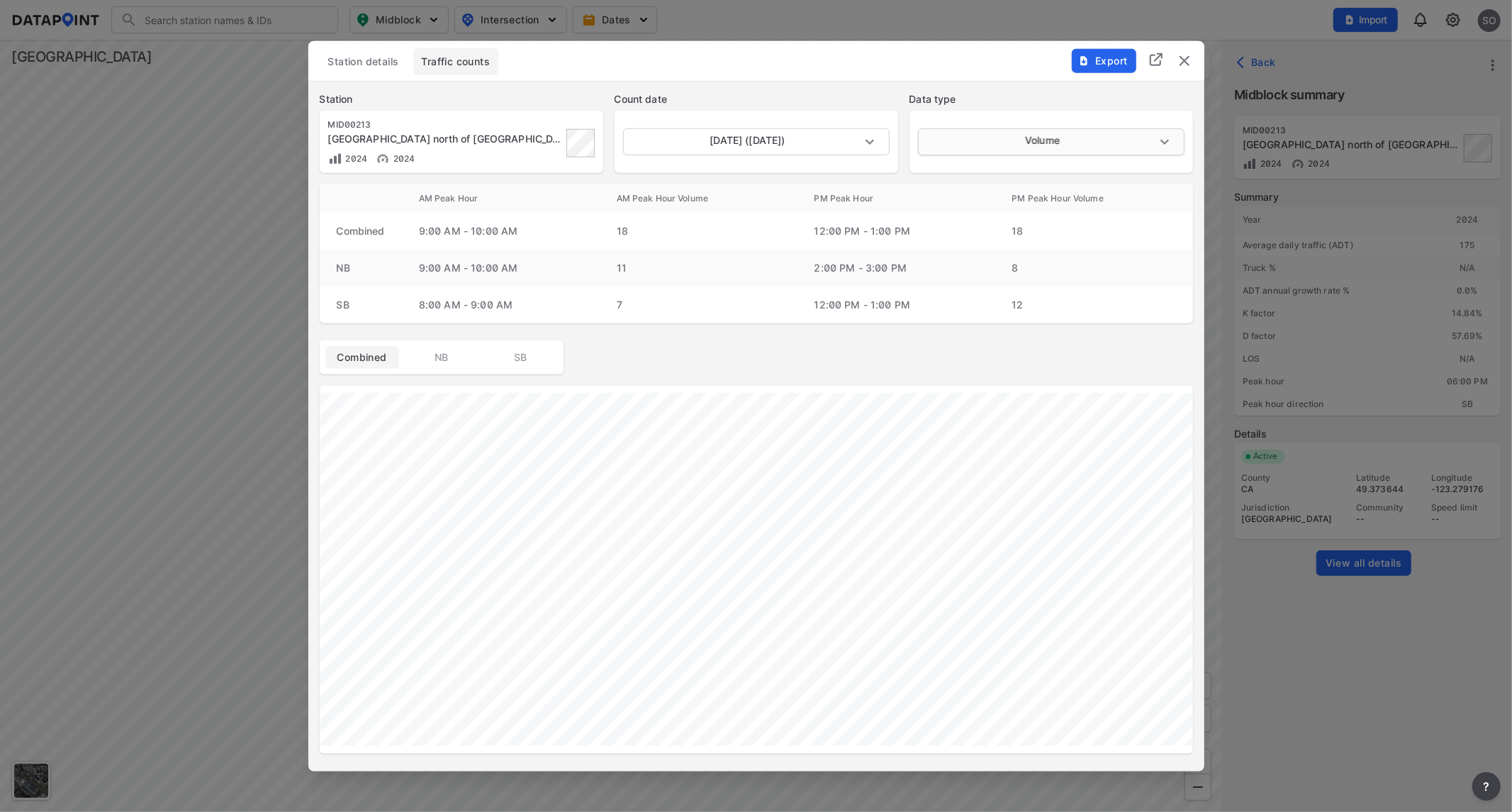
click at [1061, 136] on body "Search Please enter a search term. Midblock Intersection Dates Import SO Import…" at bounding box center [756, 406] width 1512 height 812
click at [953, 191] on li "Speed" at bounding box center [1050, 194] width 265 height 27
type input "Speed"
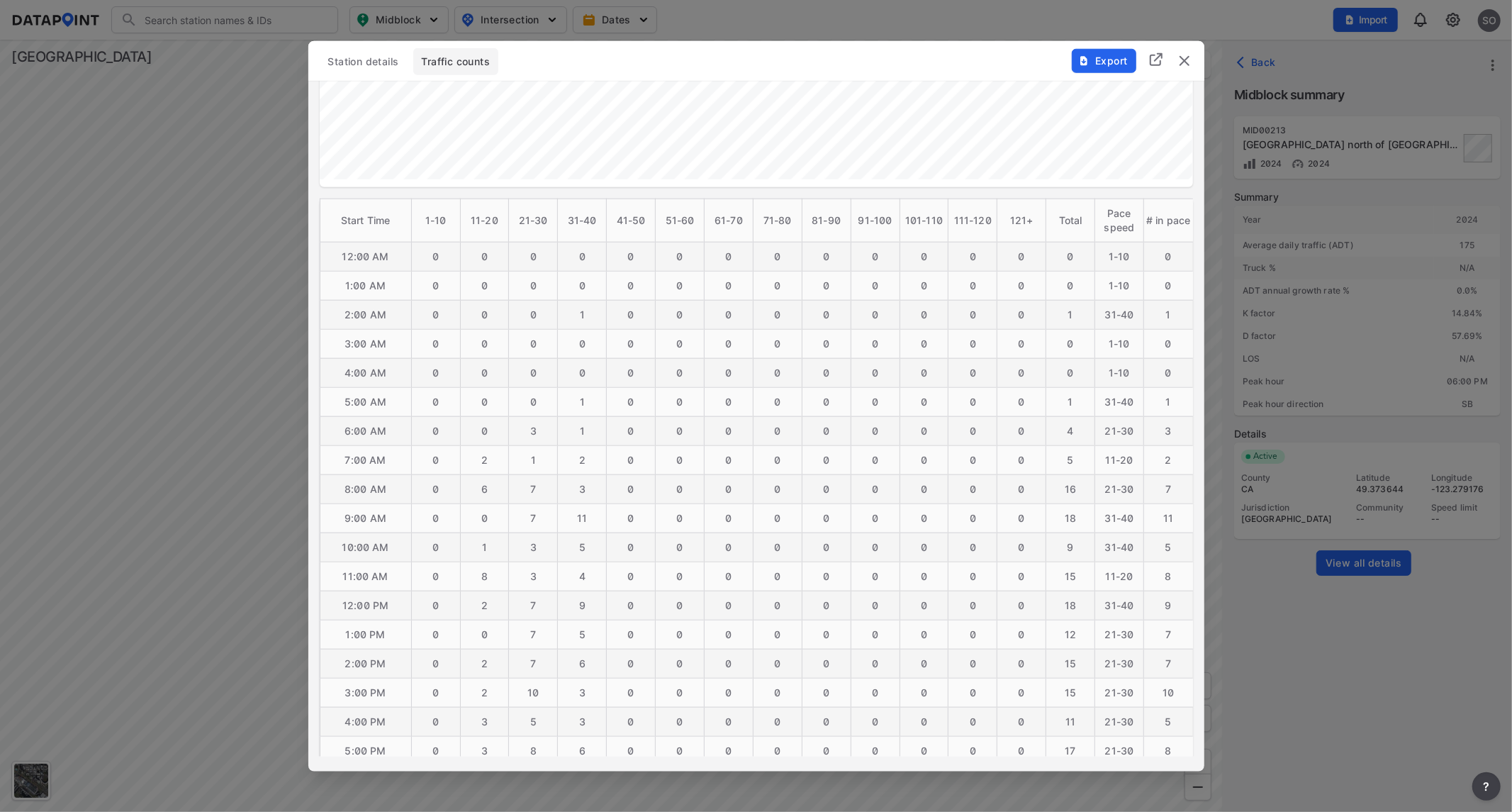
scroll to position [630, 0]
drag, startPoint x: 344, startPoint y: 506, endPoint x: 1174, endPoint y: 507, distance: 830.0
click at [1174, 507] on tr "9:00 AM 0 0 7 11 0 0 0 0 0 0 0 0 0 [PHONE_NUMBER]" at bounding box center [757, 510] width 874 height 29
copy tr "9:00 AM 0 0 7 11 0 0 0 0 0 0 0 0 0 [PHONE_NUMBER]"
click at [797, 63] on div "Station details Traffic counts" at bounding box center [757, 60] width 874 height 27
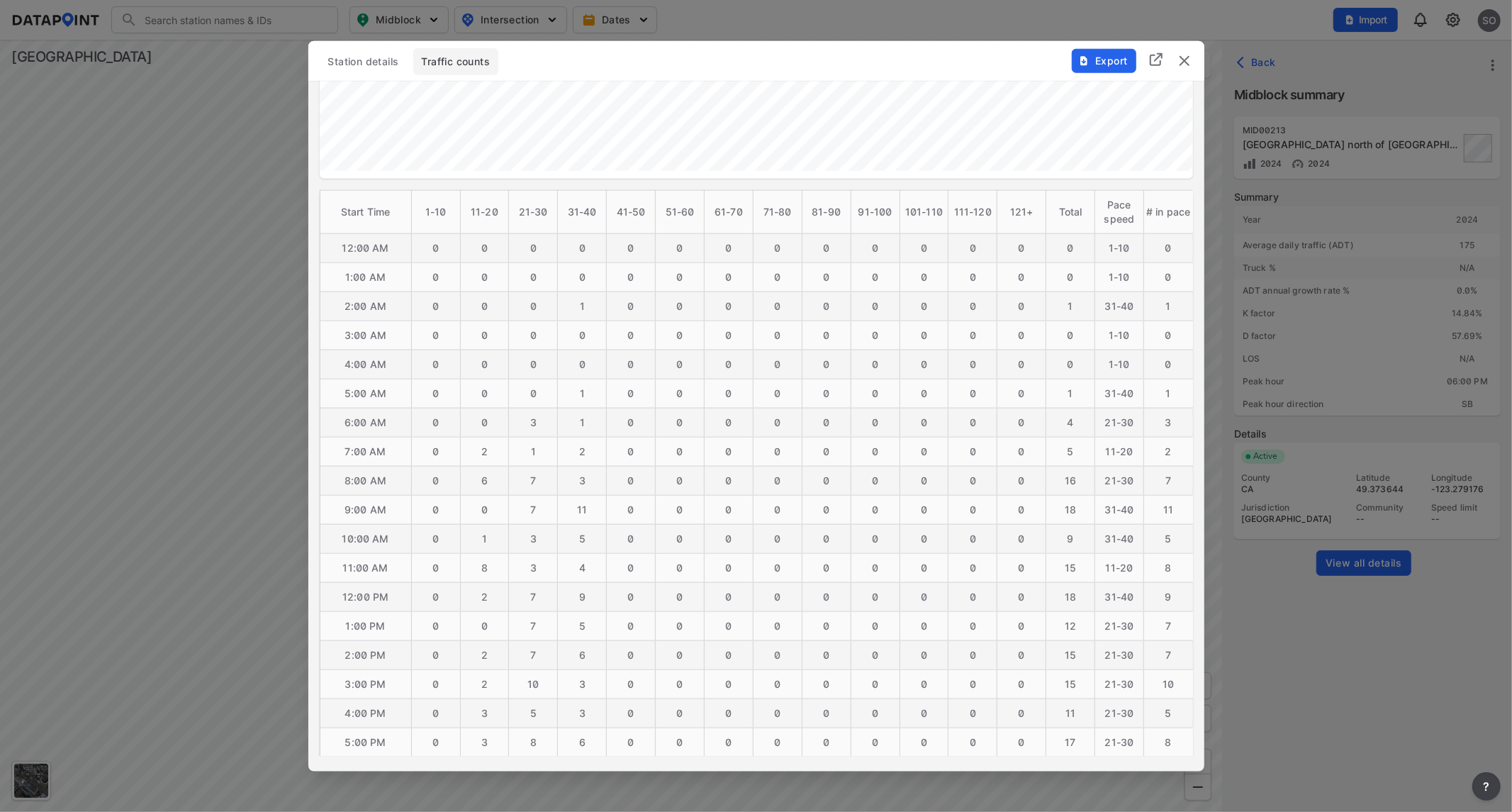
click at [1184, 58] on img "delete" at bounding box center [1184, 60] width 17 height 17
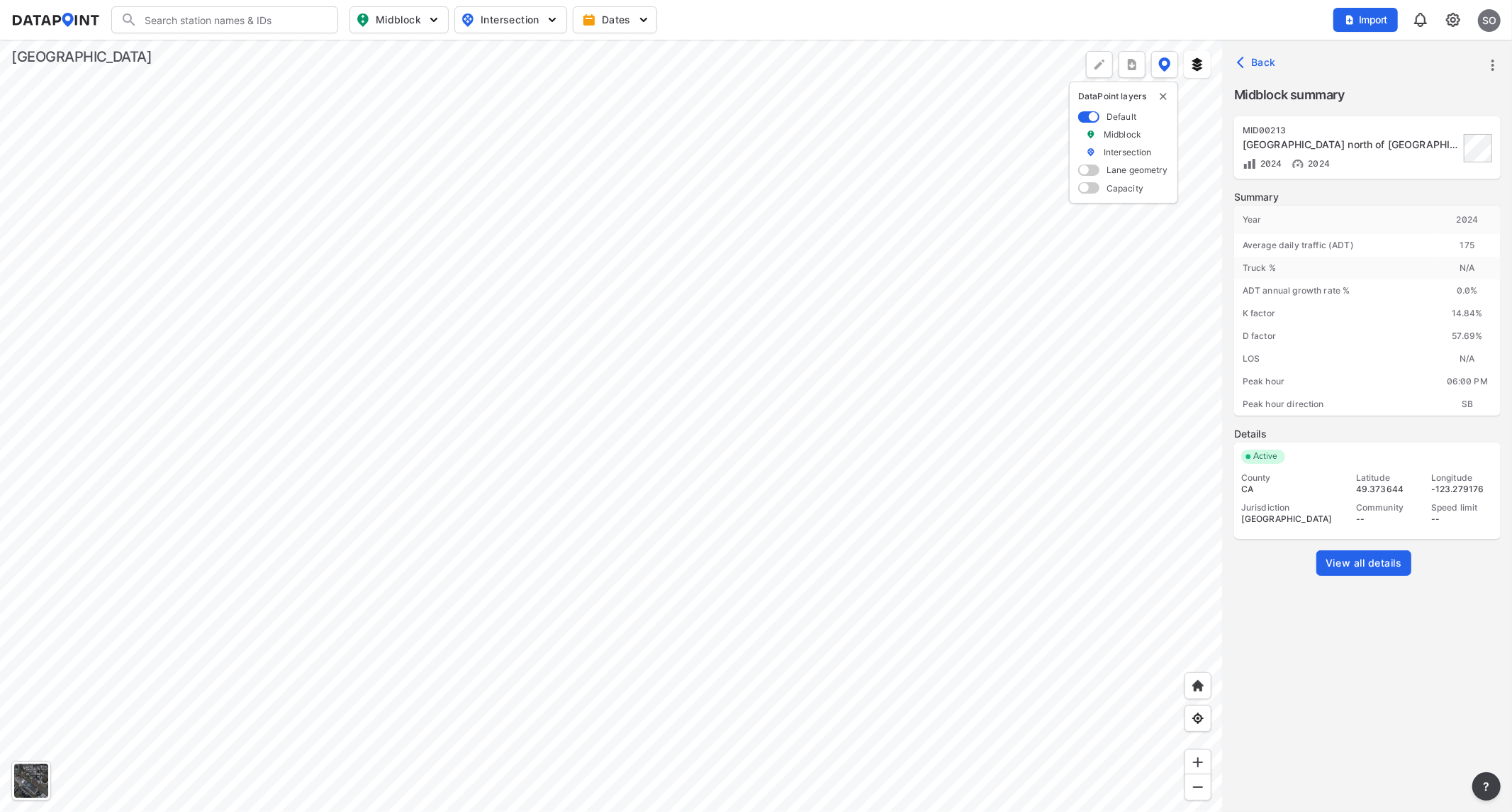
click at [599, 387] on div at bounding box center [611, 426] width 1223 height 773
click at [672, 431] on div at bounding box center [611, 426] width 1223 height 773
click at [729, 397] on div at bounding box center [611, 426] width 1223 height 773
click at [719, 343] on div at bounding box center [611, 426] width 1223 height 773
click at [714, 494] on div at bounding box center [611, 426] width 1223 height 773
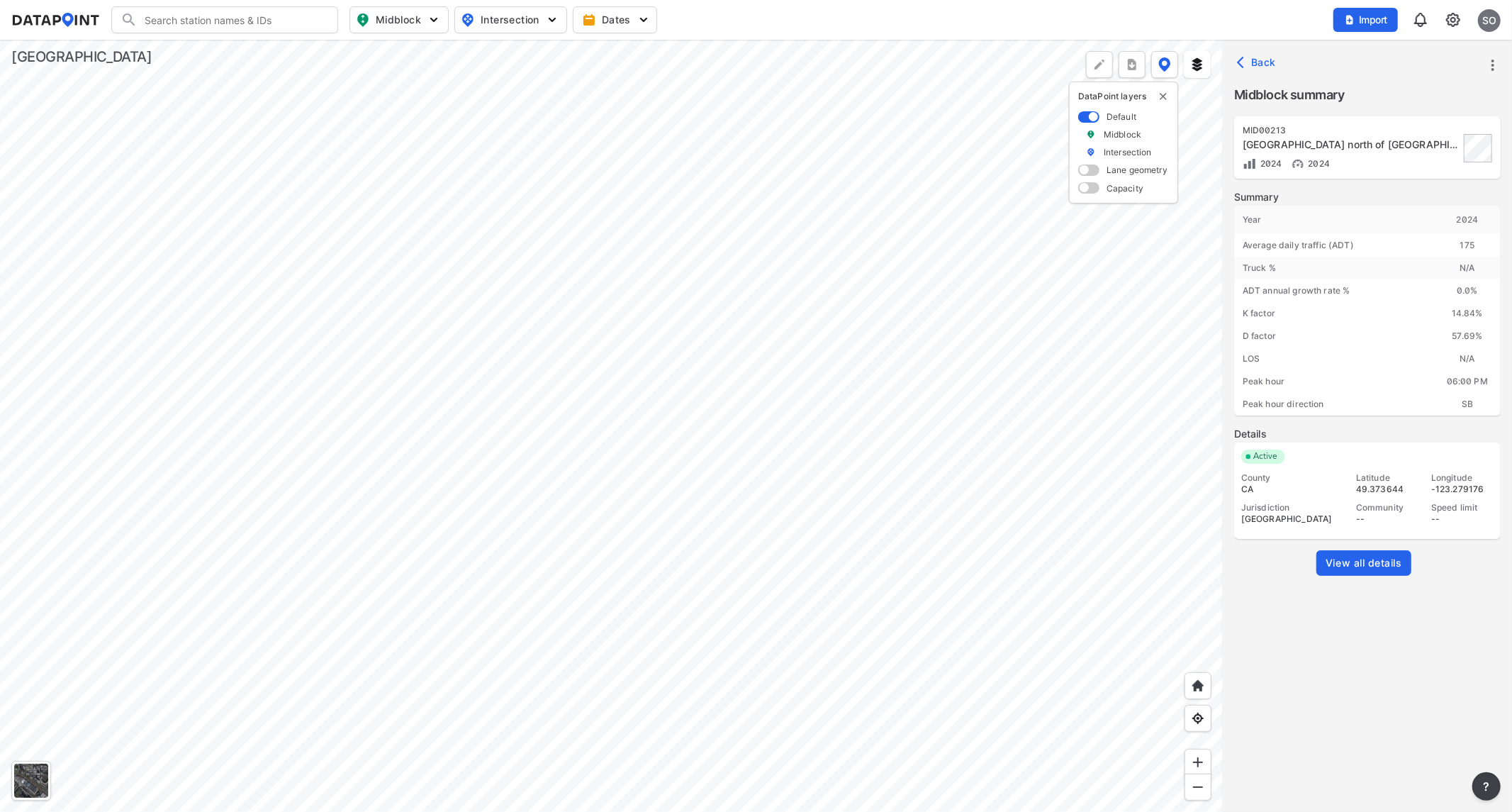
click at [681, 401] on div at bounding box center [611, 426] width 1223 height 773
click at [1355, 561] on span "View all details" at bounding box center [1364, 563] width 76 height 15
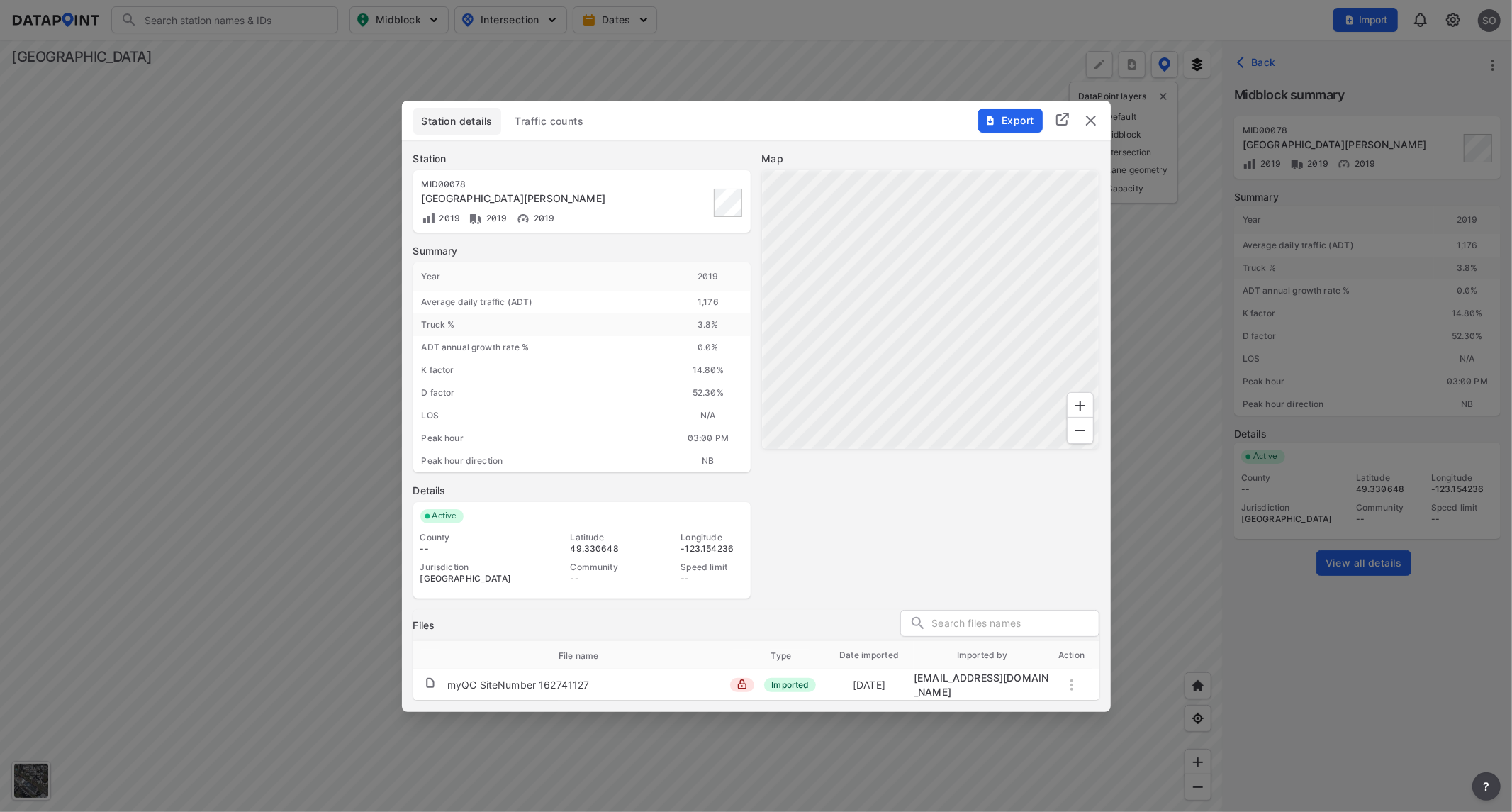
click at [565, 128] on span "Traffic counts" at bounding box center [550, 121] width 69 height 15
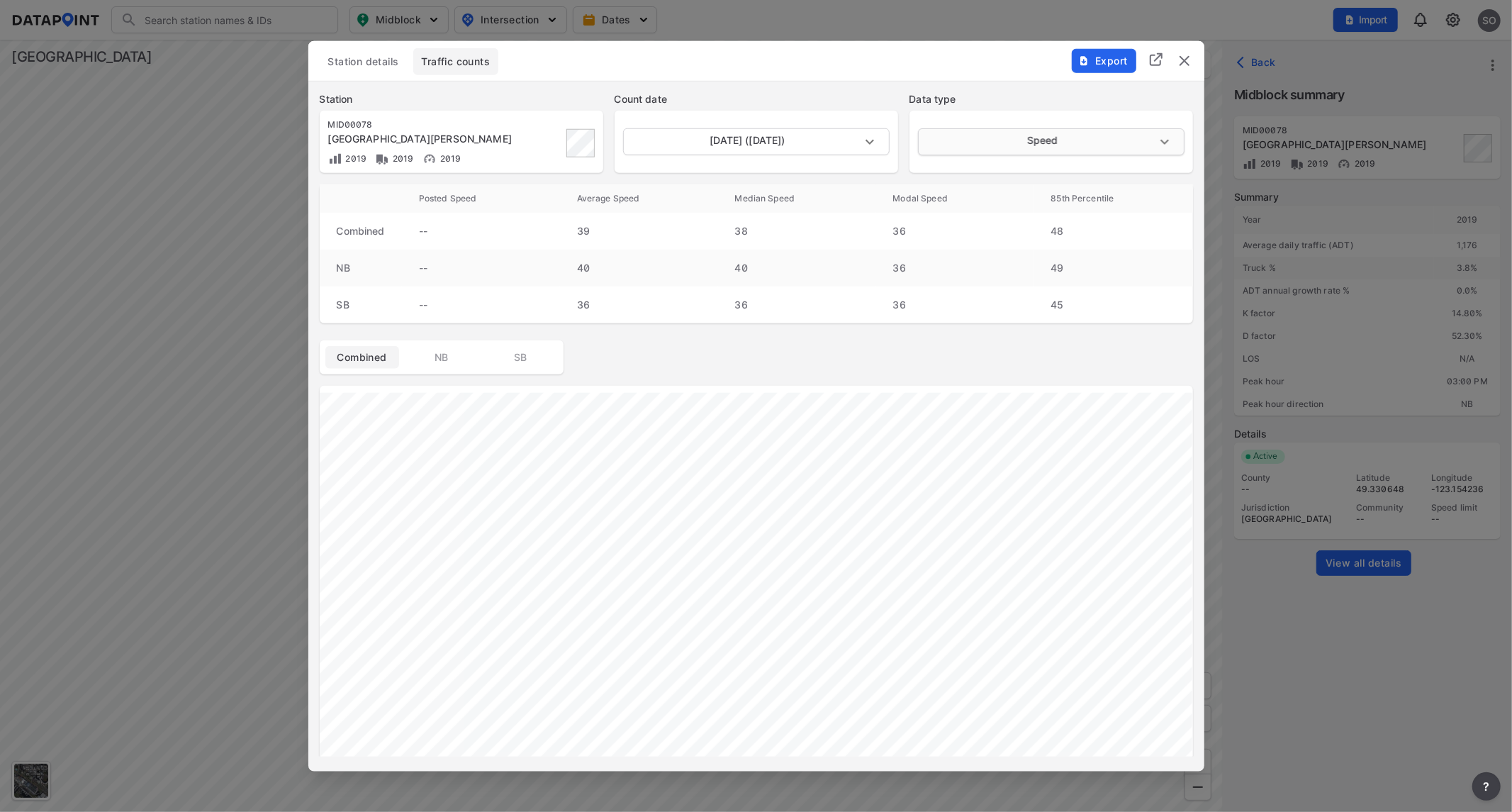
click at [1047, 148] on body "Search Please enter a search term. Midblock Intersection Dates Import SO Import…" at bounding box center [756, 406] width 1512 height 812
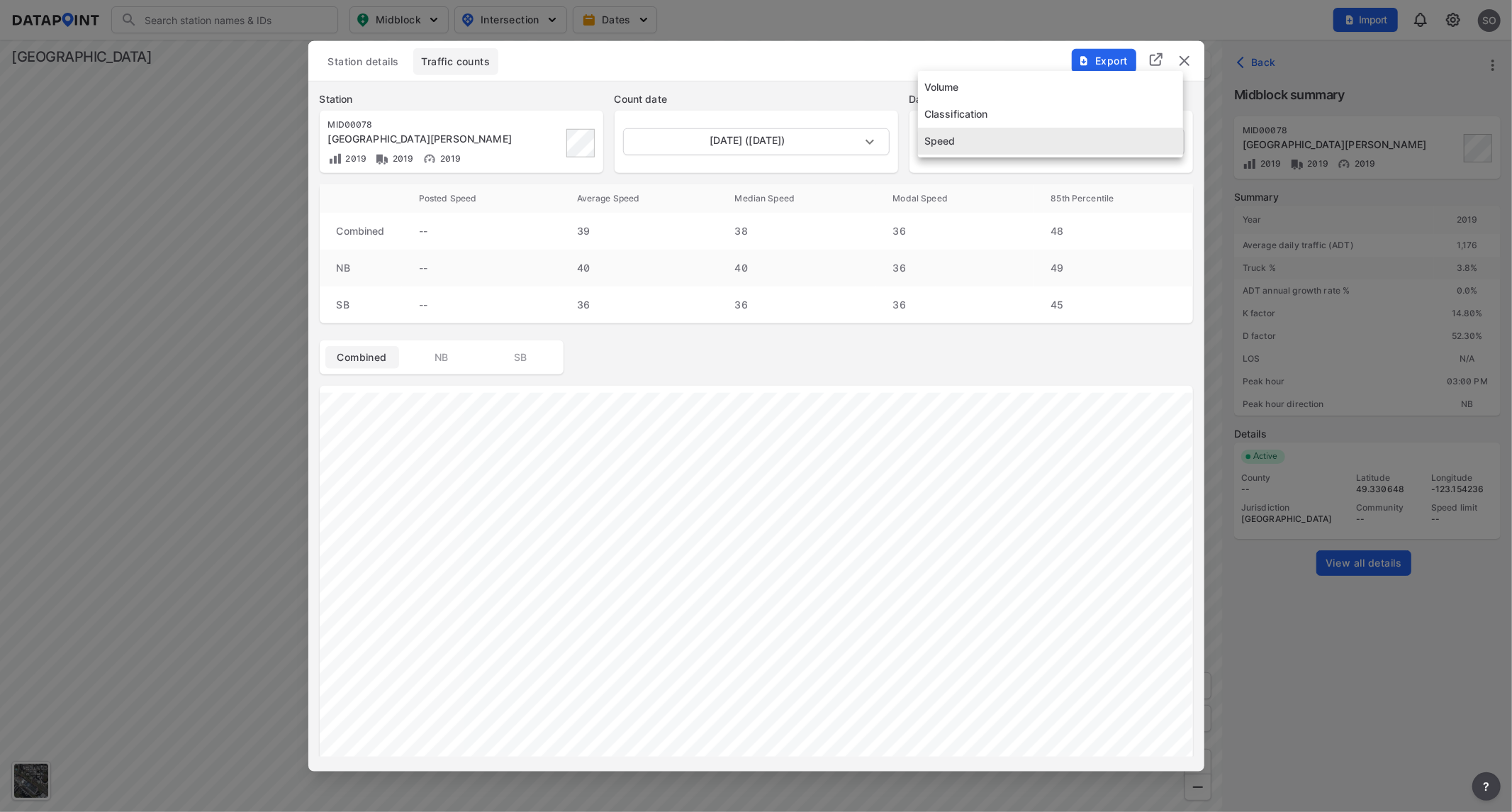
click at [973, 88] on li "Volume" at bounding box center [1050, 87] width 265 height 27
type input "Volume"
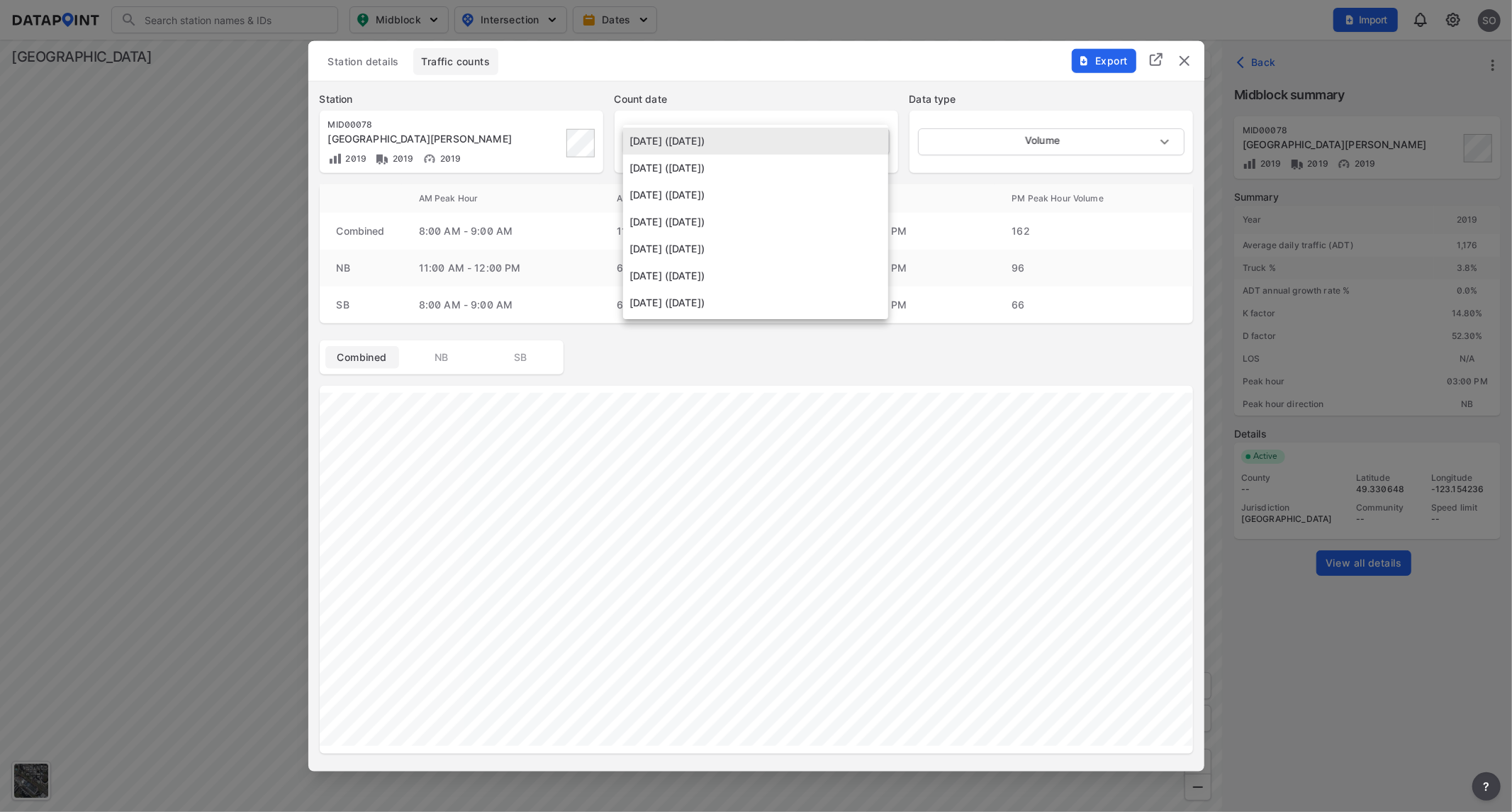
click at [858, 142] on body "Search Please enter a search term. Midblock Intersection Dates Import SO Import…" at bounding box center [756, 406] width 1512 height 812
click at [725, 298] on li "[DATE] ([DATE])" at bounding box center [755, 302] width 265 height 27
type input "[DATE]"
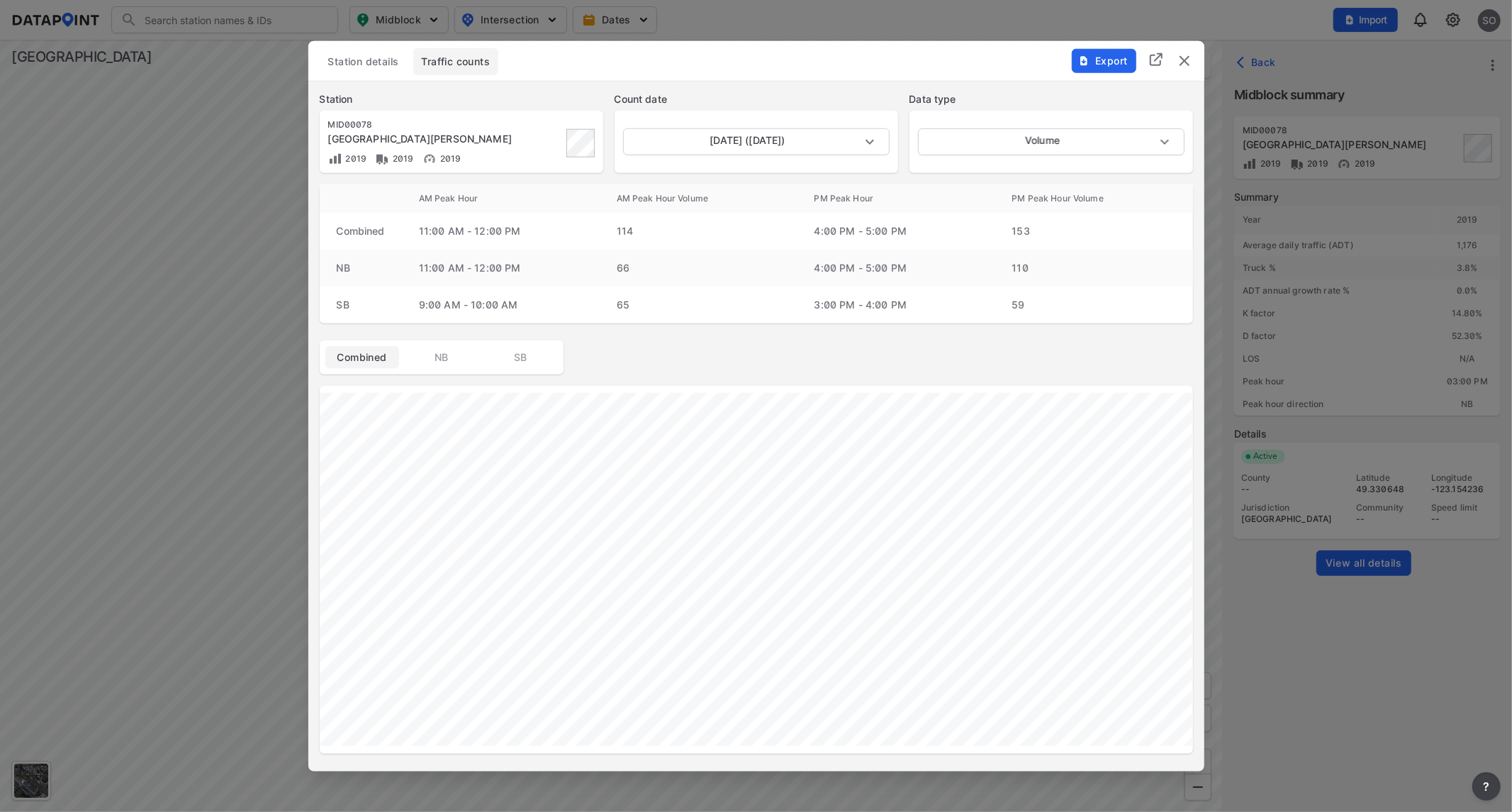
click at [979, 233] on td "4:00 PM - 5:00 PM" at bounding box center [896, 230] width 197 height 37
click at [1011, 148] on body "Search Please enter a search term. Midblock Intersection Dates Import SO Import…" at bounding box center [756, 406] width 1512 height 812
click at [965, 190] on li "Speed" at bounding box center [1050, 194] width 265 height 27
type input "Speed"
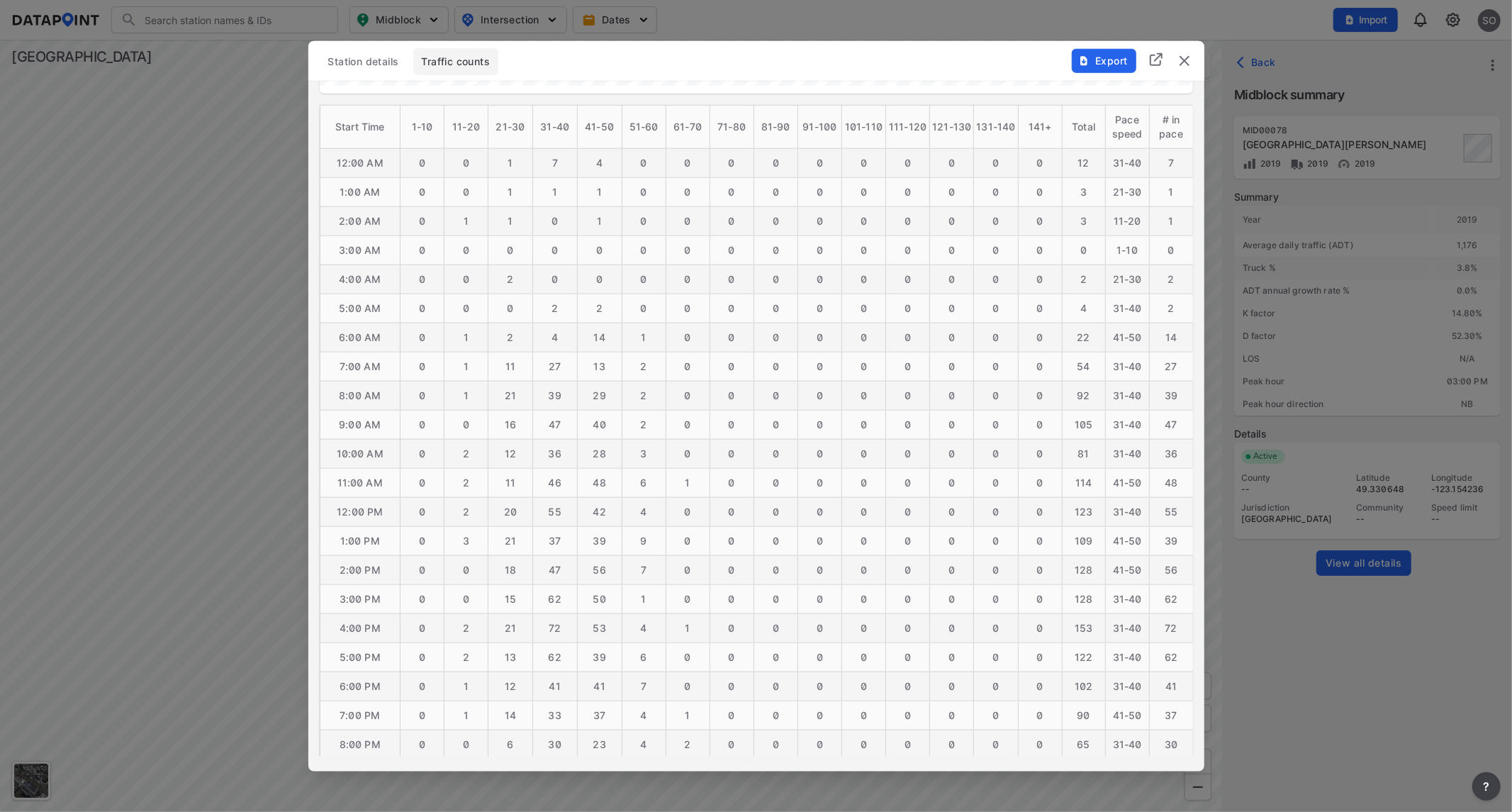
scroll to position [788, 0]
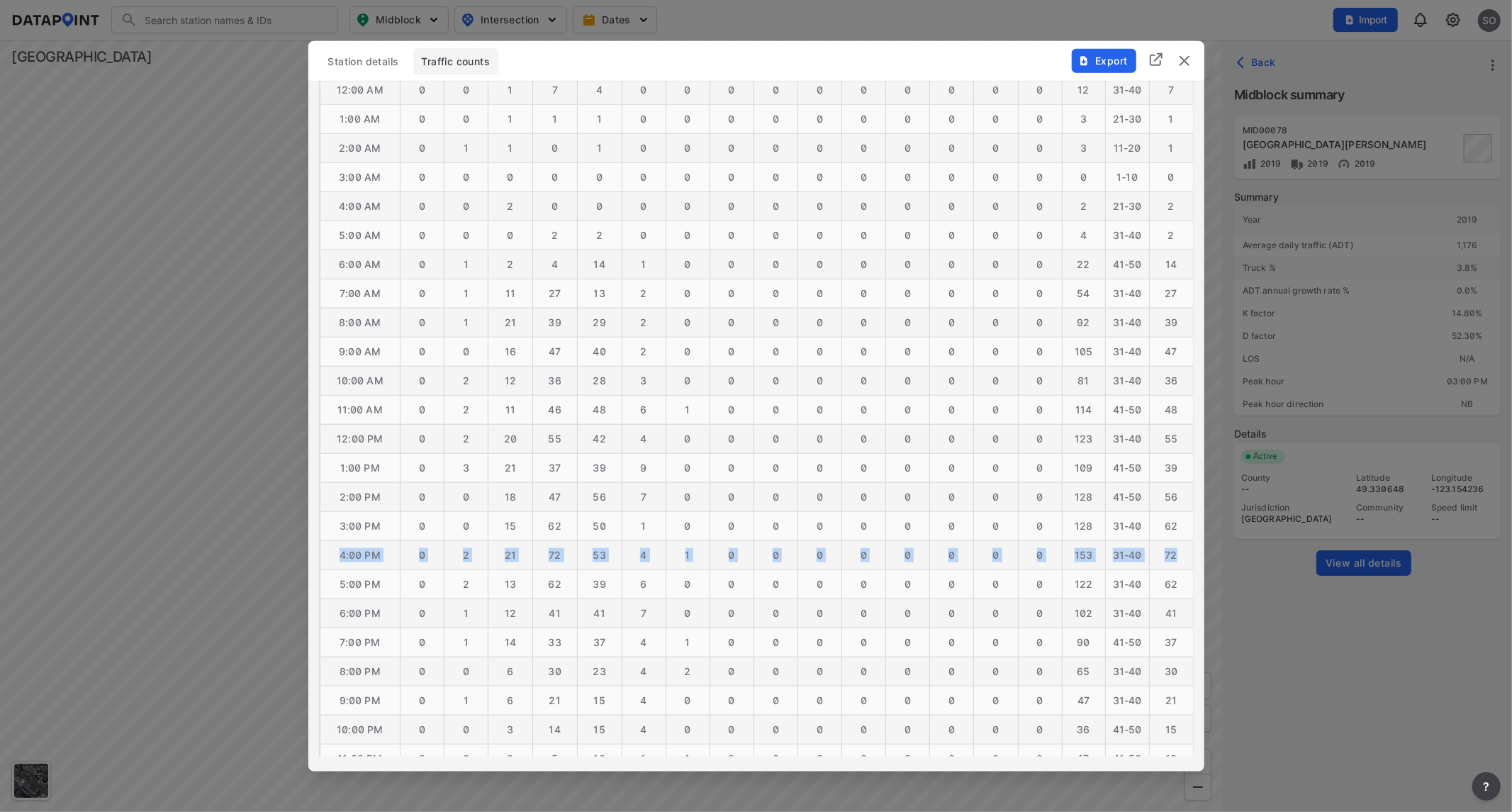
drag, startPoint x: 341, startPoint y: 553, endPoint x: 1179, endPoint y: 547, distance: 838.0
click at [1179, 547] on tr "4:00 PM 0 2 21 72 53 4 1 0 0 0 0 0 0 0 0 [PHONE_NUMBER]" at bounding box center [757, 554] width 874 height 29
copy tr "4:00 PM 0 2 21 72 53 4 1 0 0 0 0 0 0 0 0 [PHONE_NUMBER]"
click at [1192, 60] on img "delete" at bounding box center [1184, 60] width 17 height 17
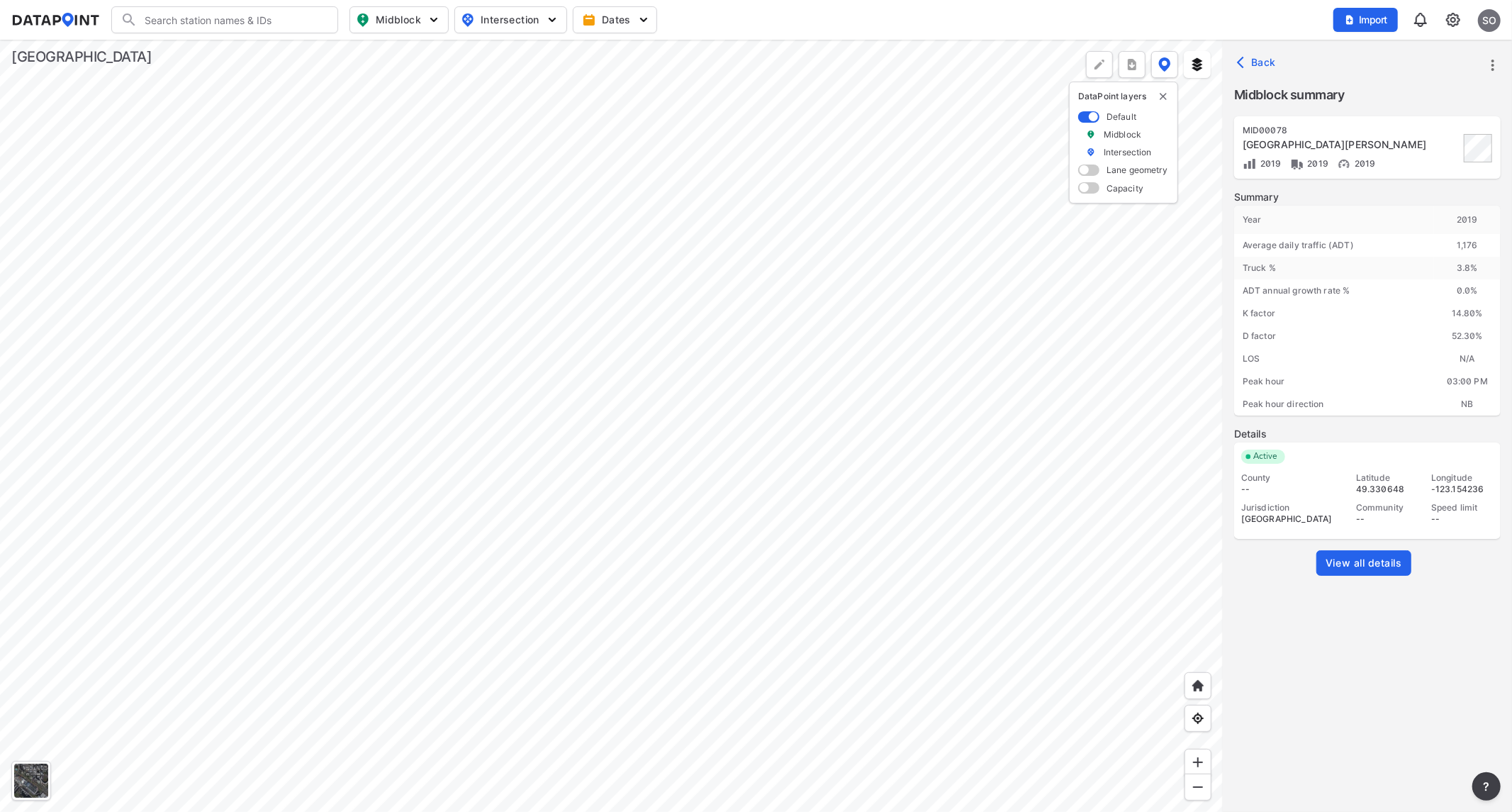
click at [532, 478] on div at bounding box center [611, 426] width 1223 height 773
click at [553, 393] on div at bounding box center [611, 426] width 1223 height 773
click at [1058, 461] on div at bounding box center [611, 426] width 1223 height 773
click at [585, 519] on div at bounding box center [611, 426] width 1223 height 773
click at [1078, 534] on div at bounding box center [611, 426] width 1223 height 773
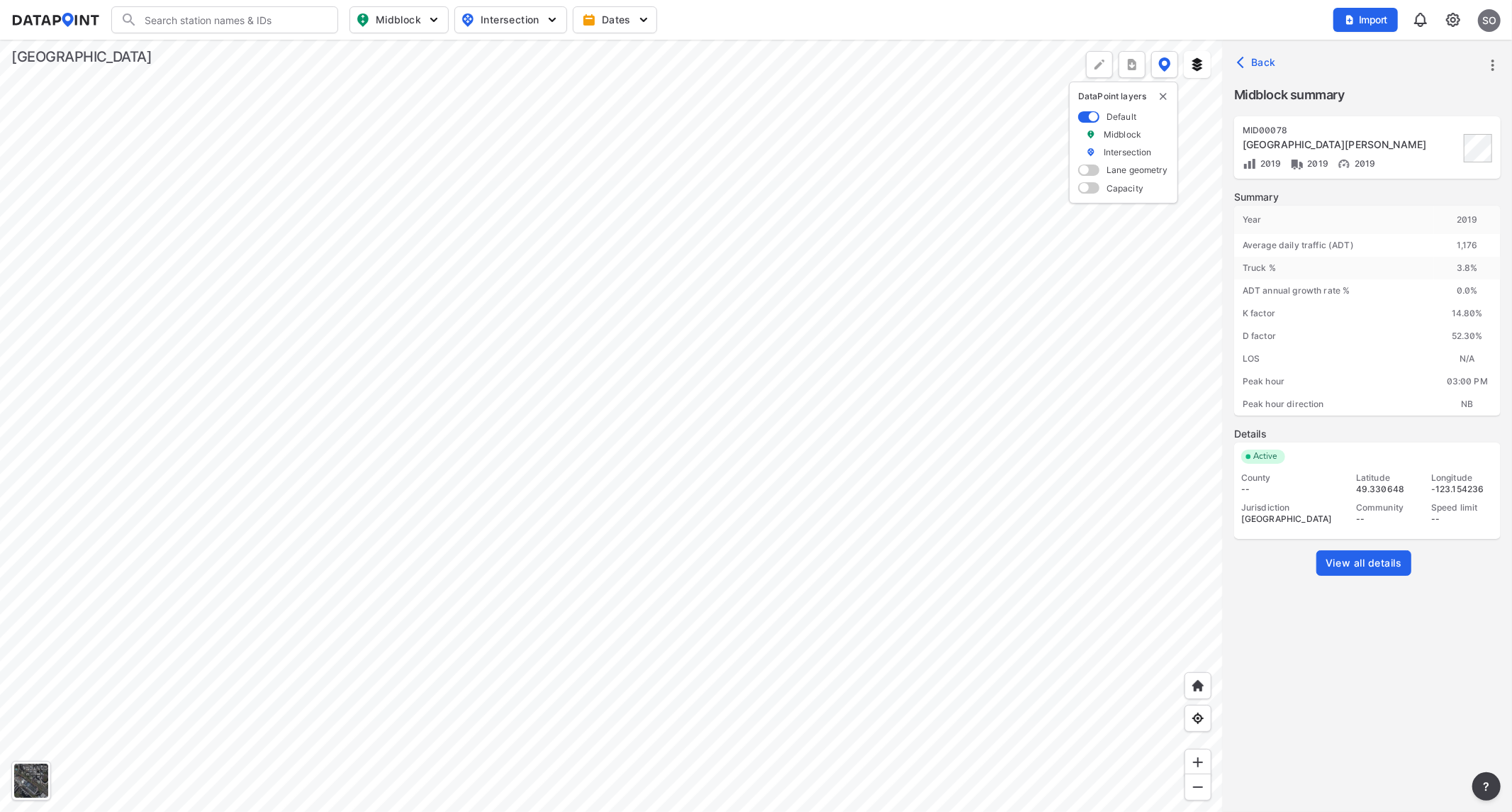
click at [800, 500] on div at bounding box center [611, 426] width 1223 height 773
click at [1384, 561] on span "View all details" at bounding box center [1364, 563] width 76 height 15
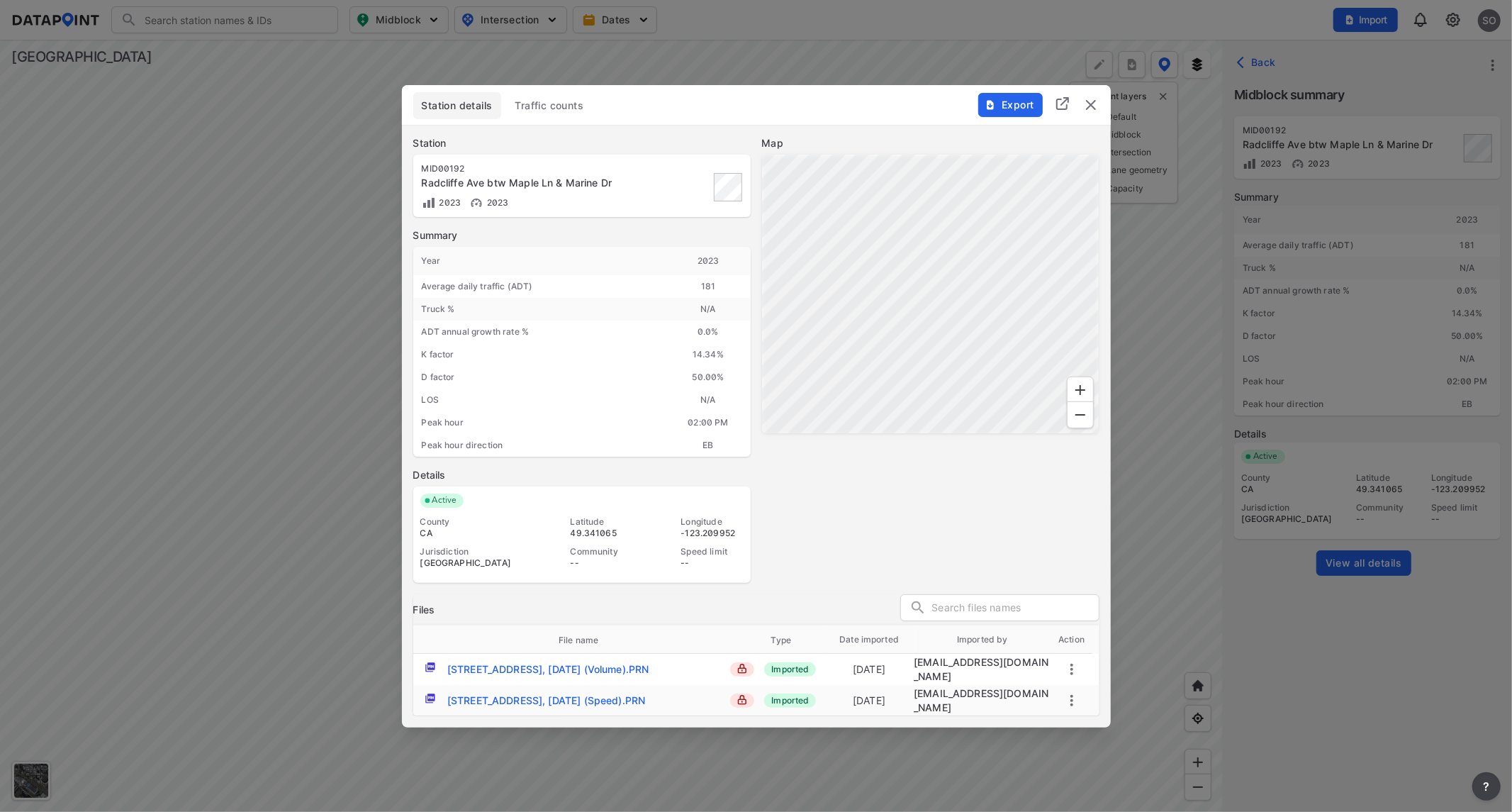
click at [564, 107] on span "Traffic counts" at bounding box center [550, 106] width 69 height 15
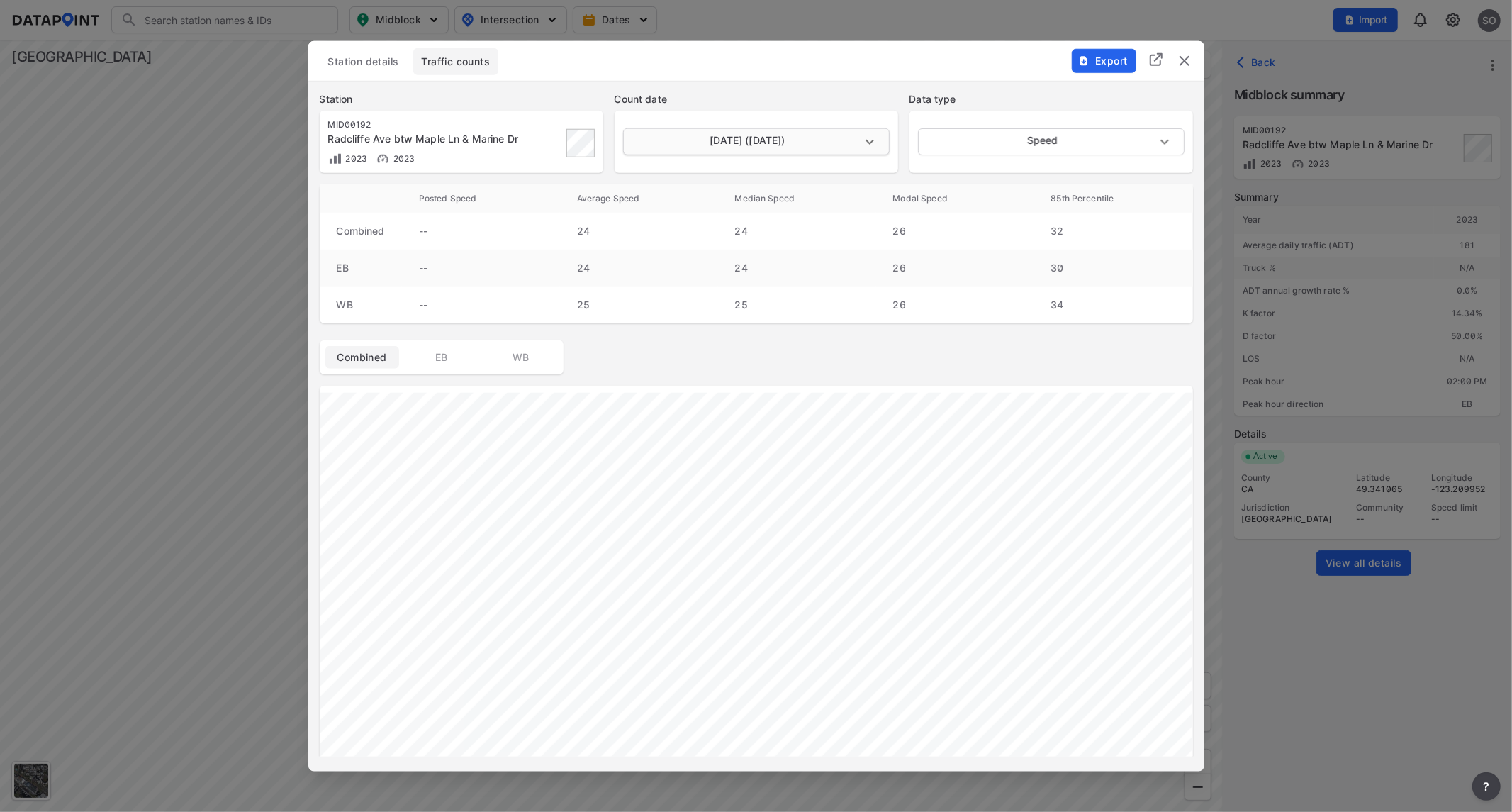
click at [846, 137] on body "Search Please enter a search term. Midblock Intersection Dates Import SO Import…" at bounding box center [756, 406] width 1512 height 812
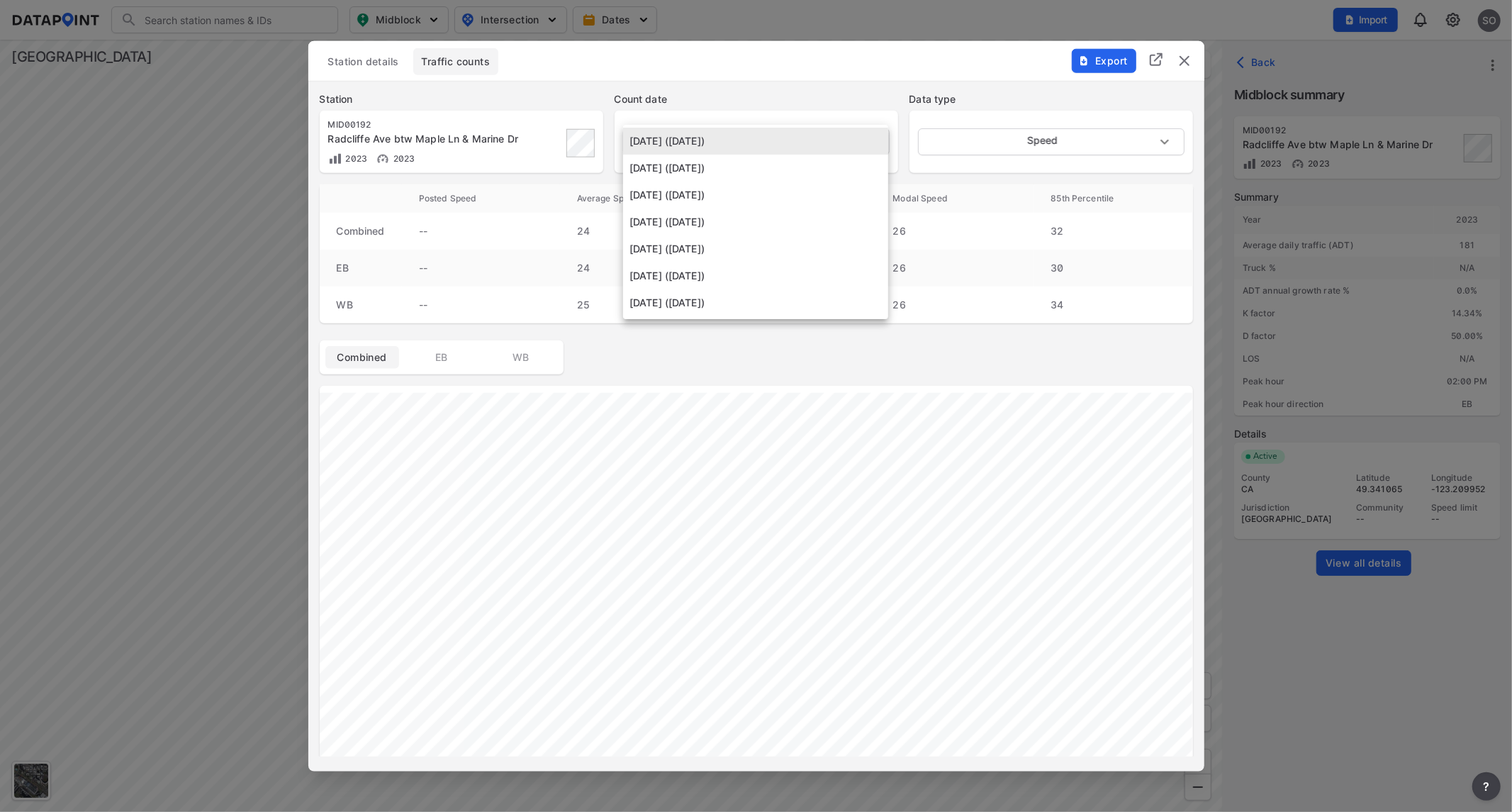
click at [726, 274] on li "[DATE] ([DATE])" at bounding box center [755, 276] width 265 height 27
type input "[DATE]"
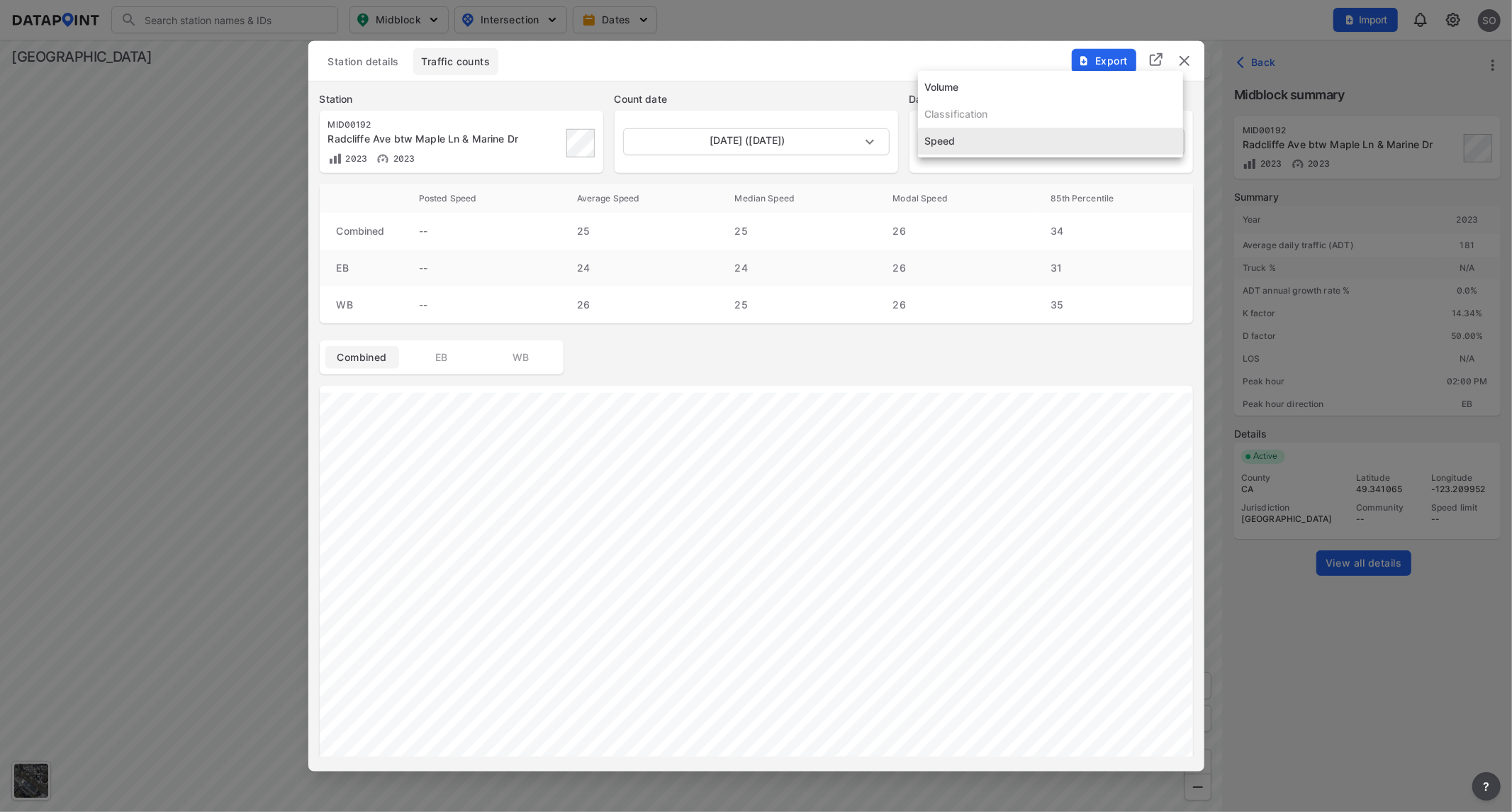
click at [1001, 145] on body "Search Please enter a search term. Midblock Intersection Dates Import SO Import…" at bounding box center [756, 406] width 1512 height 812
click at [963, 88] on li "Volume" at bounding box center [1050, 87] width 265 height 27
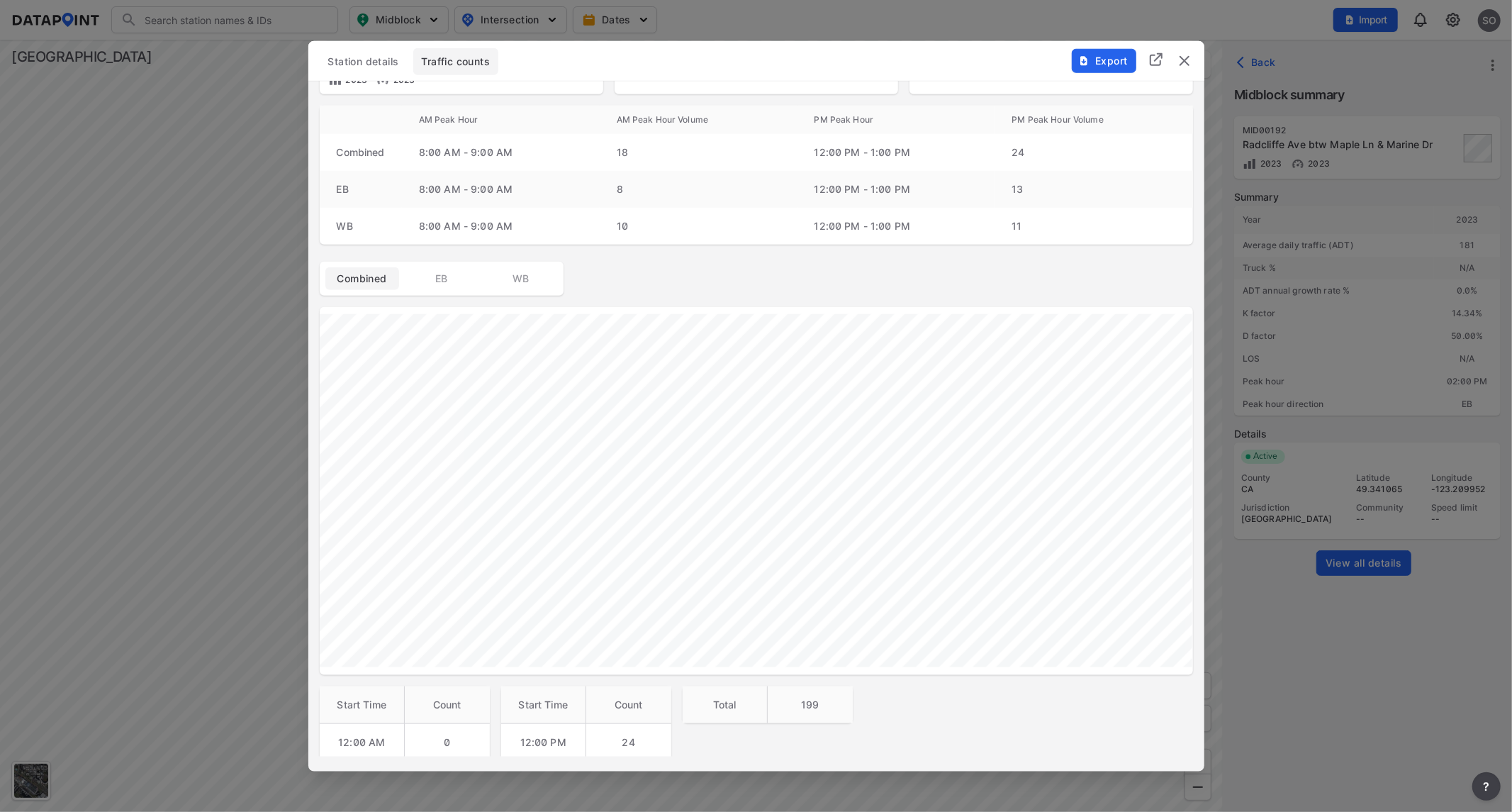
scroll to position [0, 0]
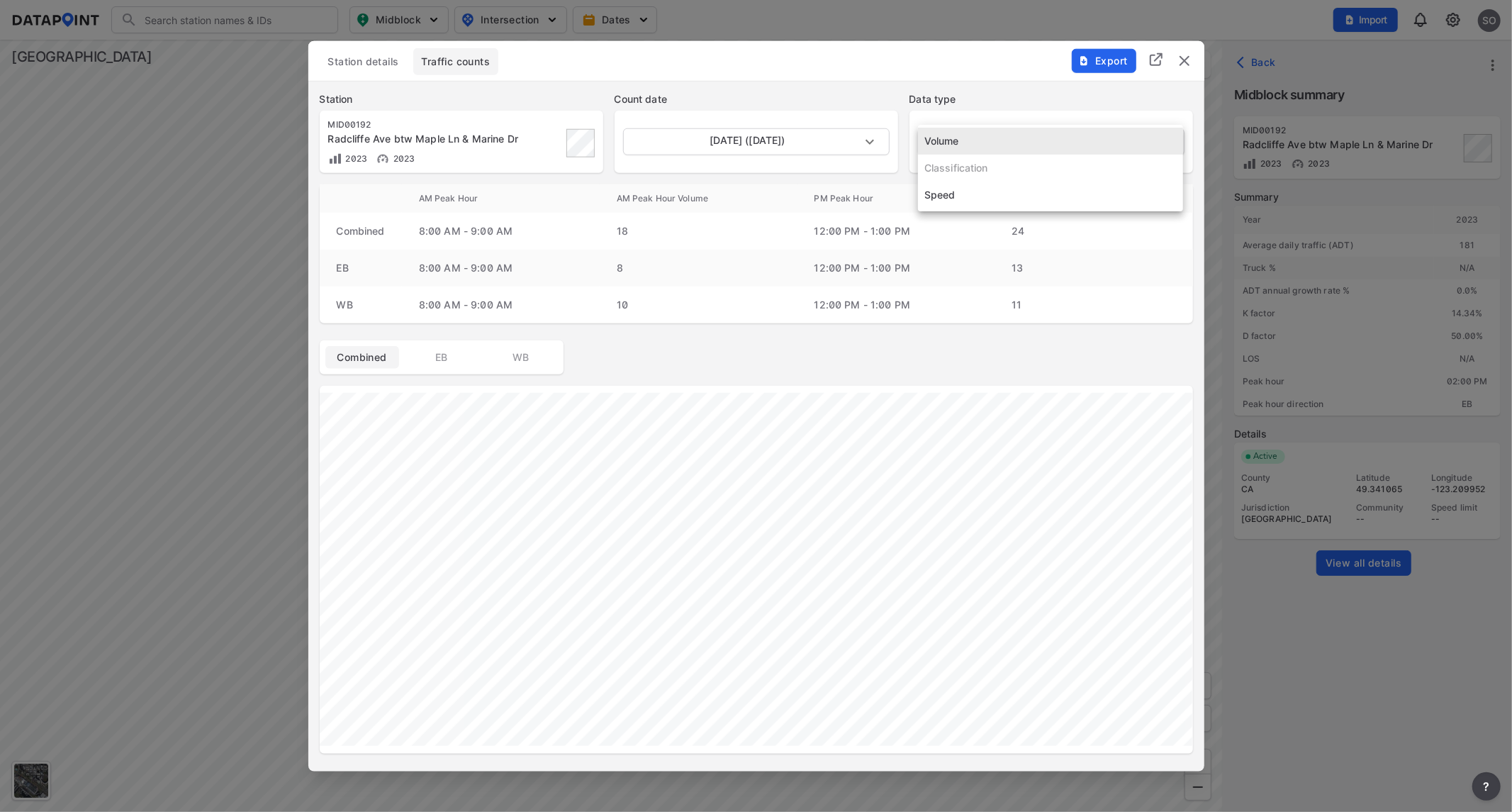
click at [1033, 136] on body "Search Please enter a search term. Midblock Intersection Dates Import SO Import…" at bounding box center [756, 406] width 1512 height 812
click at [965, 195] on li "Speed" at bounding box center [1050, 194] width 265 height 27
type input "Speed"
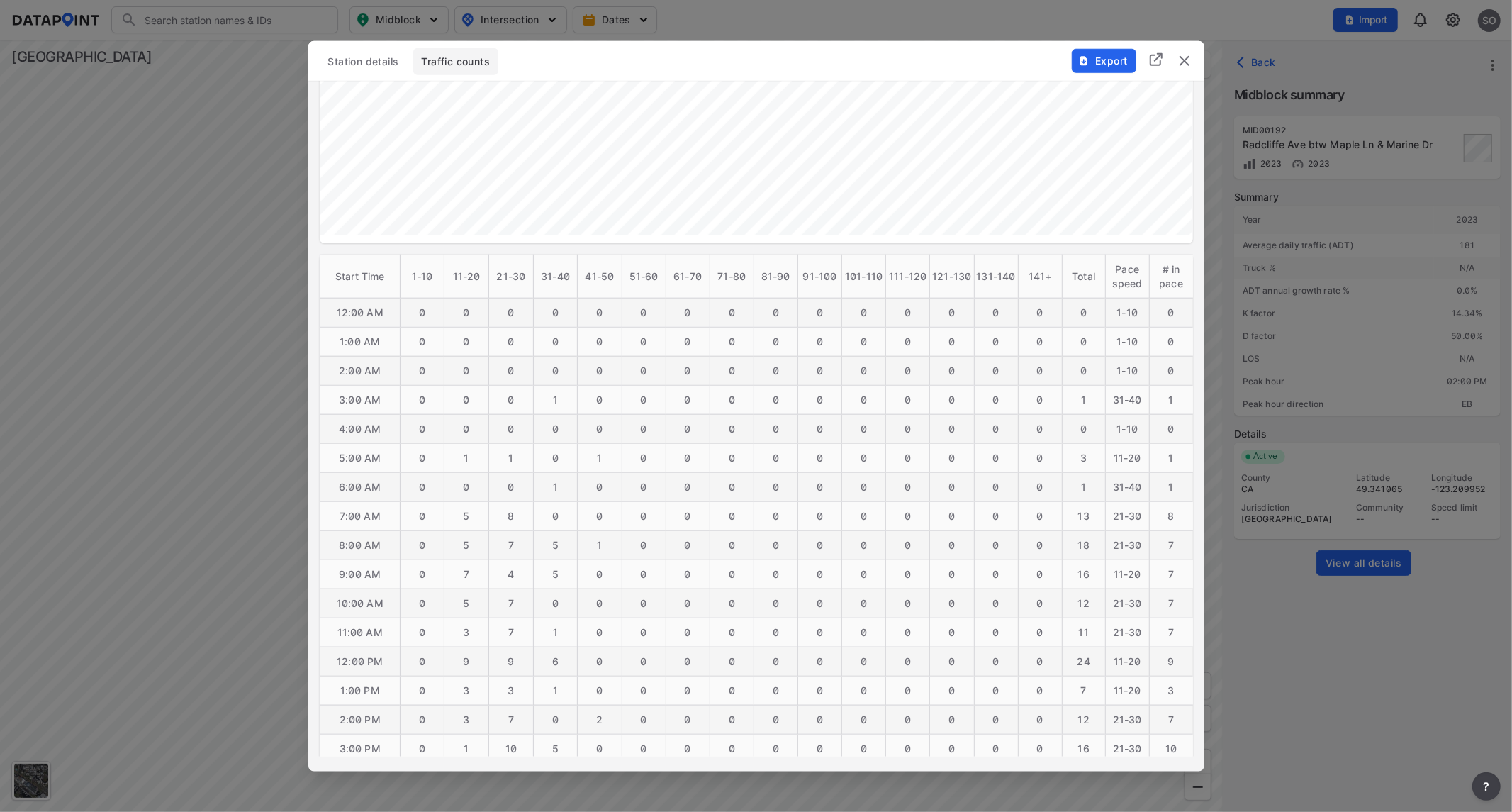
scroll to position [630, 0]
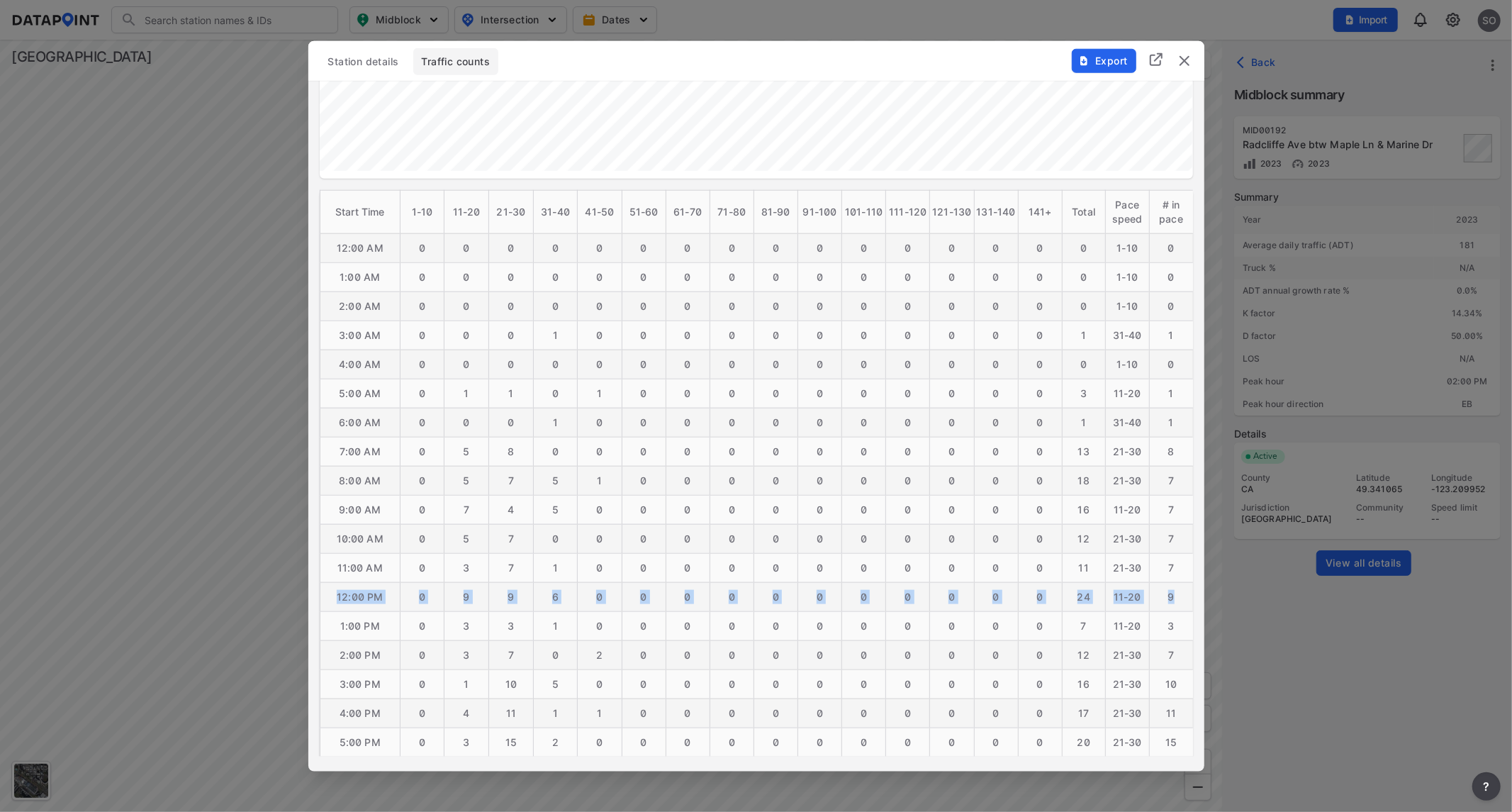
drag, startPoint x: 336, startPoint y: 591, endPoint x: 1184, endPoint y: 602, distance: 848.1
click at [1184, 602] on tr "12:00 PM 0 9 9 6 0 0 0 0 0 0 0 0 0 0 0 24 11-20 9" at bounding box center [757, 597] width 874 height 29
copy tr "12:00 PM 0 9 9 6 0 0 0 0 0 0 0 0 0 0 0 24 11-20 9"
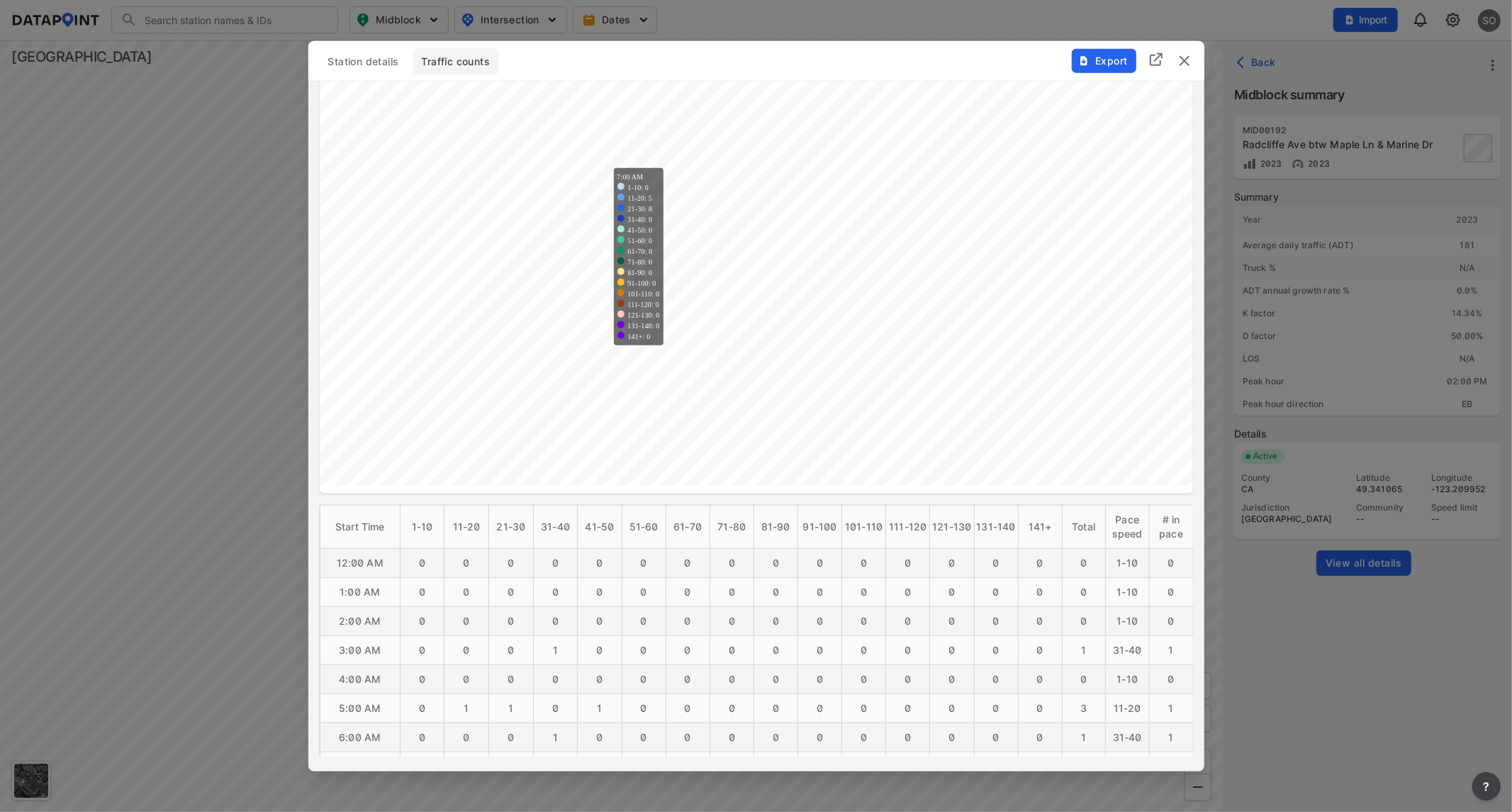
scroll to position [0, 0]
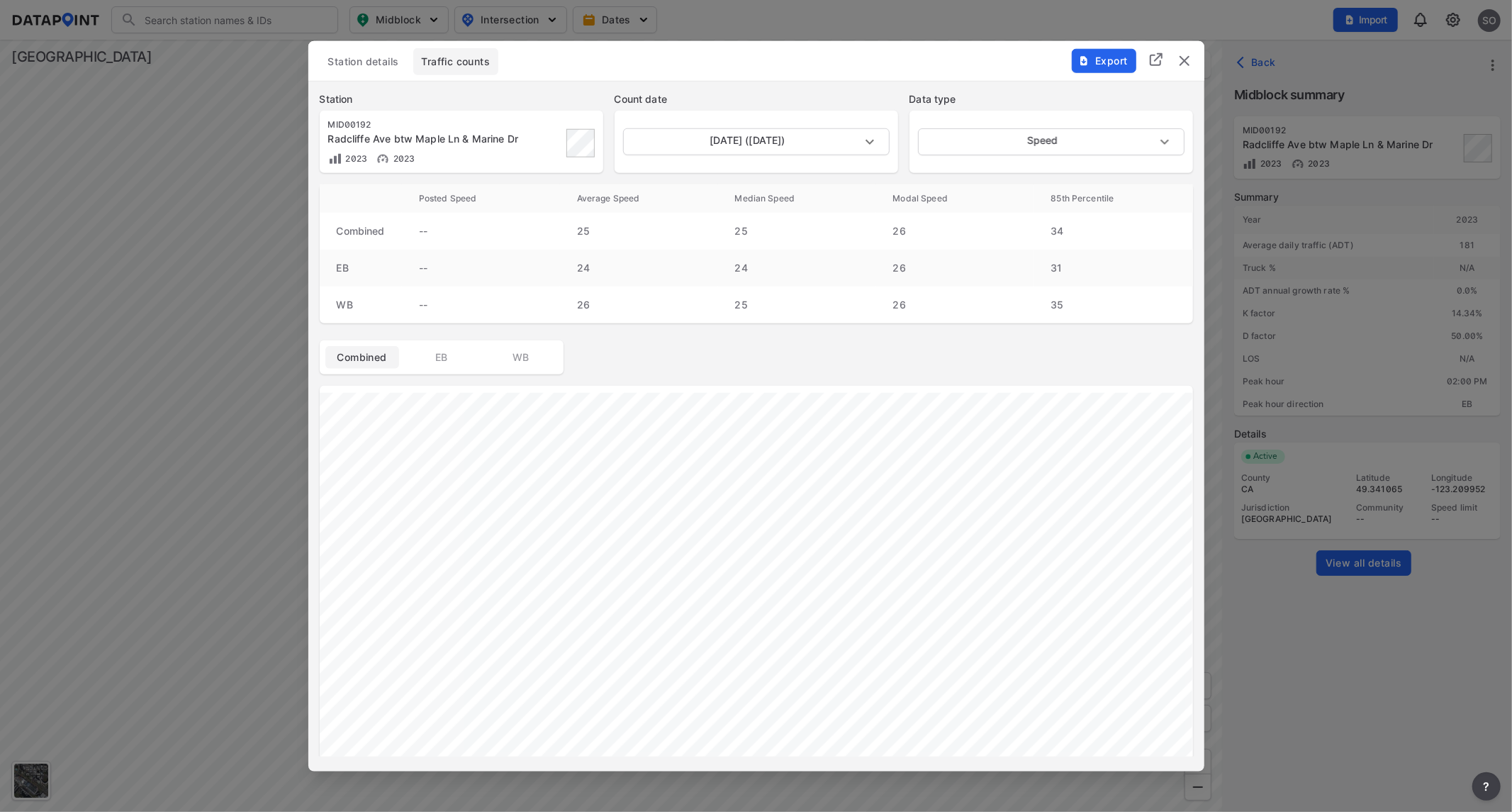
click at [1180, 66] on img "delete" at bounding box center [1184, 60] width 17 height 17
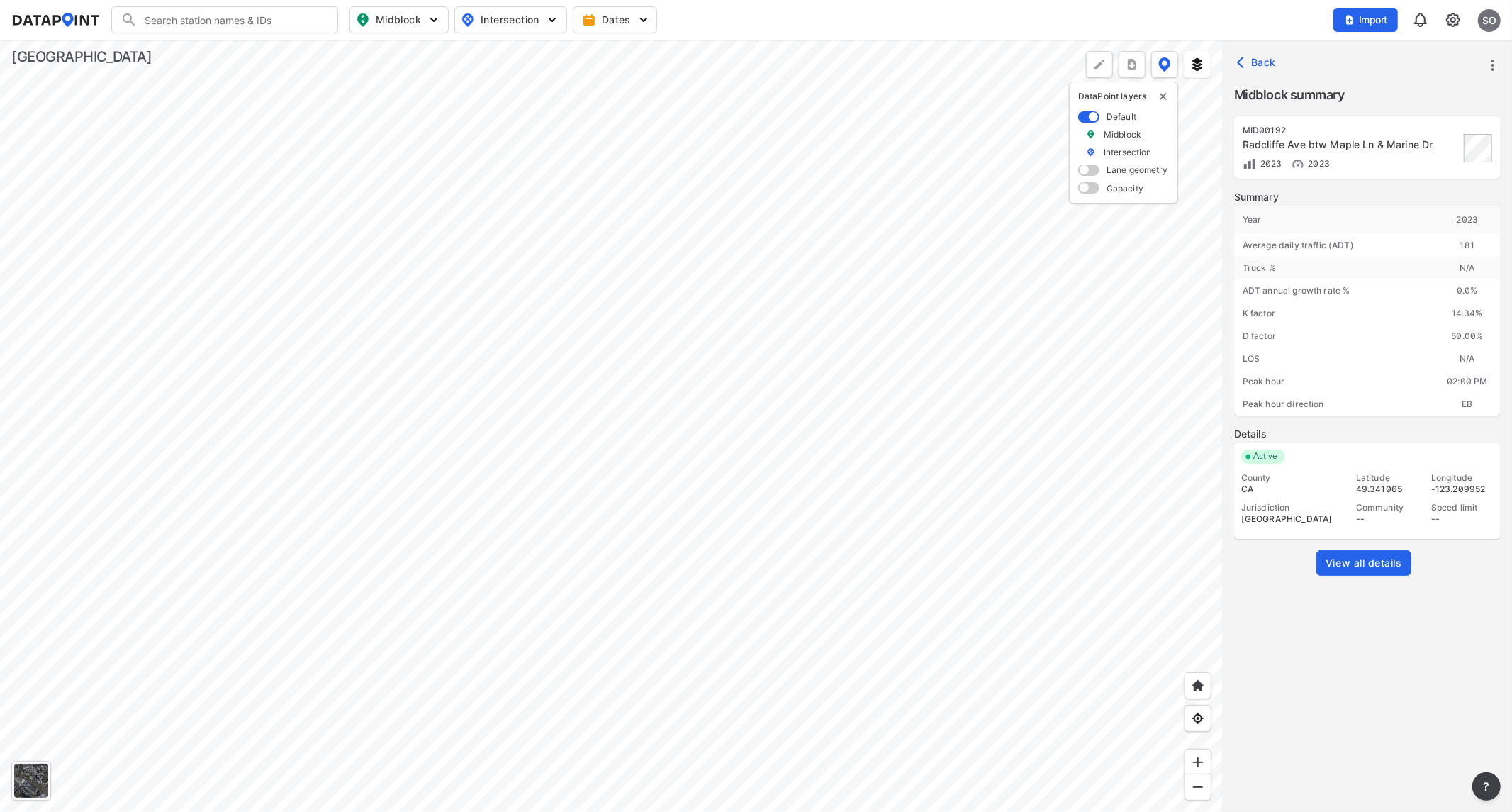
click at [199, 331] on div at bounding box center [611, 426] width 1223 height 773
click at [451, 295] on div at bounding box center [611, 426] width 1223 height 773
click at [454, 249] on div at bounding box center [611, 426] width 1223 height 773
click at [363, 220] on div at bounding box center [611, 426] width 1223 height 773
click at [565, 536] on div at bounding box center [611, 426] width 1223 height 773
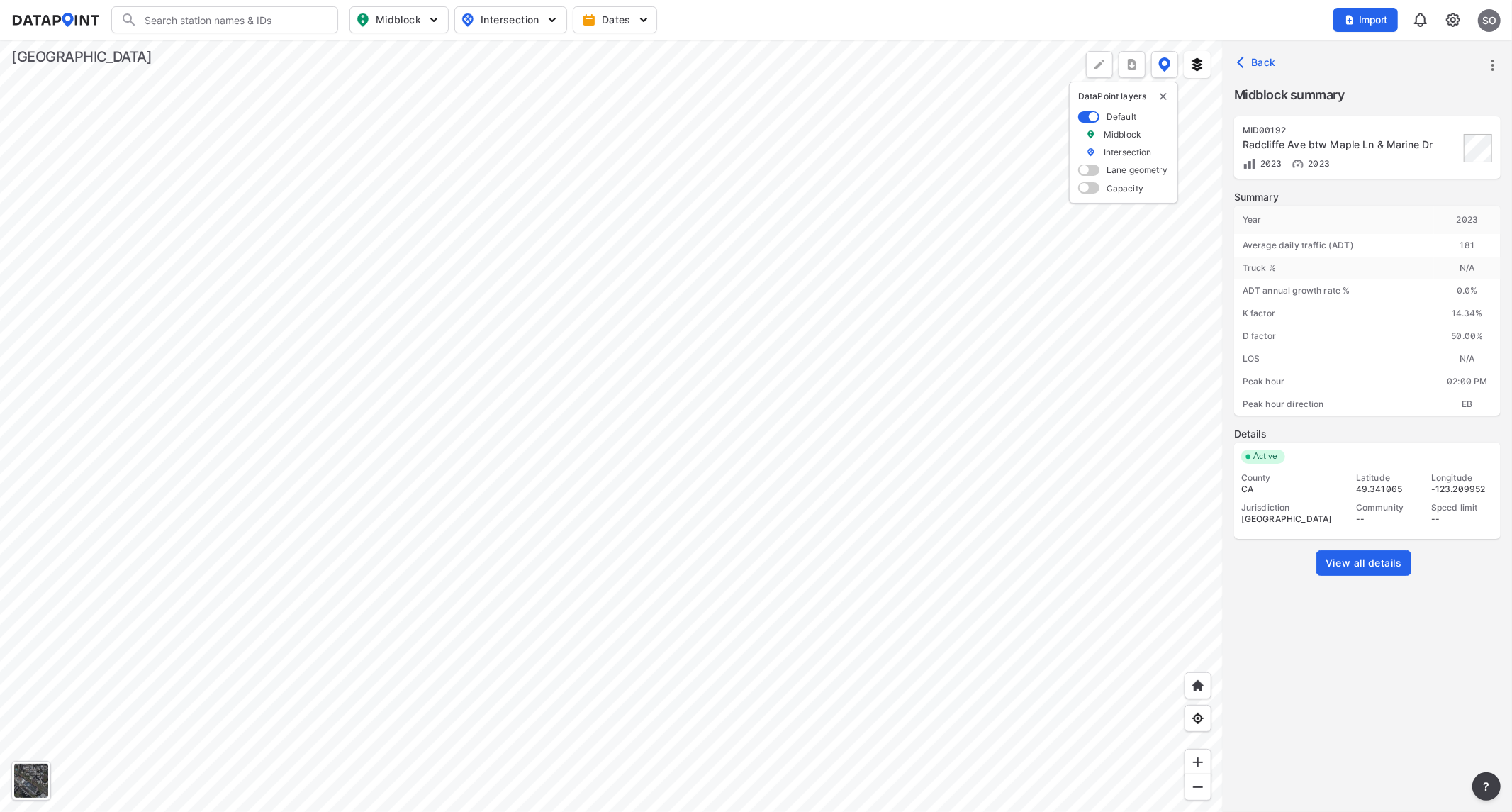
click at [898, 301] on div at bounding box center [611, 426] width 1223 height 773
click at [1363, 561] on span "View all details" at bounding box center [1364, 563] width 76 height 15
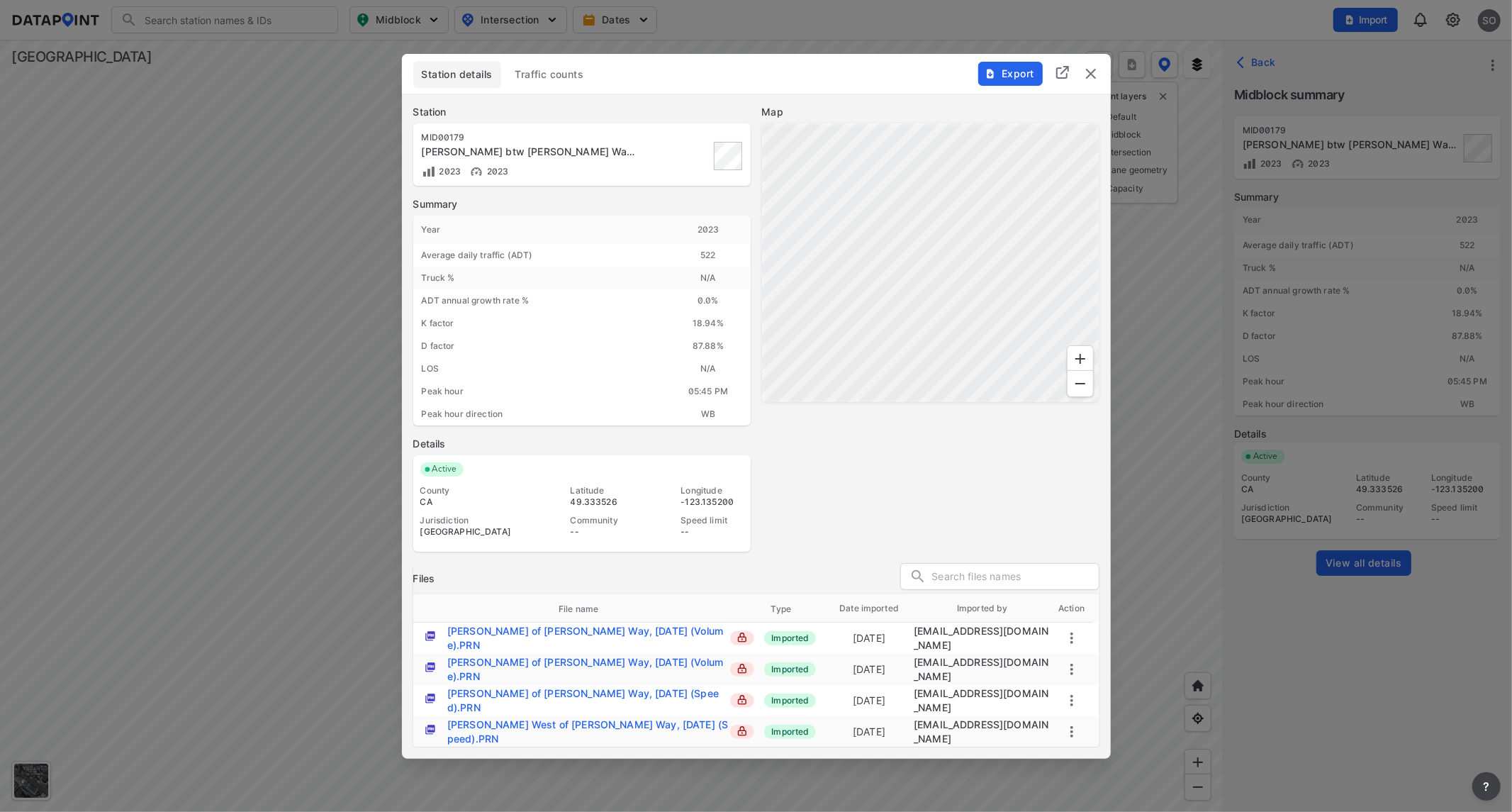
click at [557, 82] on span "Traffic counts" at bounding box center [550, 74] width 69 height 15
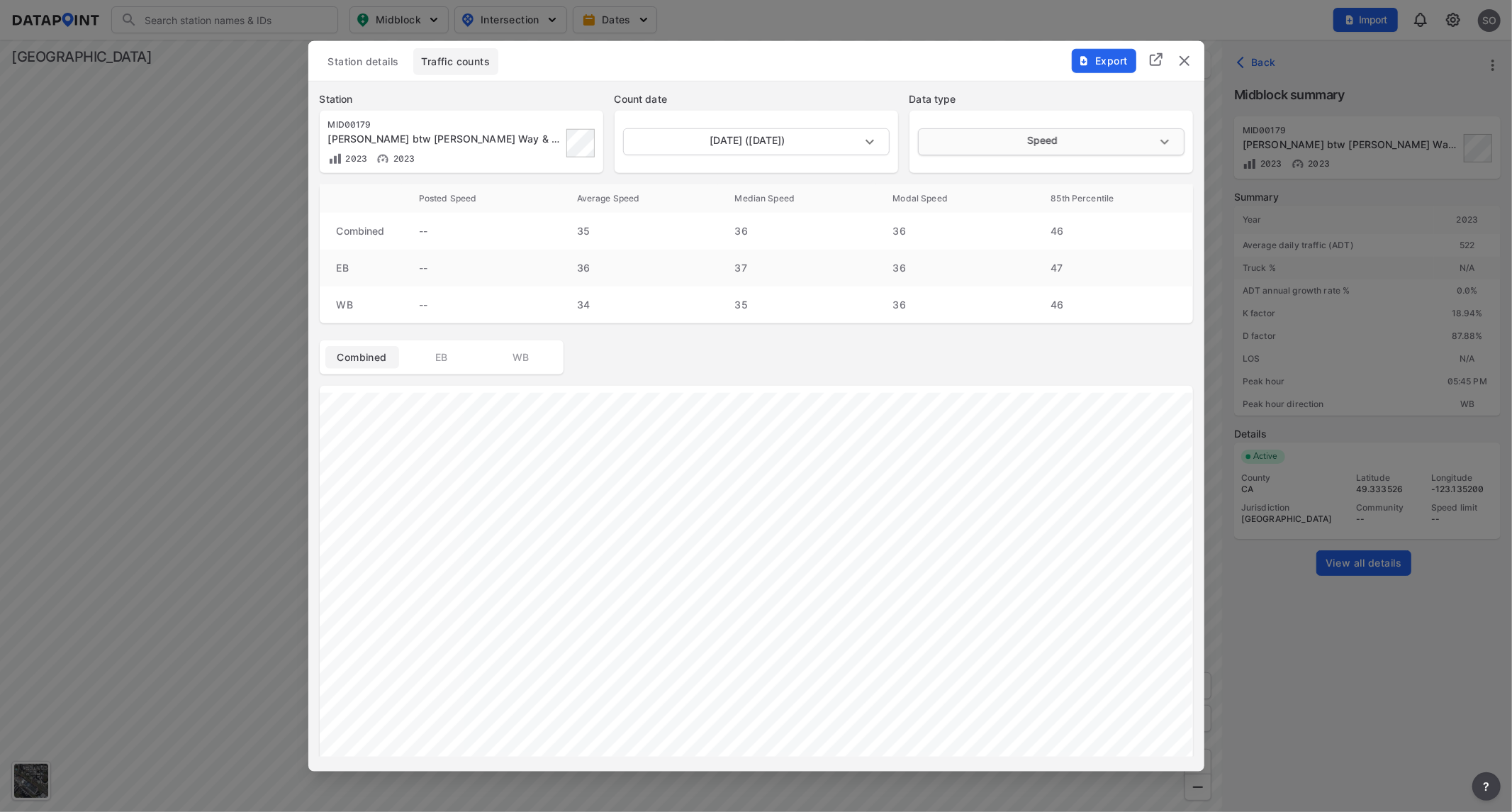
click at [1017, 145] on body "Search Please enter a search term. Midblock Intersection Dates Import SO Import…" at bounding box center [756, 406] width 1512 height 812
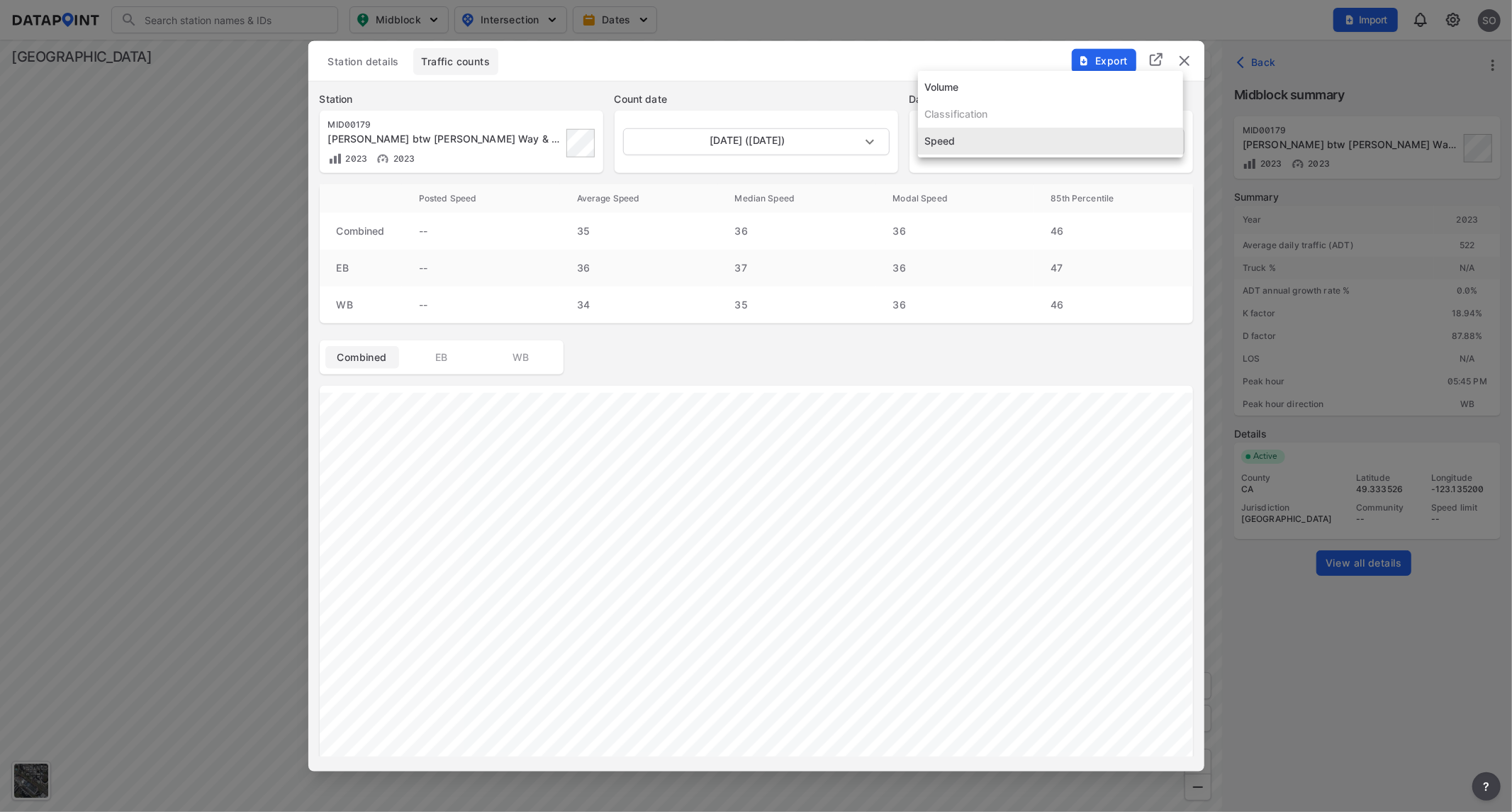
click at [965, 86] on li "Volume" at bounding box center [1050, 87] width 265 height 27
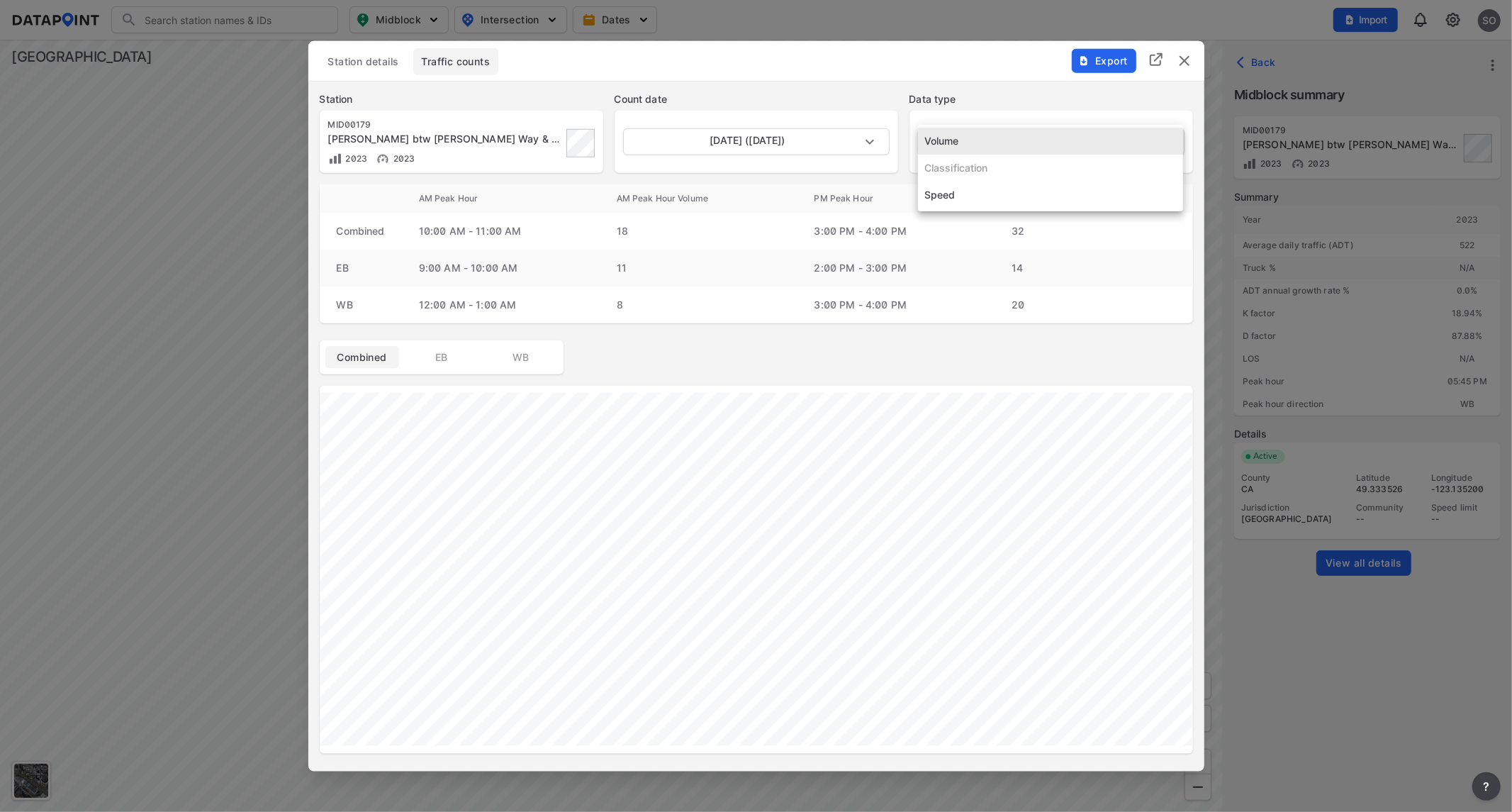
click at [1045, 142] on body "Search Please enter a search term. Midblock Intersection Dates Import SO Import…" at bounding box center [756, 406] width 1512 height 812
click at [937, 194] on li "Speed" at bounding box center [1050, 194] width 265 height 27
type input "Speed"
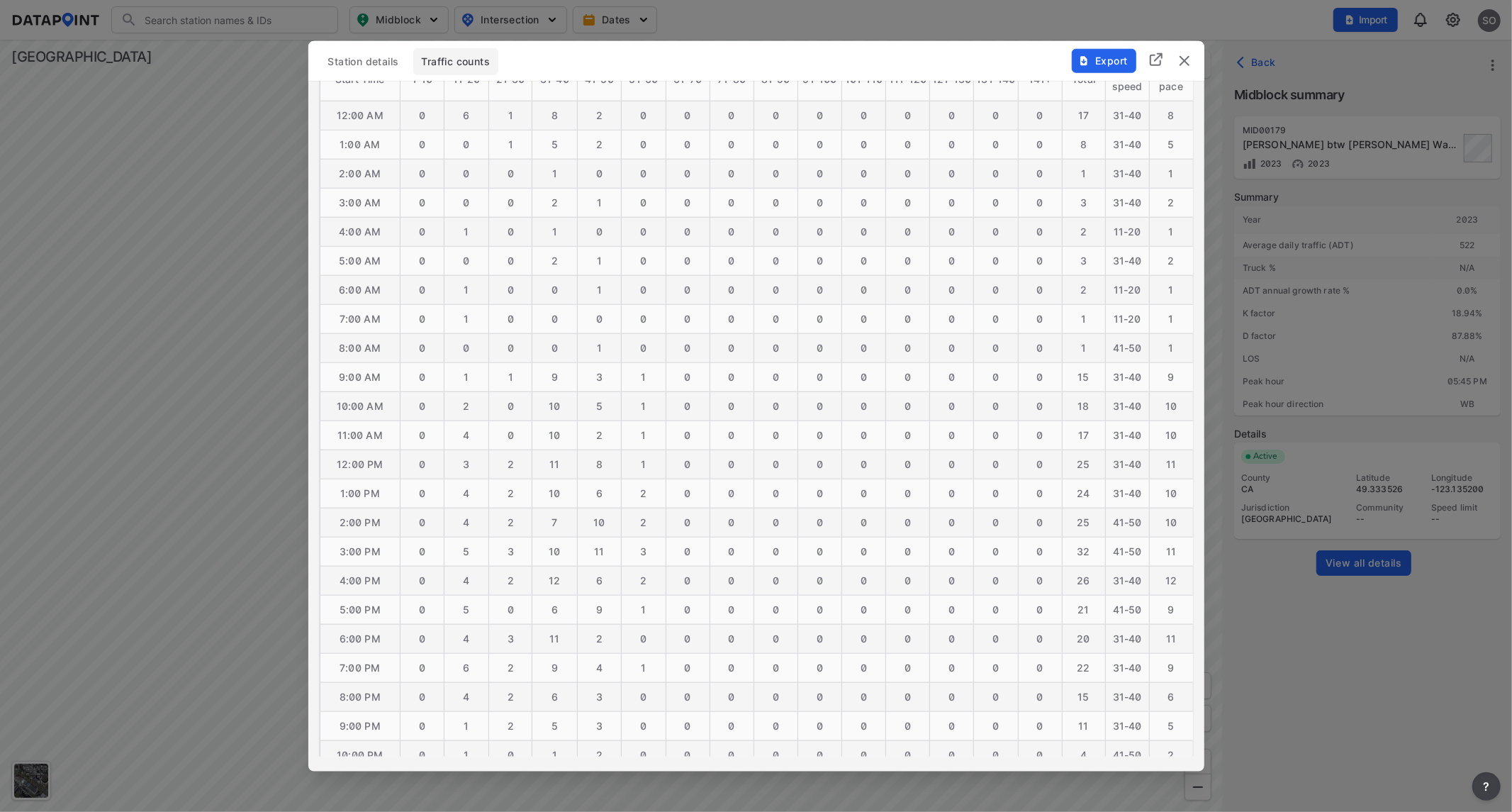
scroll to position [788, 0]
drag, startPoint x: 342, startPoint y: 525, endPoint x: 1178, endPoint y: 526, distance: 836.0
click at [1178, 526] on tr "3:00 PM 0 5 3 10 11 3 0 0 0 0 0 0 0 0 0 [PHONE_NUMBER]" at bounding box center [757, 526] width 874 height 29
copy tr "3:00 PM 0 5 3 10 11 3 0 0 0 0 0 0 0 0 0 [PHONE_NUMBER]"
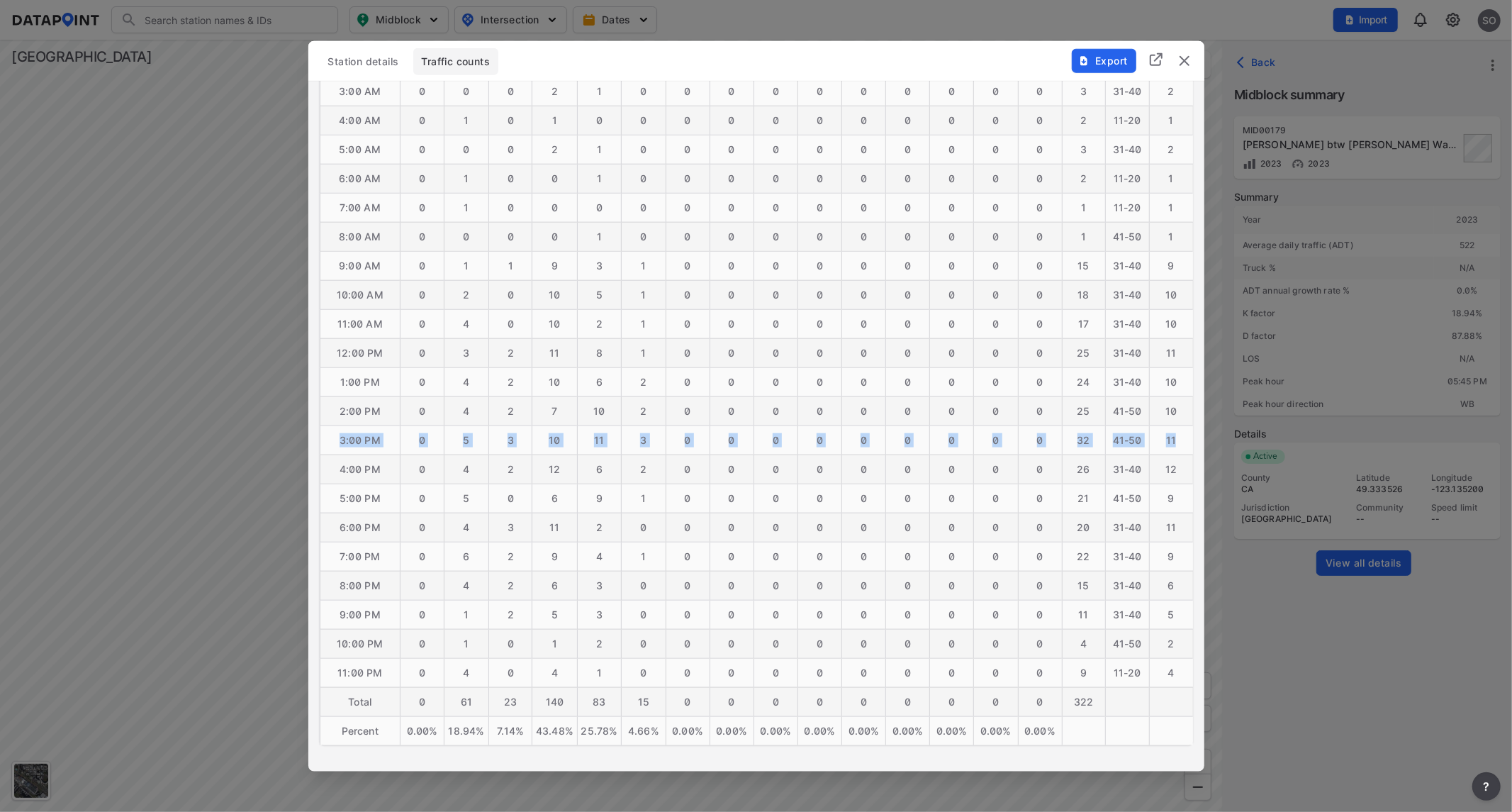
click at [1182, 59] on img "delete" at bounding box center [1184, 60] width 17 height 17
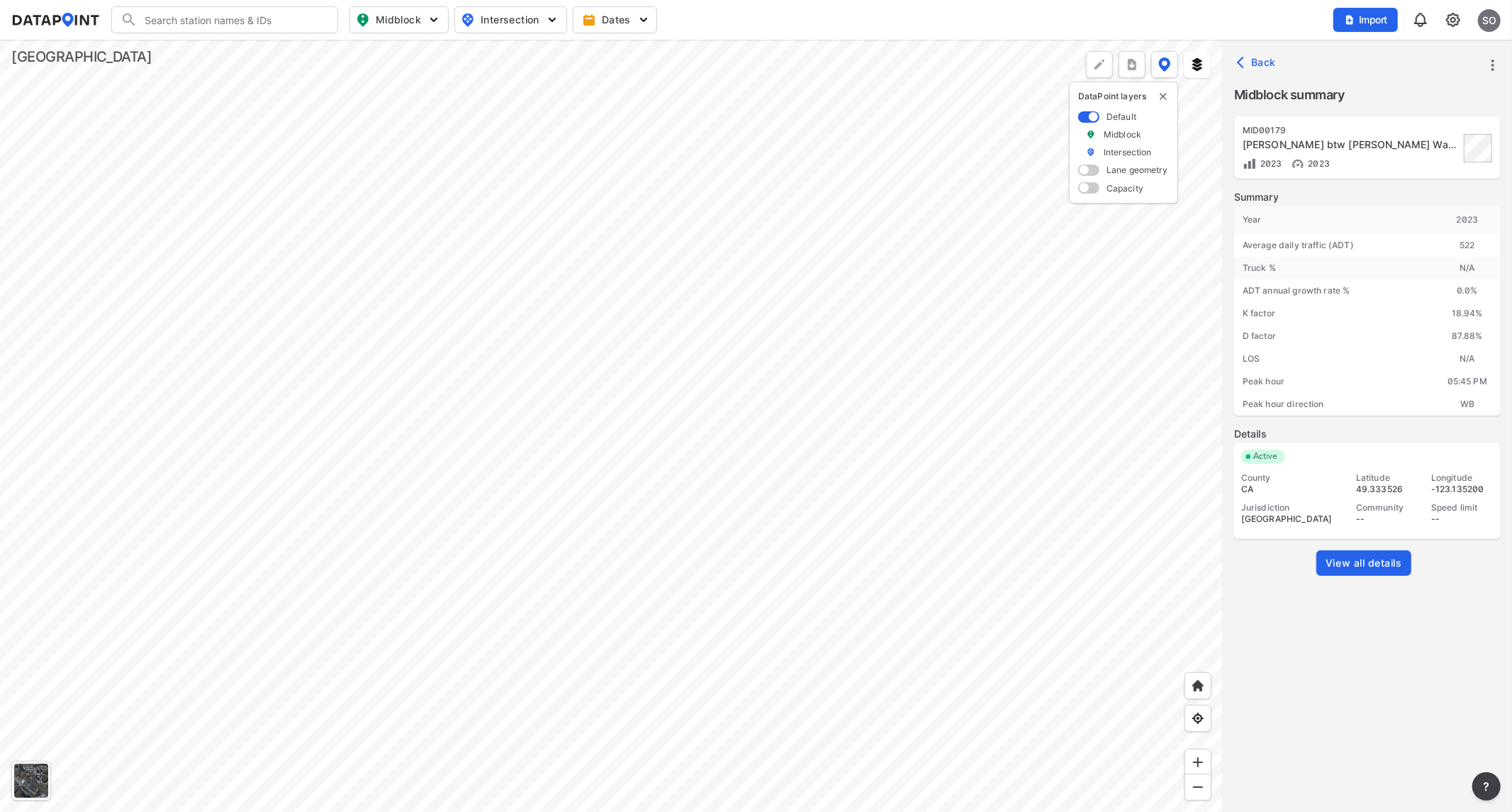
click at [777, 344] on div at bounding box center [611, 426] width 1223 height 773
click at [692, 374] on div at bounding box center [611, 426] width 1223 height 773
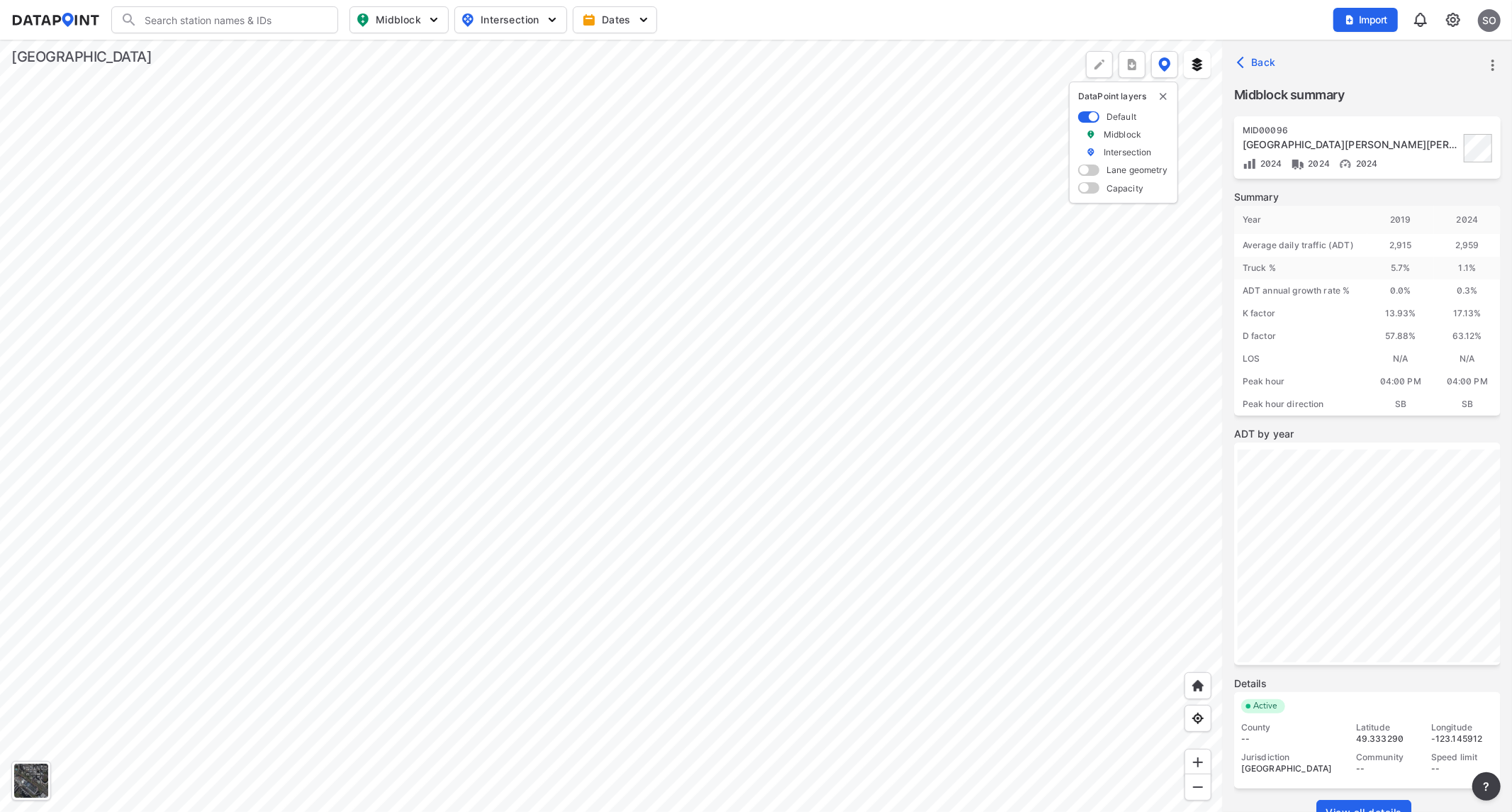
scroll to position [43, 0]
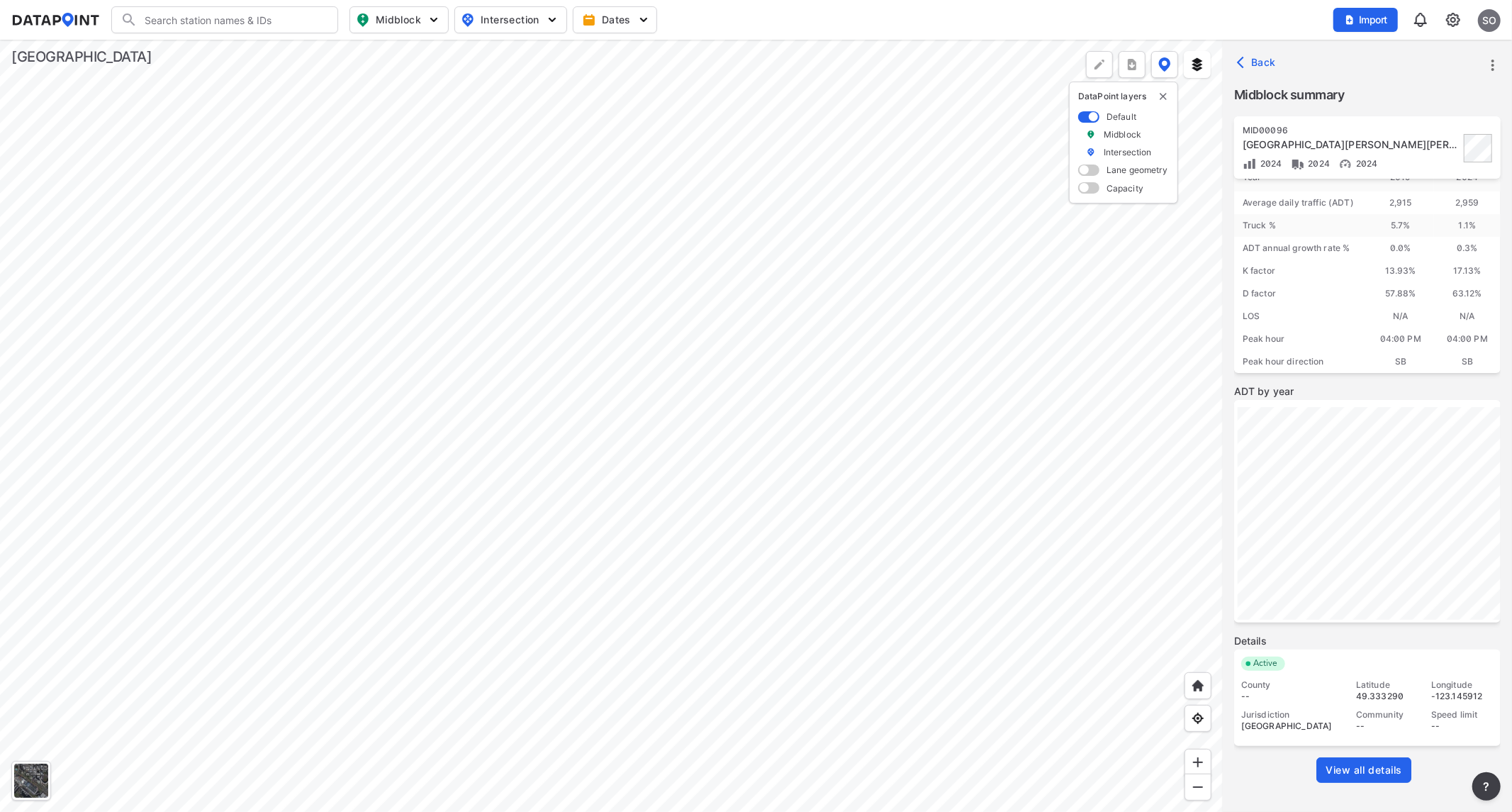
click at [1367, 769] on span "View all details" at bounding box center [1364, 770] width 76 height 15
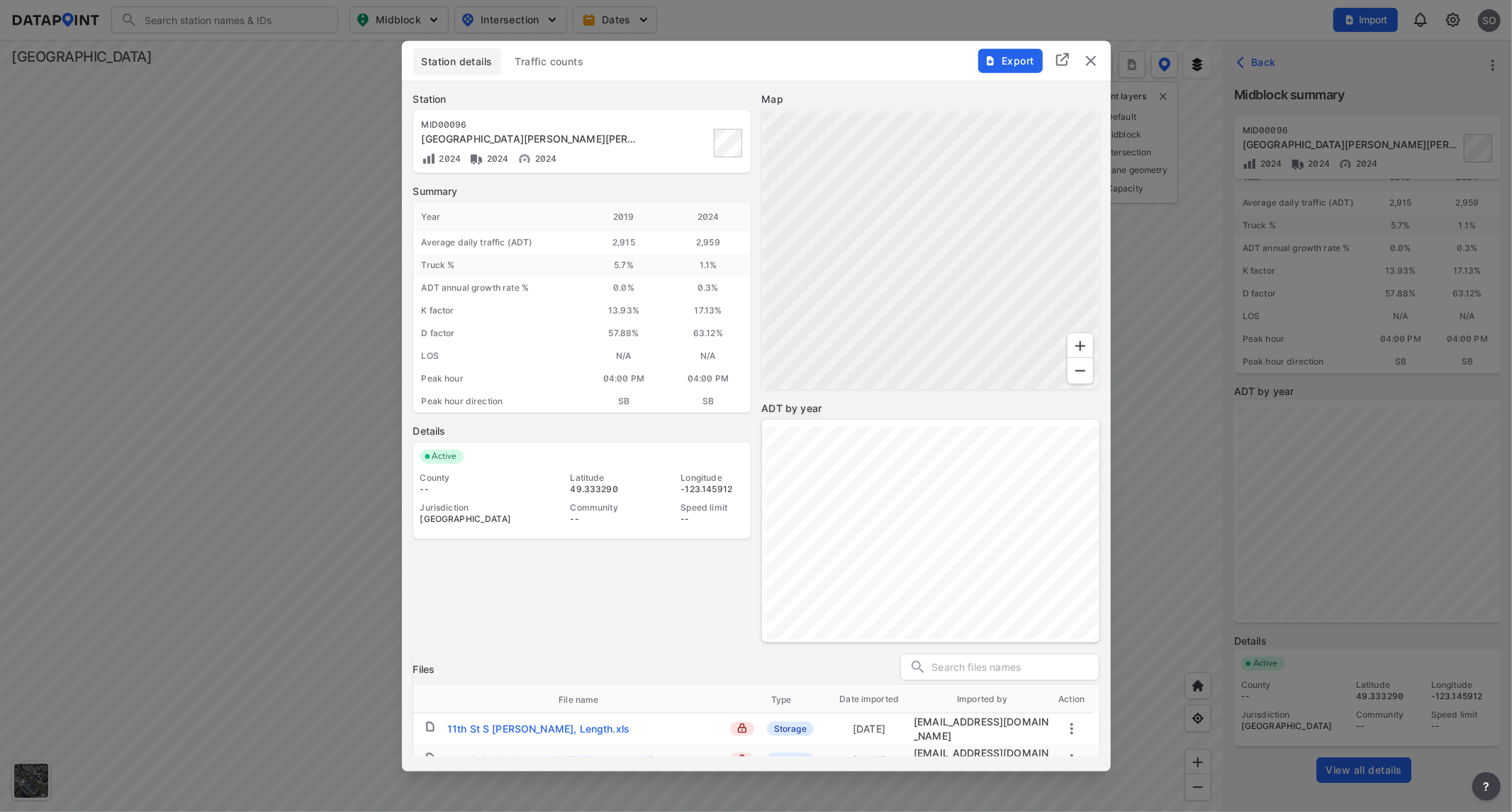
click at [563, 60] on span "Traffic counts" at bounding box center [550, 61] width 69 height 15
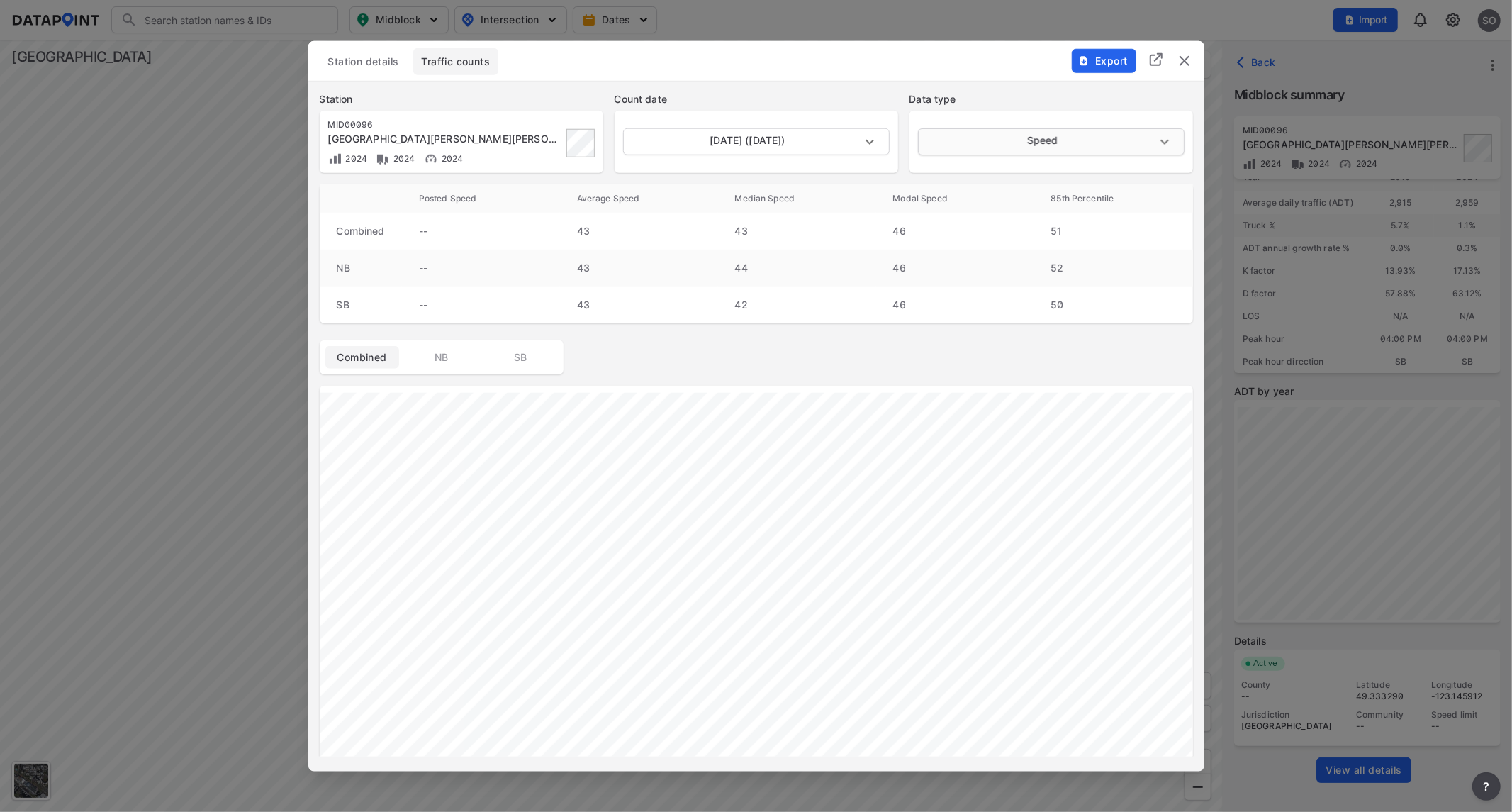
click at [1078, 142] on body "Search Please enter a search term. Midblock Intersection Dates Import SO Import…" at bounding box center [756, 406] width 1512 height 812
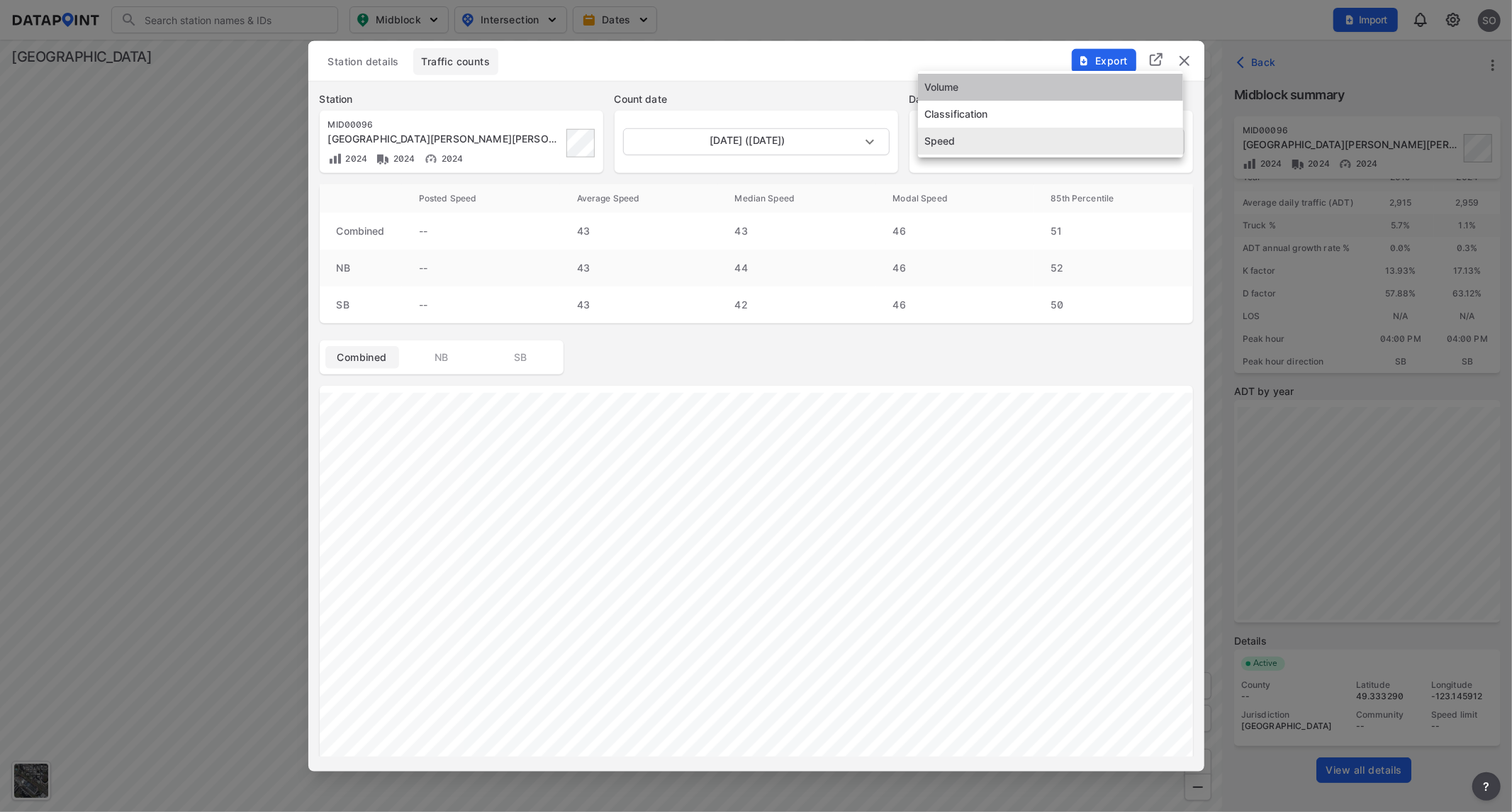
click at [965, 85] on li "Volume" at bounding box center [1050, 87] width 265 height 27
type input "Volume"
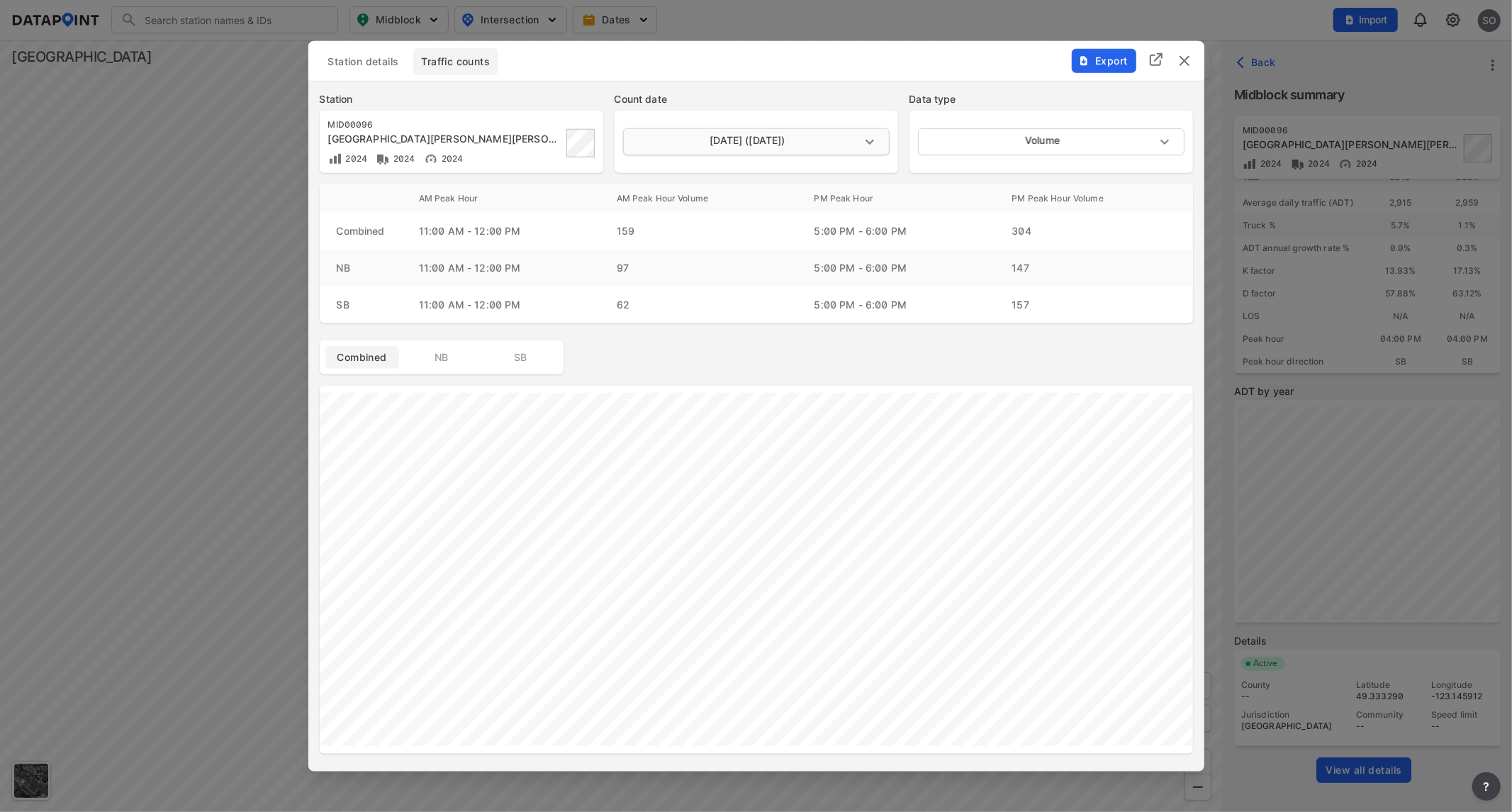
click at [874, 143] on body "Search Please enter a search term. Midblock Intersection Dates Import SO Import…" at bounding box center [756, 406] width 1512 height 812
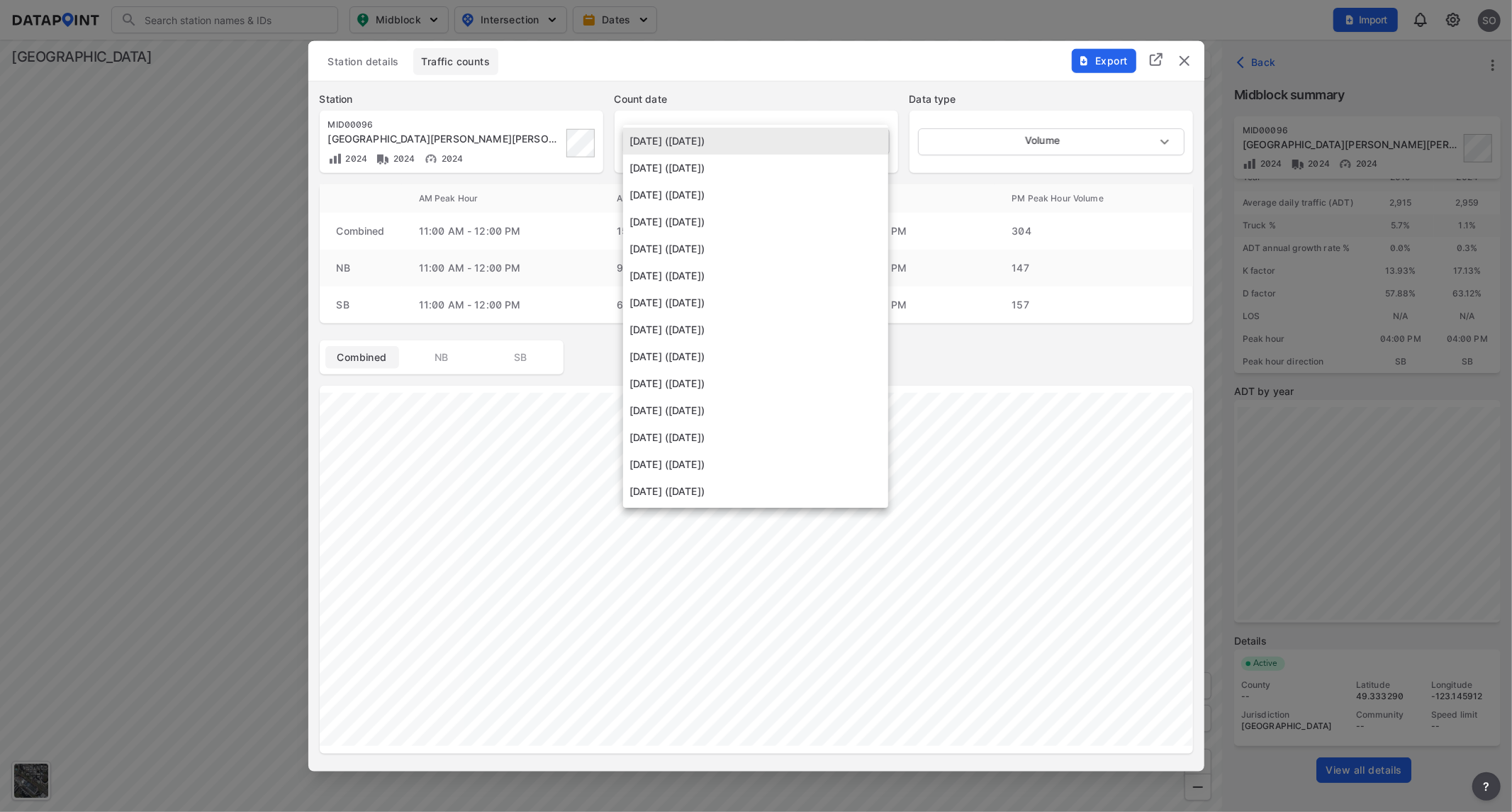
click at [719, 249] on li "[DATE] ([DATE])" at bounding box center [755, 248] width 265 height 27
type input "[DATE]"
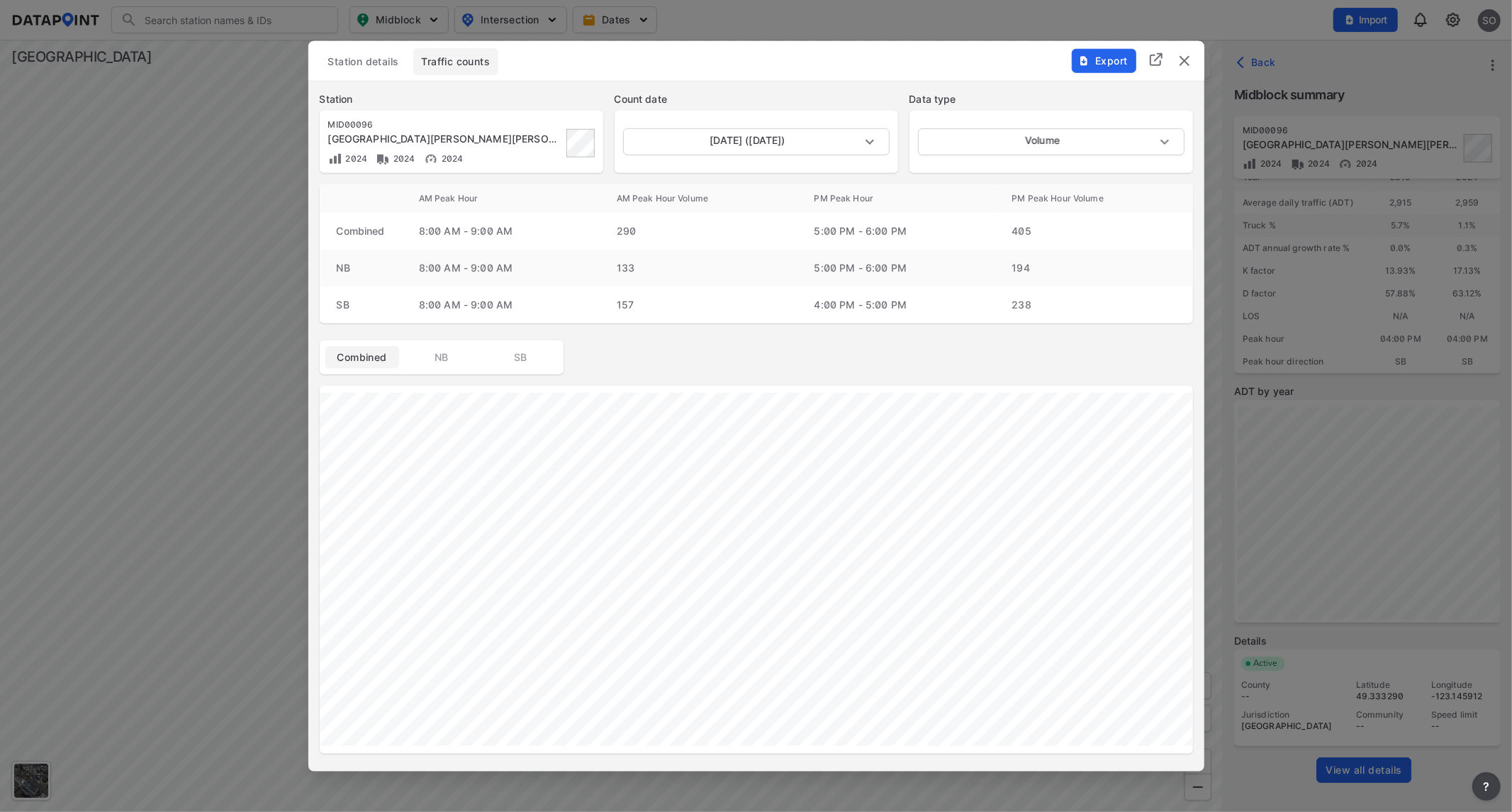
click at [1188, 59] on img "delete" at bounding box center [1184, 60] width 17 height 17
